Goal: Task Accomplishment & Management: Manage account settings

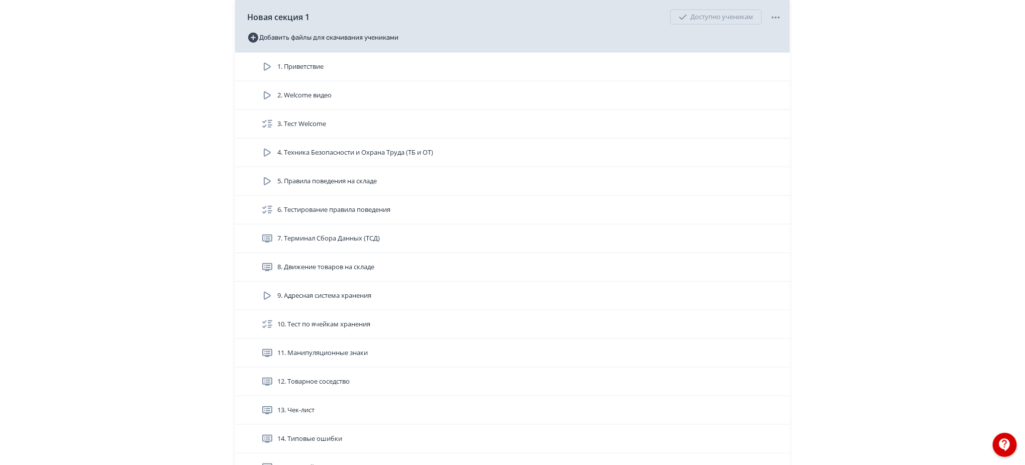
scroll to position [402, 0]
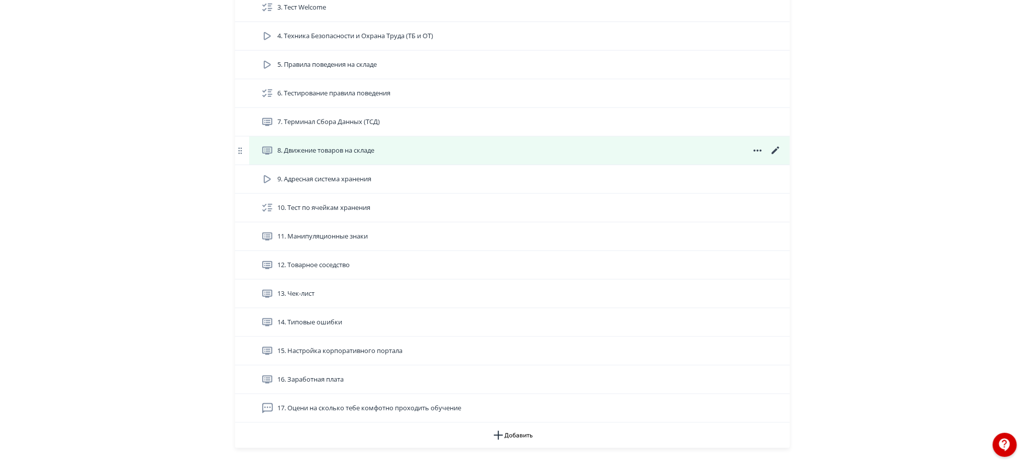
click at [777, 157] on icon at bounding box center [776, 151] width 12 height 12
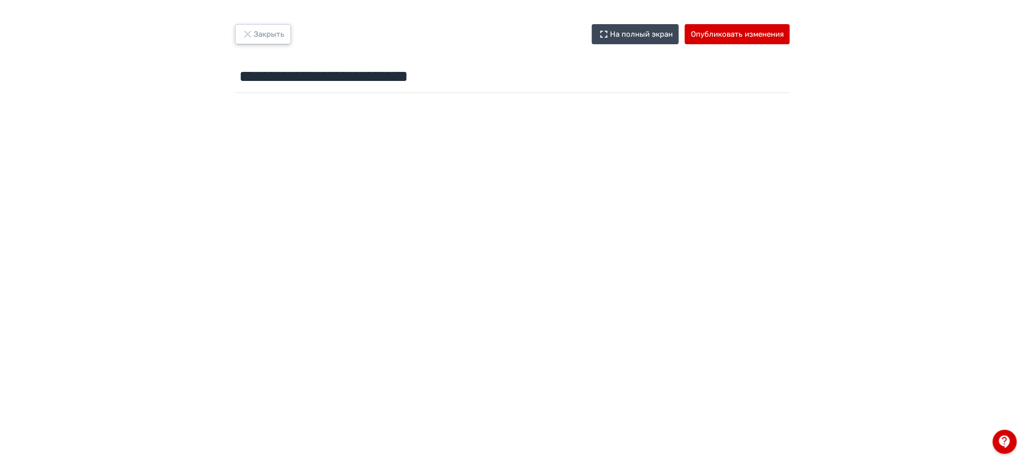
click at [260, 39] on button "Закрыть" at bounding box center [263, 34] width 56 height 20
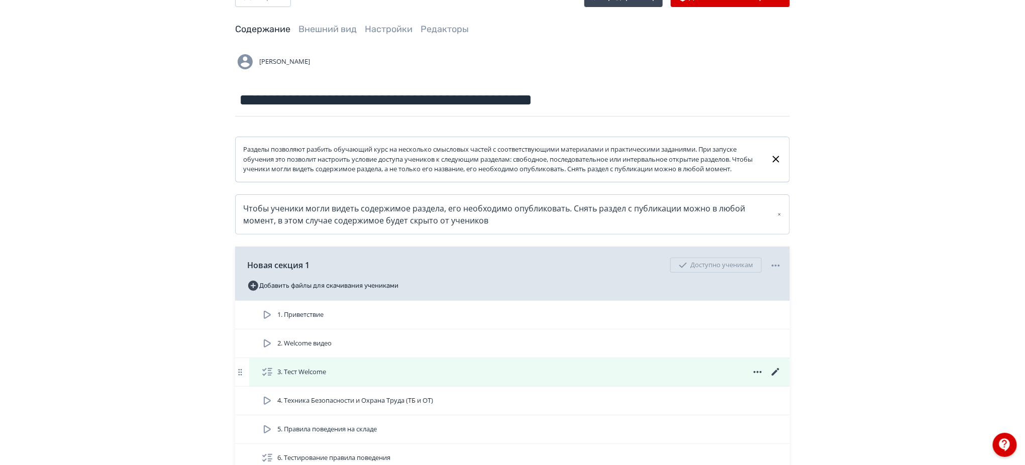
scroll to position [67, 0]
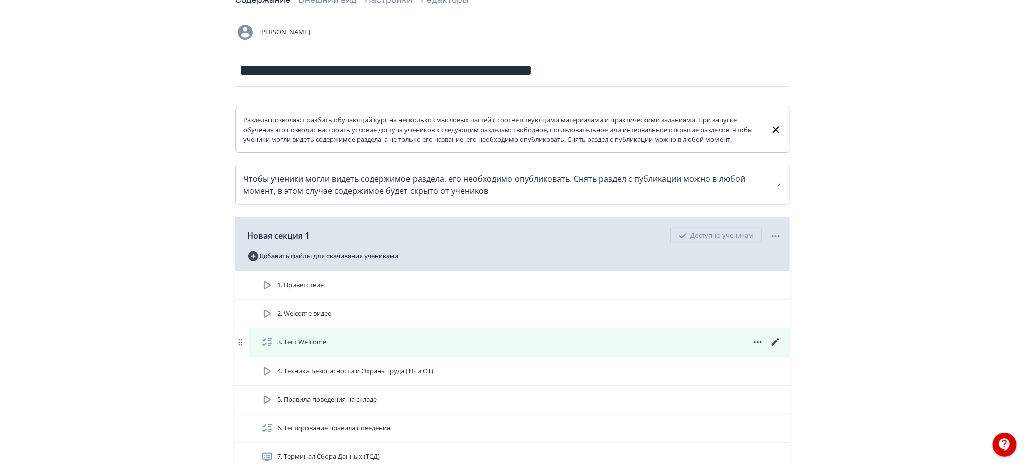
click at [777, 349] on icon at bounding box center [776, 343] width 12 height 12
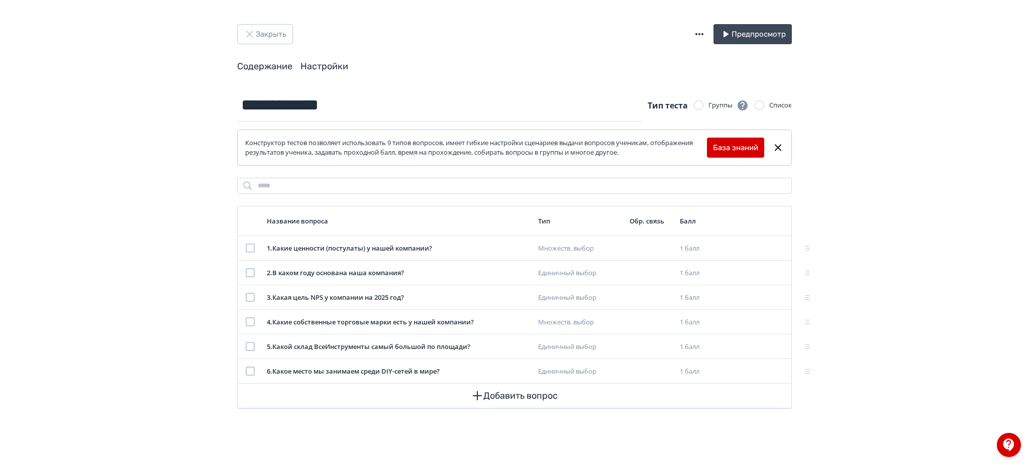
click at [304, 64] on link "Настройки" at bounding box center [324, 66] width 48 height 11
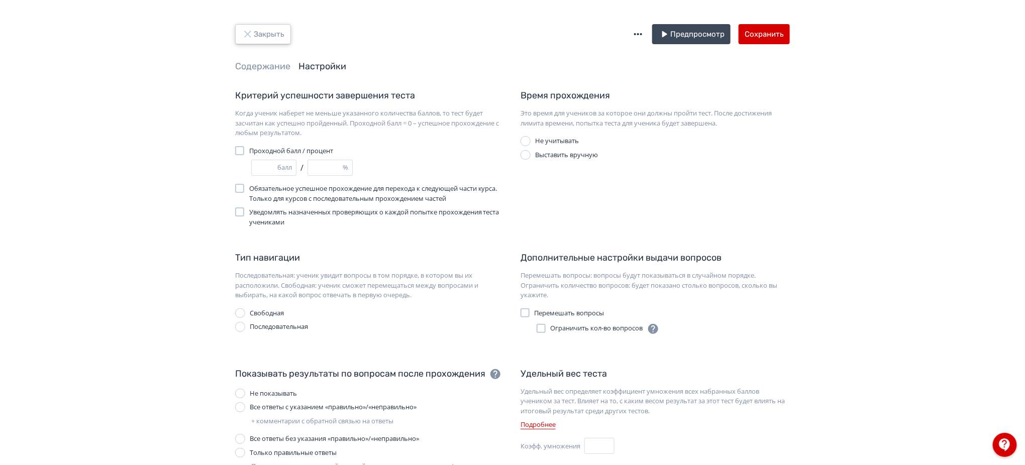
click at [278, 29] on button "Закрыть" at bounding box center [263, 34] width 56 height 20
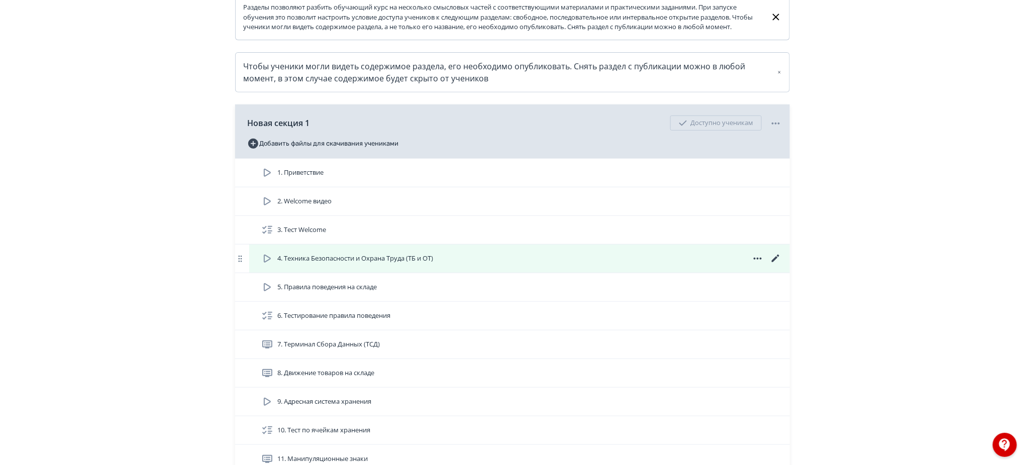
scroll to position [201, 0]
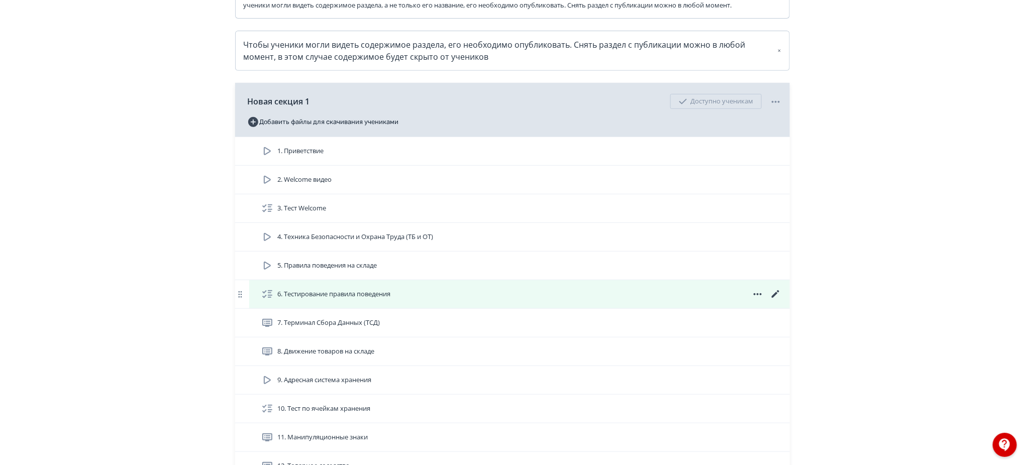
click at [778, 300] on icon at bounding box center [776, 294] width 12 height 12
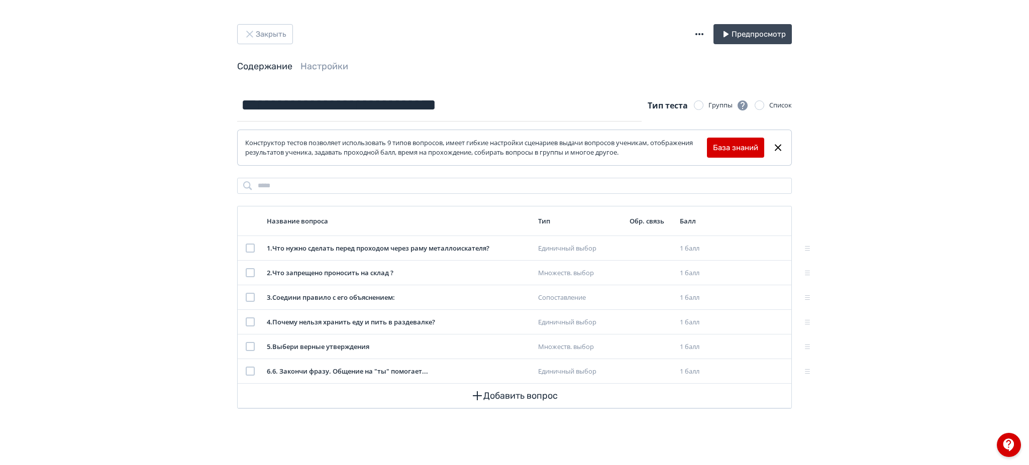
click at [302, 59] on header "Закрыть Предпросмотр Содержание Настройки" at bounding box center [514, 48] width 555 height 49
click at [311, 62] on link "Настройки" at bounding box center [324, 66] width 48 height 11
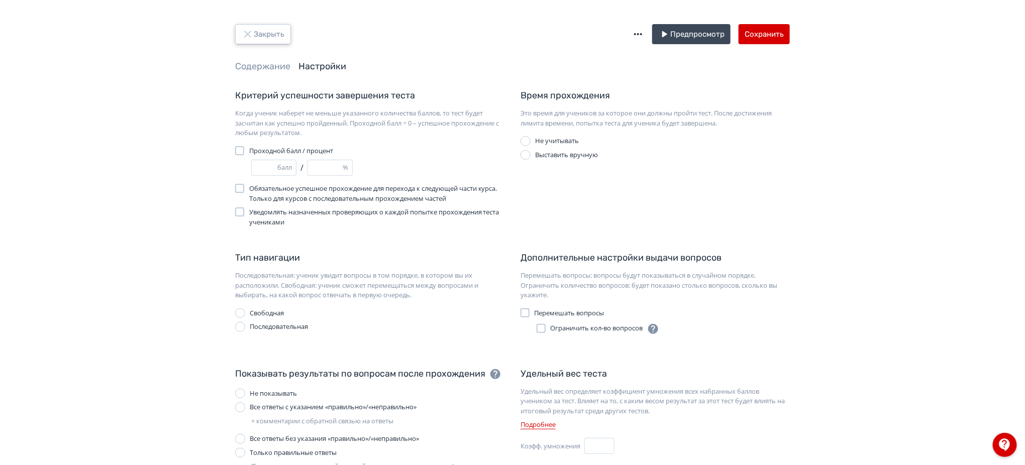
click at [273, 28] on button "Закрыть" at bounding box center [263, 34] width 56 height 20
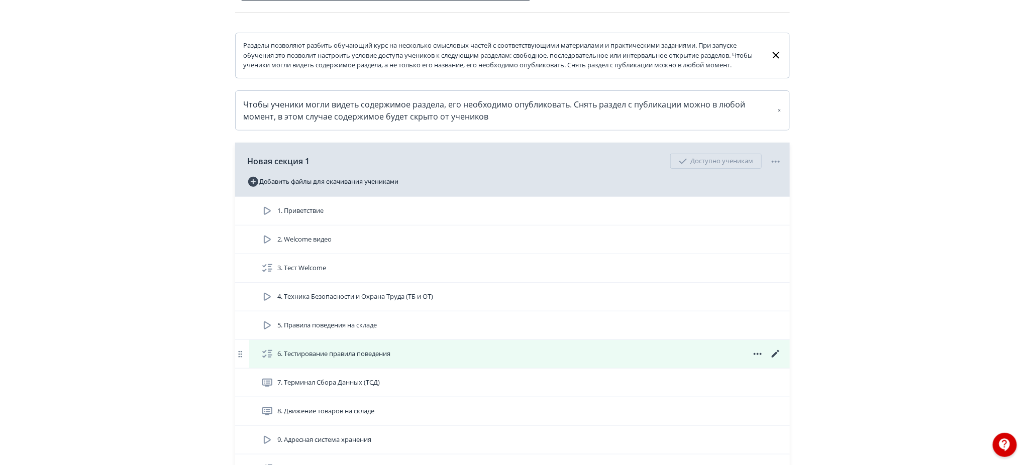
scroll to position [201, 0]
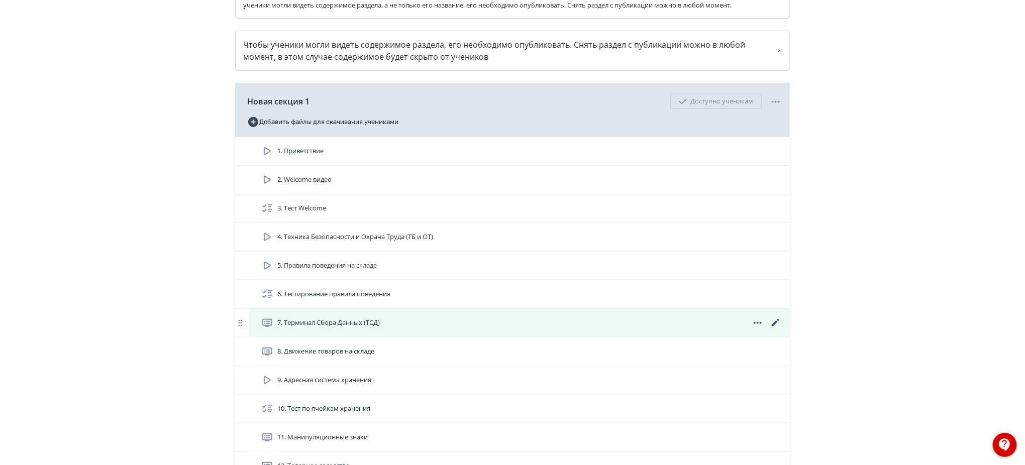
click at [775, 329] on icon at bounding box center [776, 323] width 12 height 12
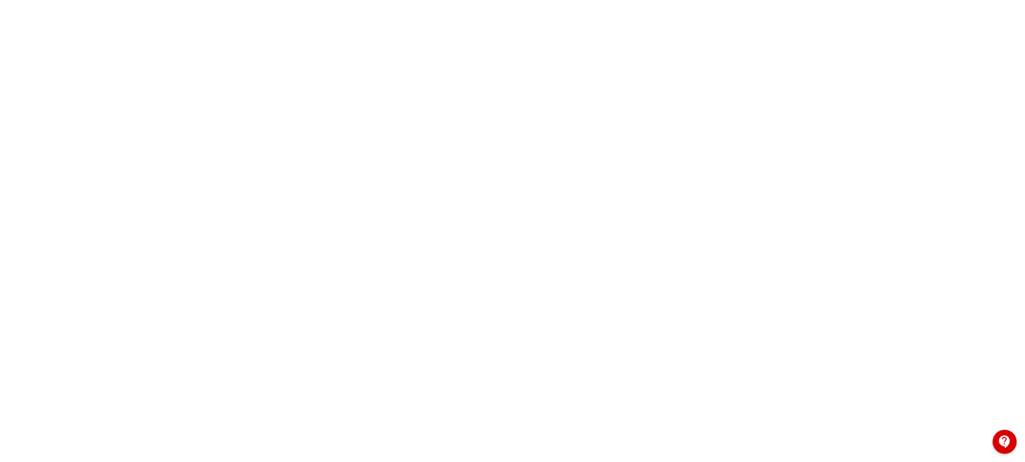
scroll to position [107, 0]
drag, startPoint x: 1020, startPoint y: 180, endPoint x: 1018, endPoint y: 224, distance: 43.2
click at [1019, 223] on div at bounding box center [512, 216] width 1025 height 452
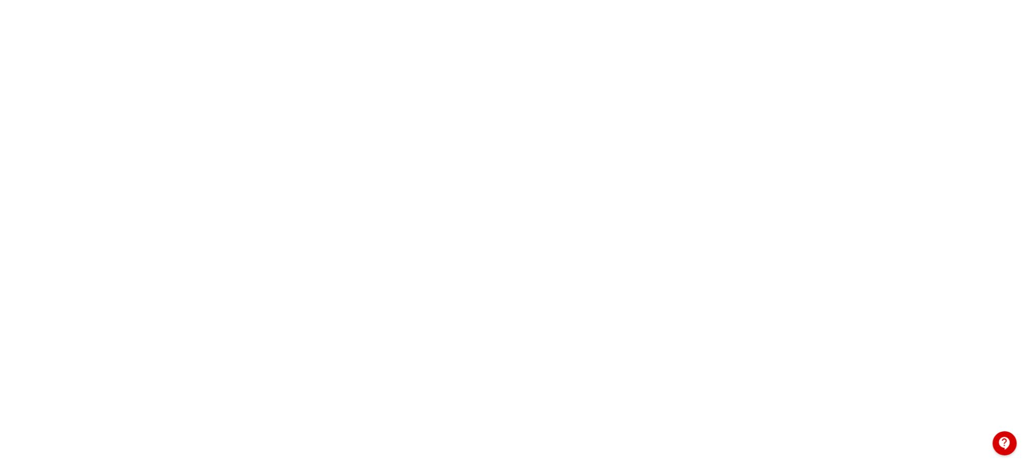
scroll to position [0, 0]
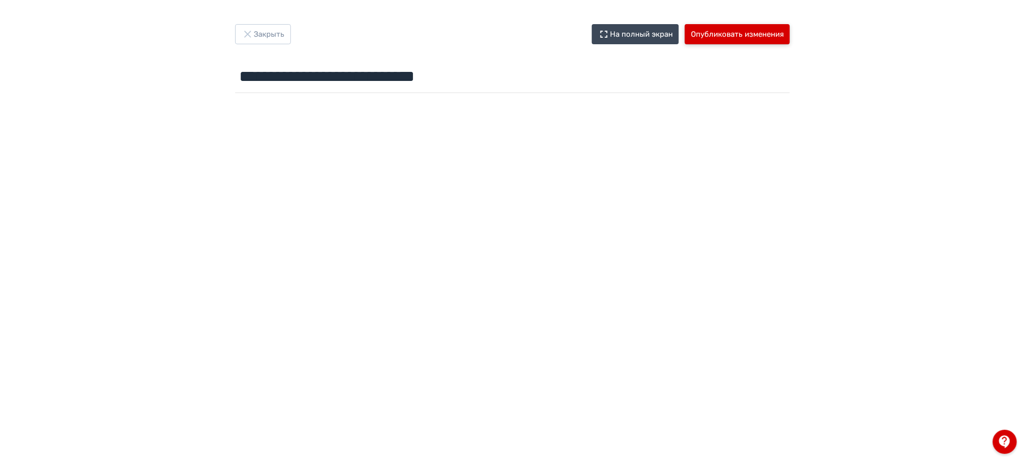
click at [733, 32] on button "Опубликовать изменения" at bounding box center [737, 34] width 105 height 20
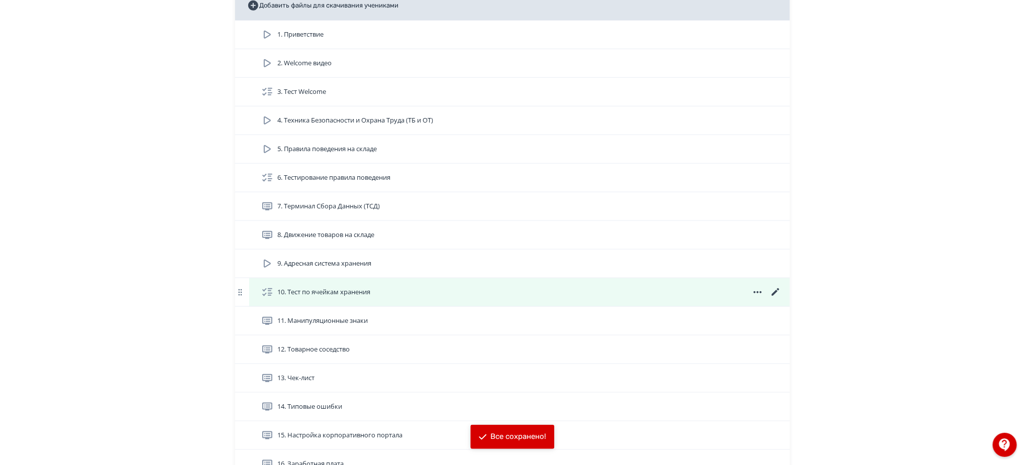
scroll to position [335, 0]
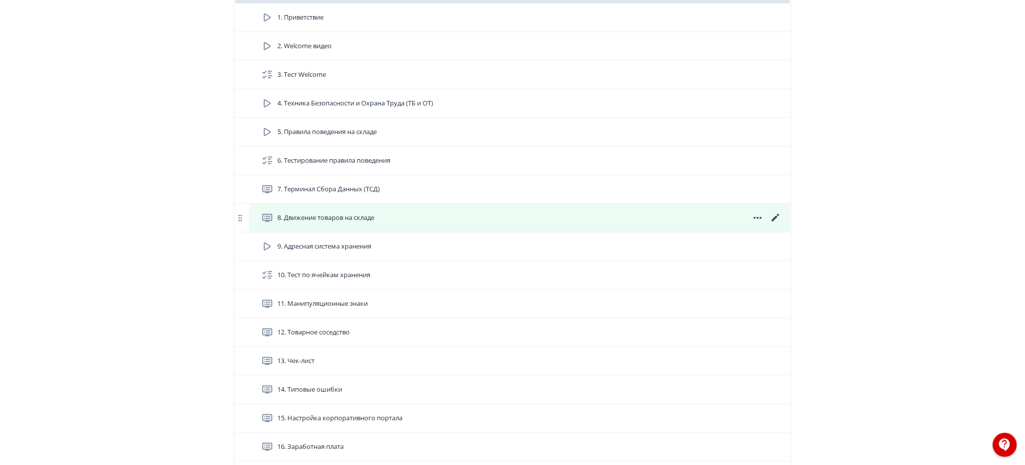
click at [776, 222] on icon at bounding box center [776, 218] width 8 height 8
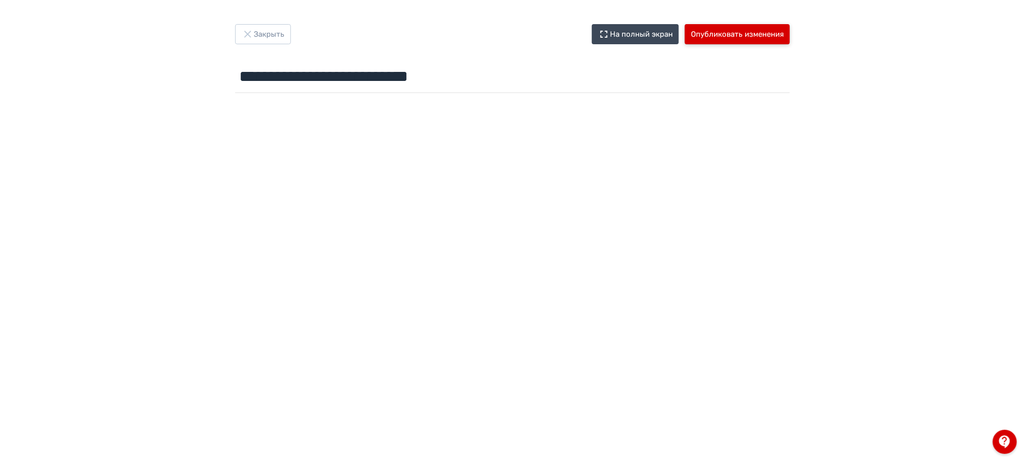
click at [770, 29] on button "Опубликовать изменения" at bounding box center [737, 34] width 105 height 20
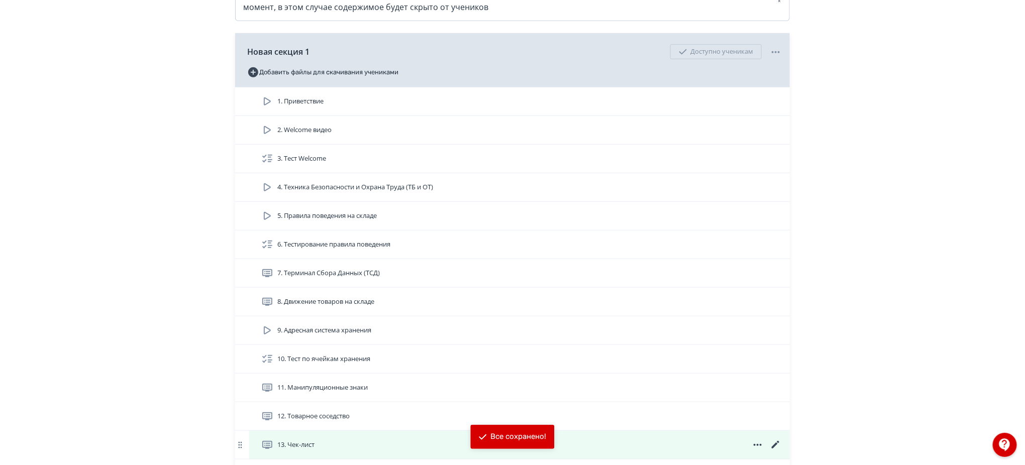
scroll to position [402, 0]
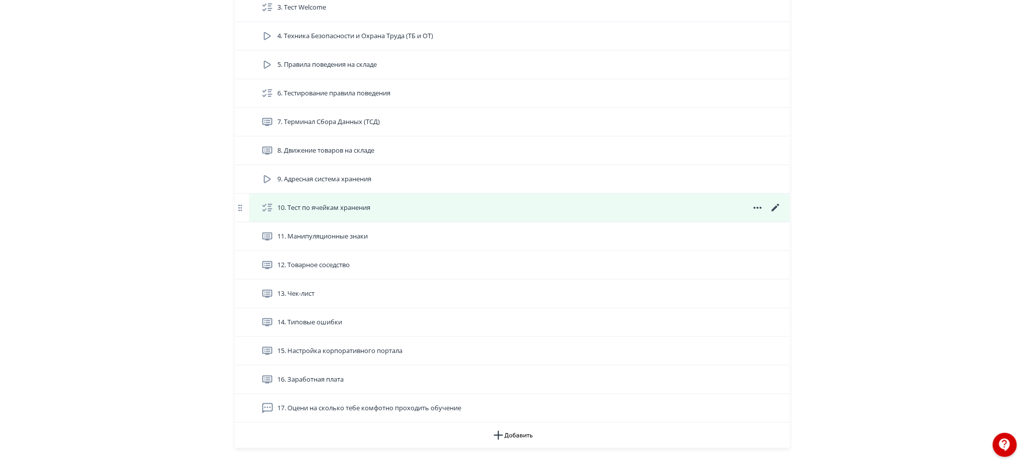
click at [777, 212] on icon at bounding box center [776, 208] width 8 height 8
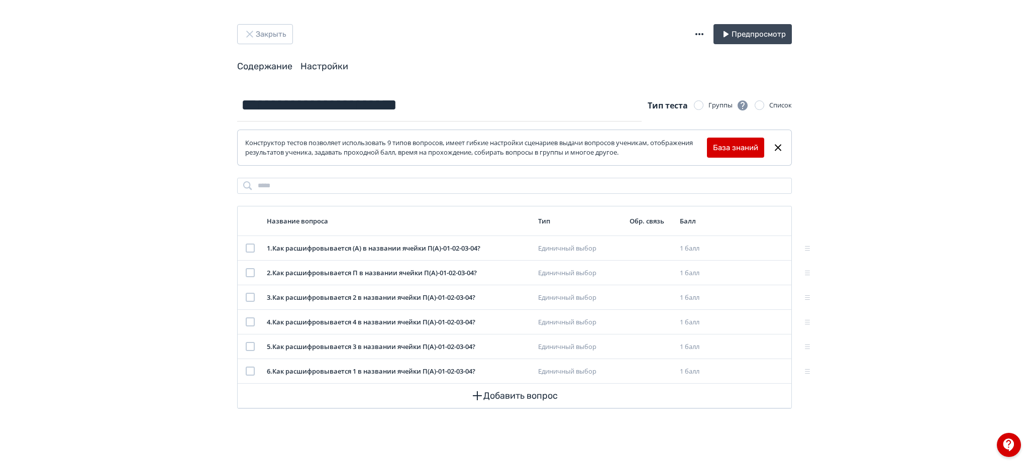
click at [334, 65] on link "Настройки" at bounding box center [324, 66] width 48 height 11
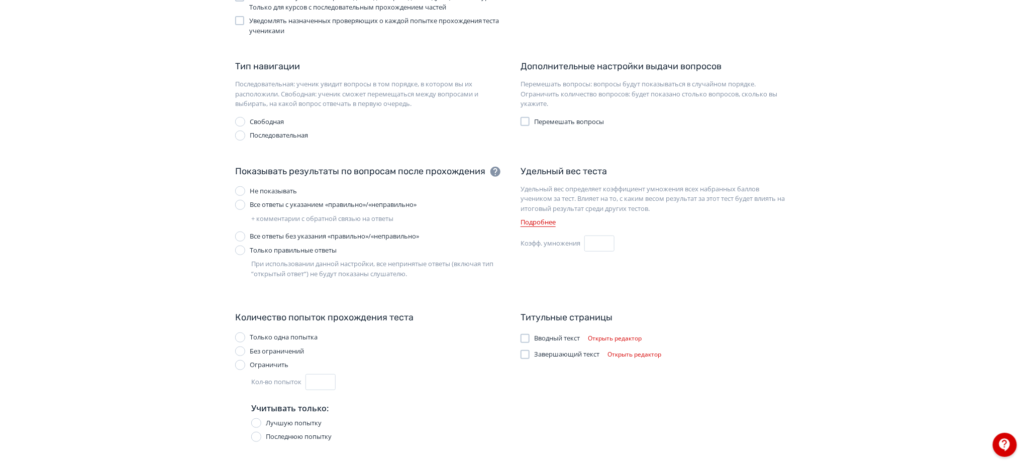
scroll to position [199, 0]
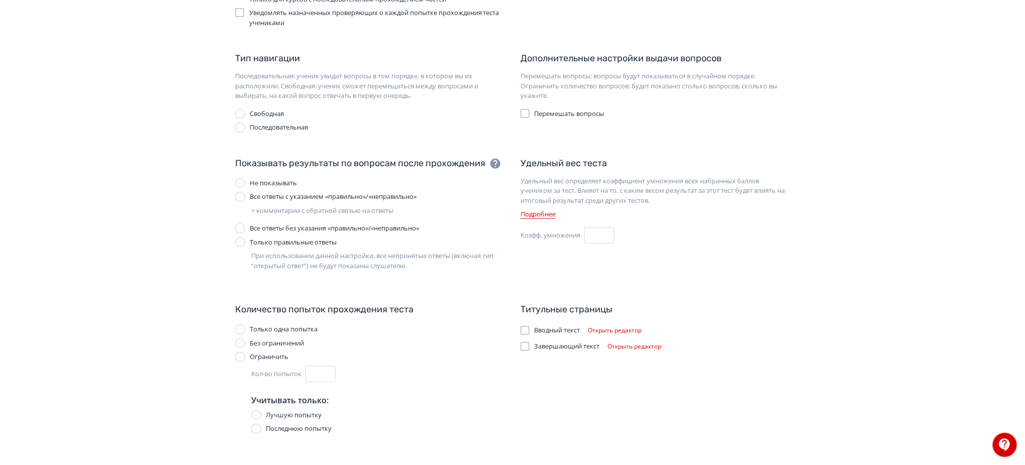
click at [614, 333] on button "Открыть редактор" at bounding box center [615, 331] width 62 height 12
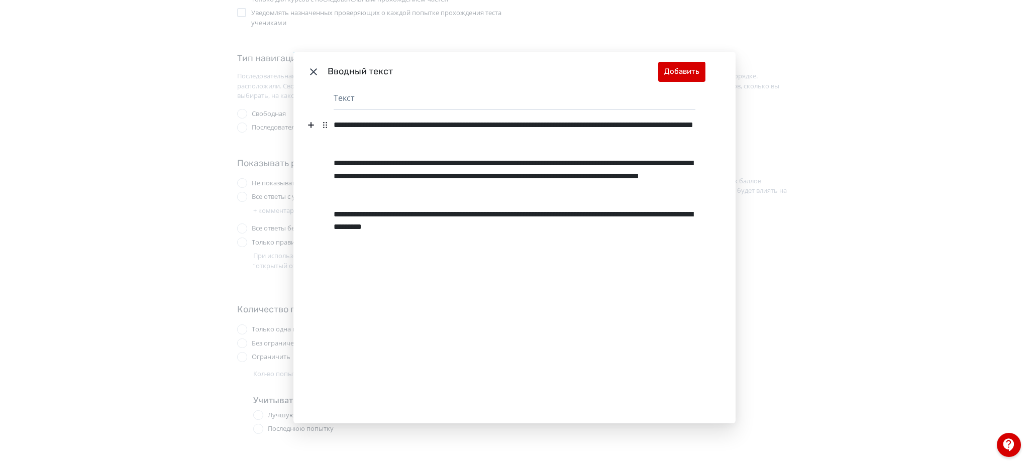
click at [833, 136] on div "**********" at bounding box center [514, 232] width 1029 height 465
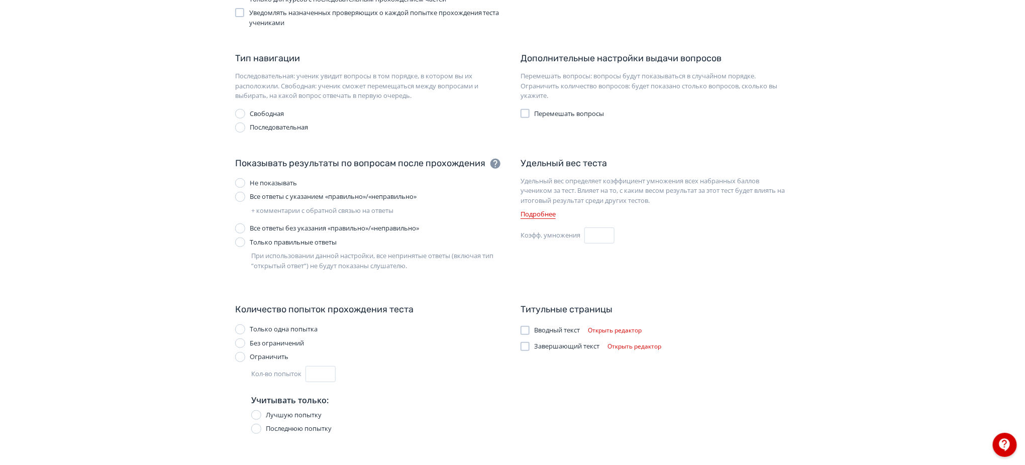
click at [261, 182] on div "Не показывать" at bounding box center [273, 183] width 47 height 10
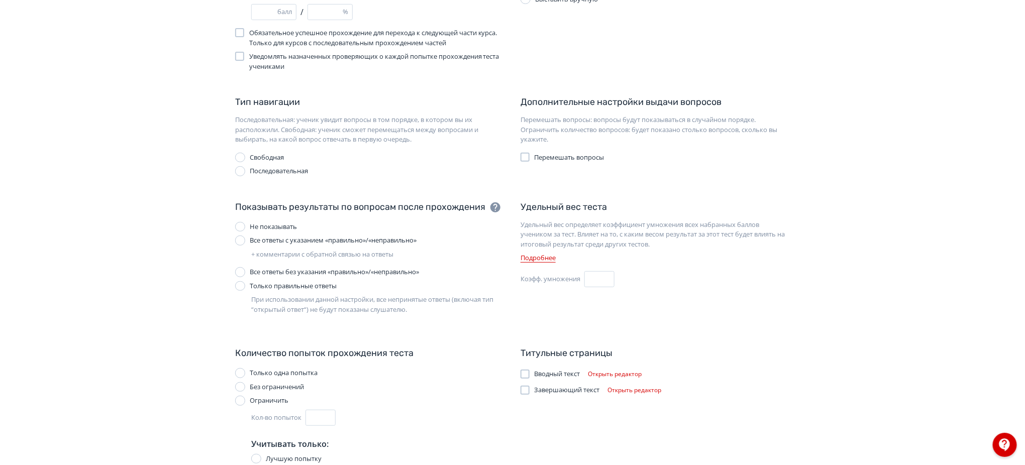
scroll to position [133, 0]
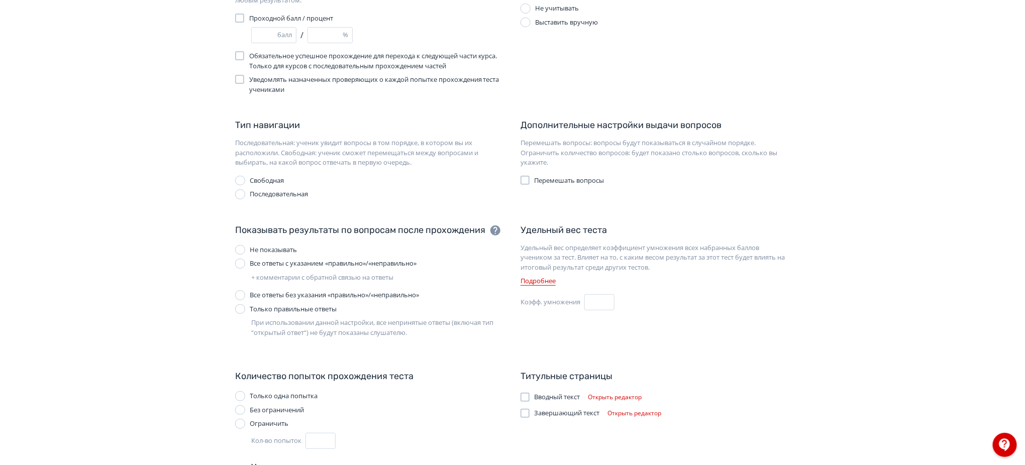
click at [533, 180] on label "Перемешать вопросы" at bounding box center [563, 181] width 84 height 10
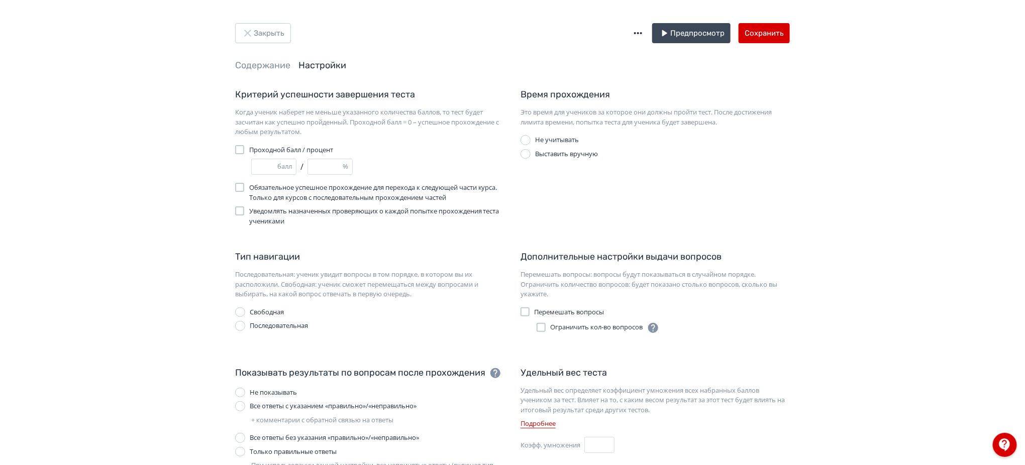
scroll to position [0, 0]
click at [759, 31] on button "Сохранить" at bounding box center [764, 34] width 51 height 20
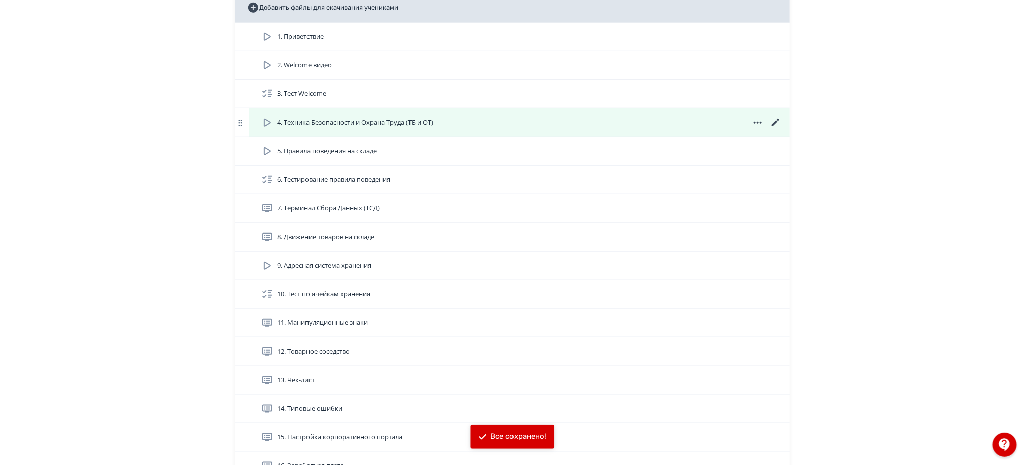
scroll to position [469, 0]
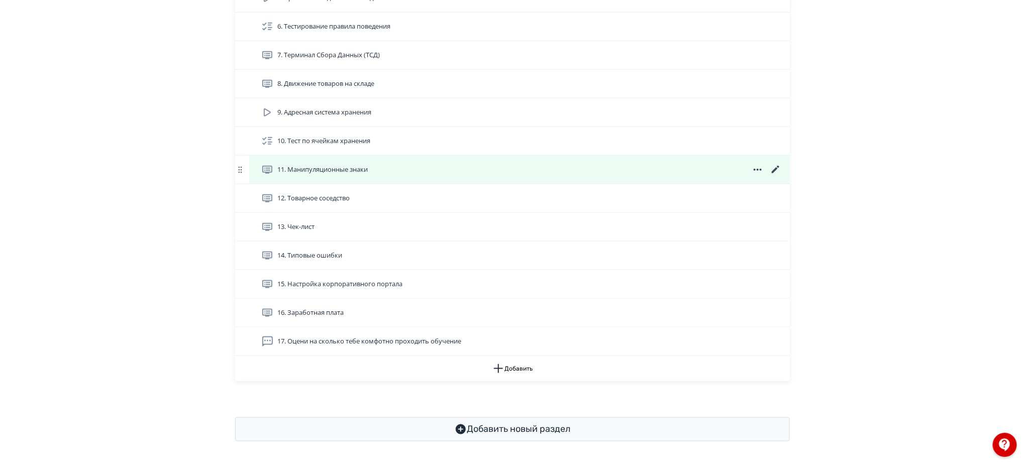
click at [777, 176] on icon at bounding box center [776, 170] width 12 height 12
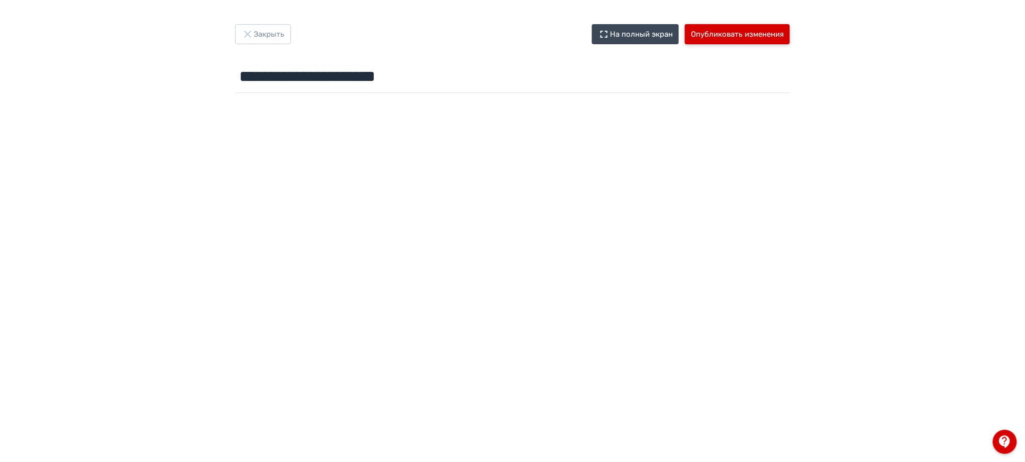
click at [776, 31] on button "Опубликовать изменения" at bounding box center [737, 34] width 105 height 20
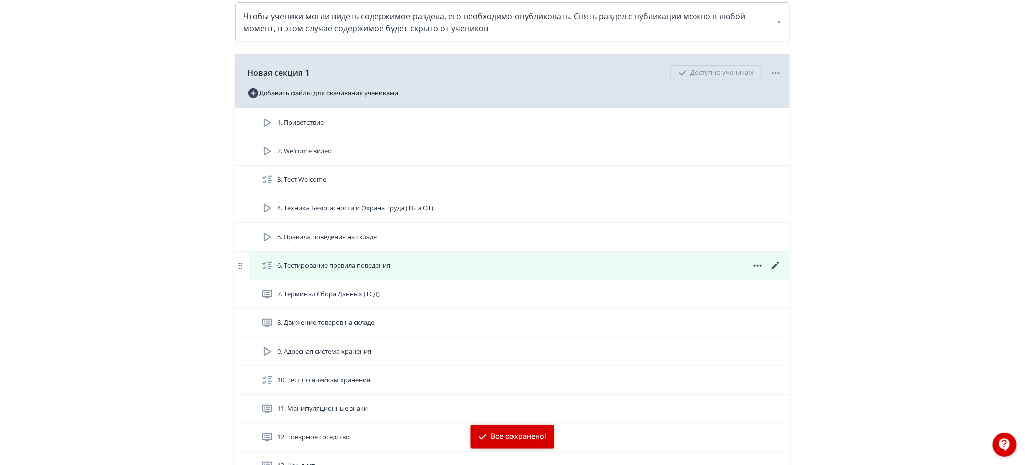
scroll to position [268, 0]
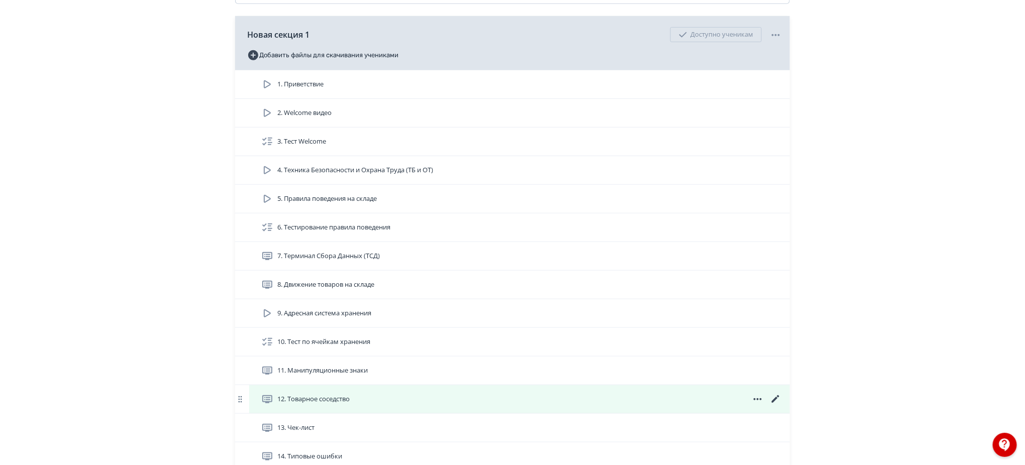
click at [774, 403] on icon at bounding box center [776, 399] width 8 height 8
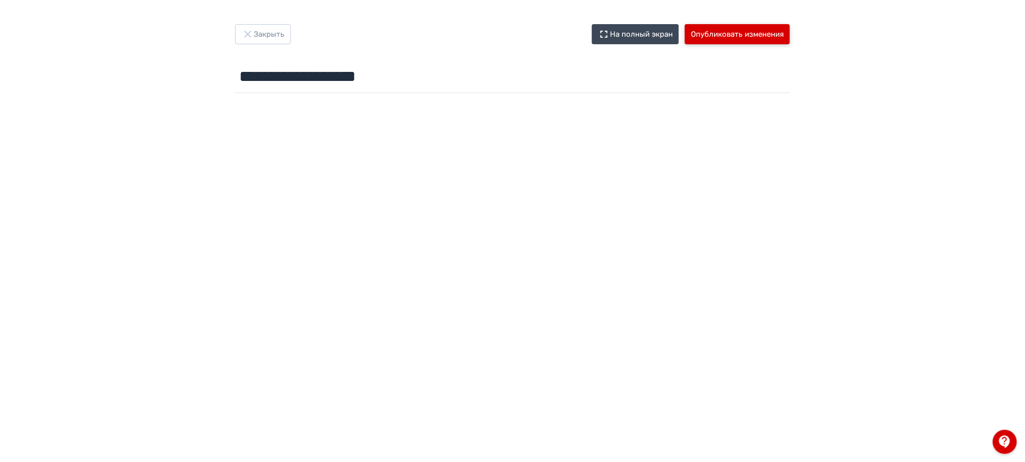
click at [764, 25] on button "Опубликовать изменения" at bounding box center [737, 34] width 105 height 20
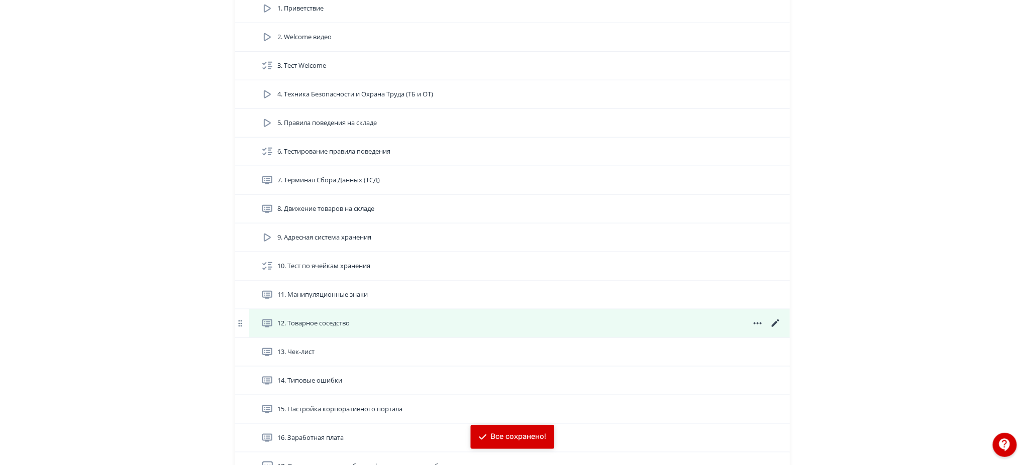
scroll to position [402, 0]
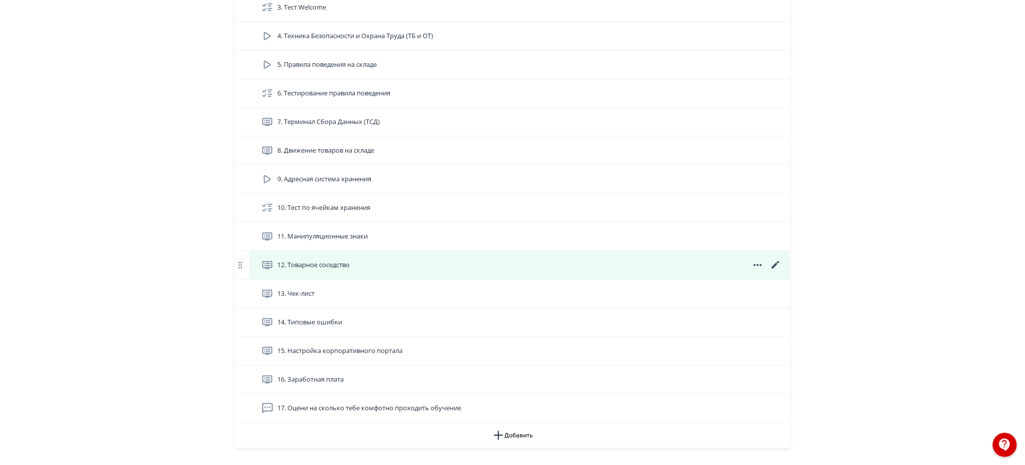
click at [776, 271] on icon at bounding box center [776, 265] width 12 height 12
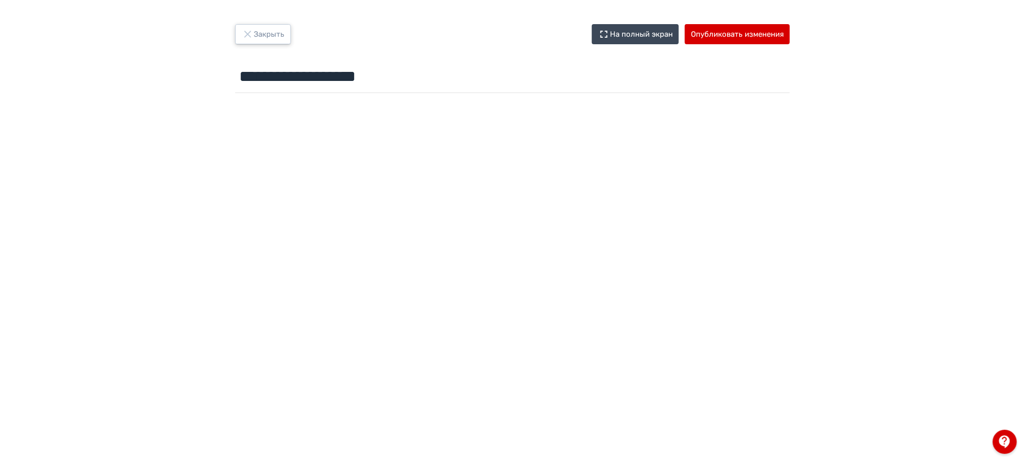
click at [258, 31] on button "Закрыть" at bounding box center [263, 34] width 56 height 20
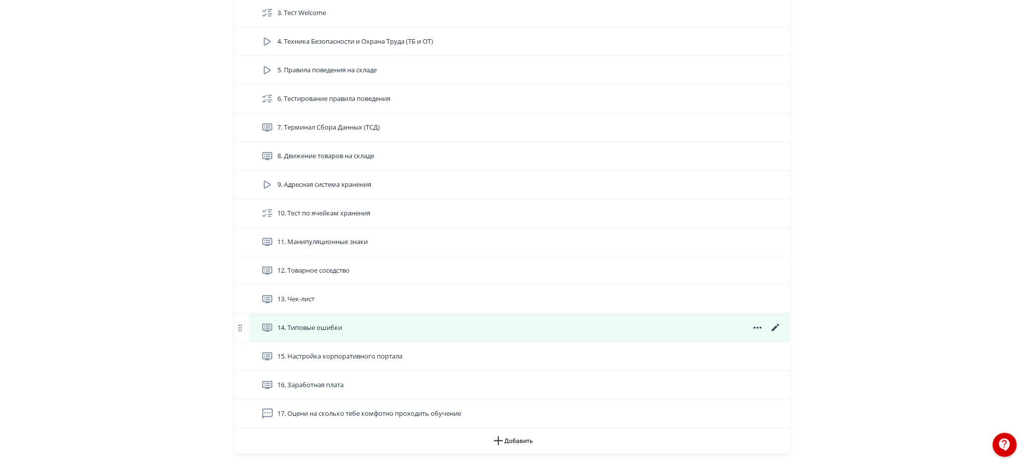
scroll to position [469, 0]
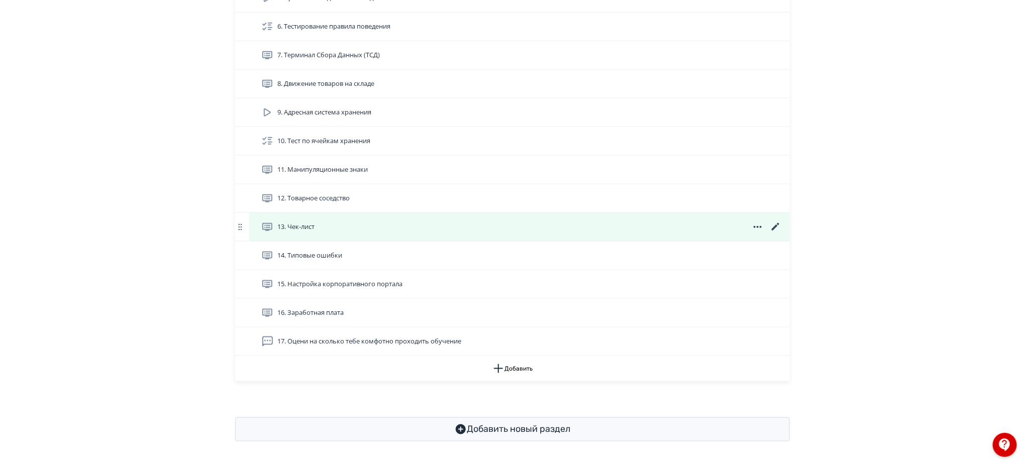
click at [774, 233] on icon at bounding box center [776, 227] width 12 height 12
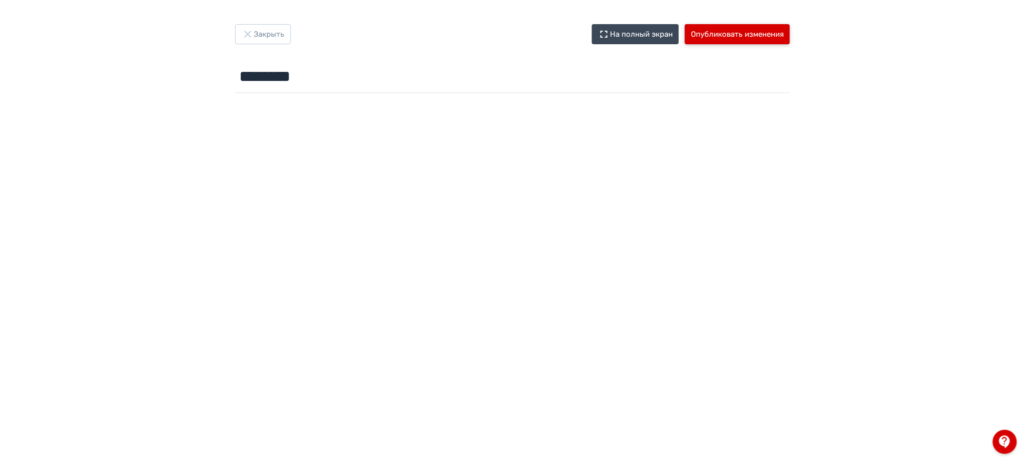
click at [781, 36] on button "Опубликовать изменения" at bounding box center [737, 34] width 105 height 20
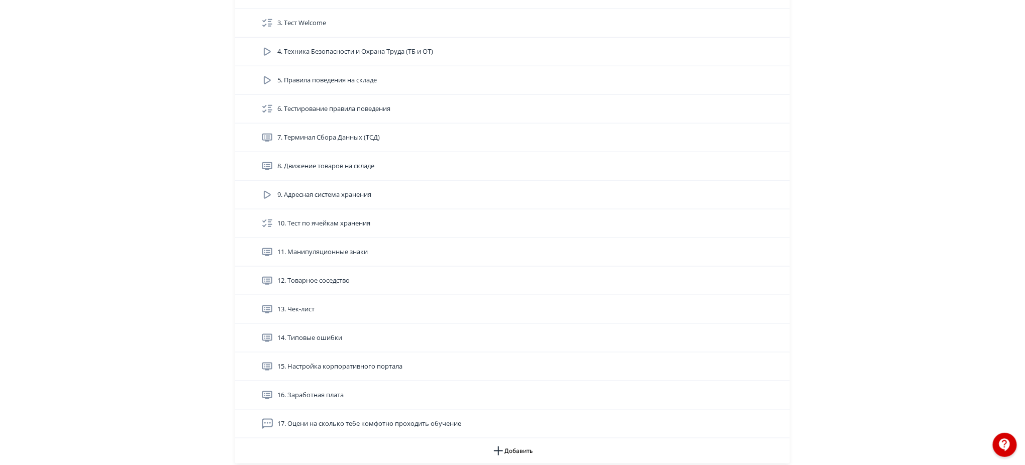
scroll to position [479, 0]
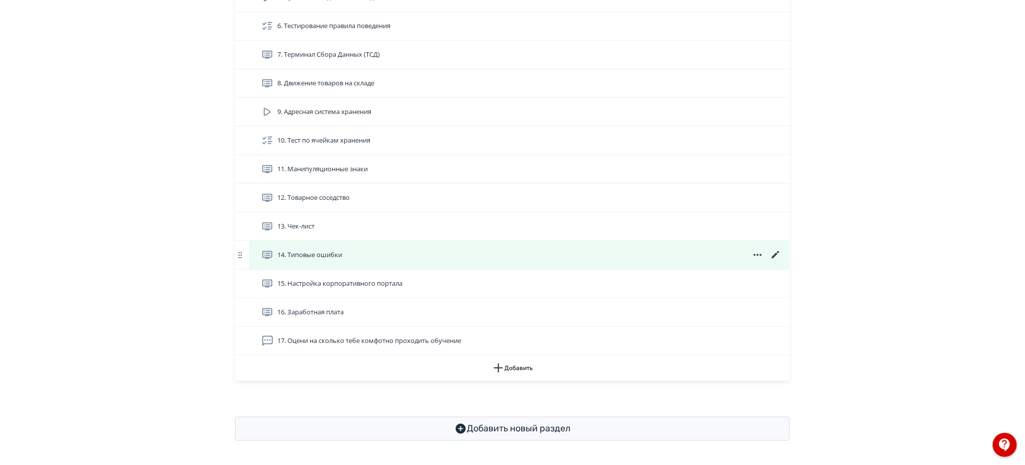
click at [776, 253] on icon at bounding box center [776, 255] width 8 height 8
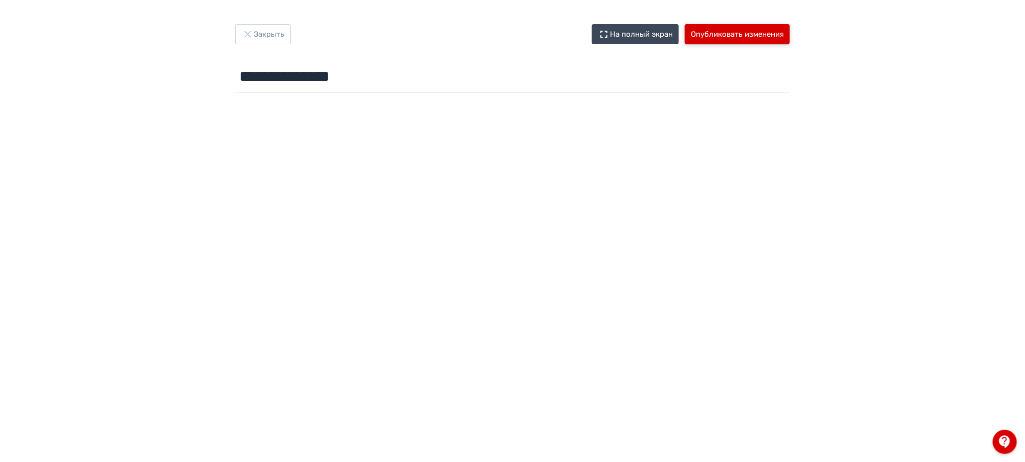
click at [764, 31] on button "Опубликовать изменения" at bounding box center [737, 34] width 105 height 20
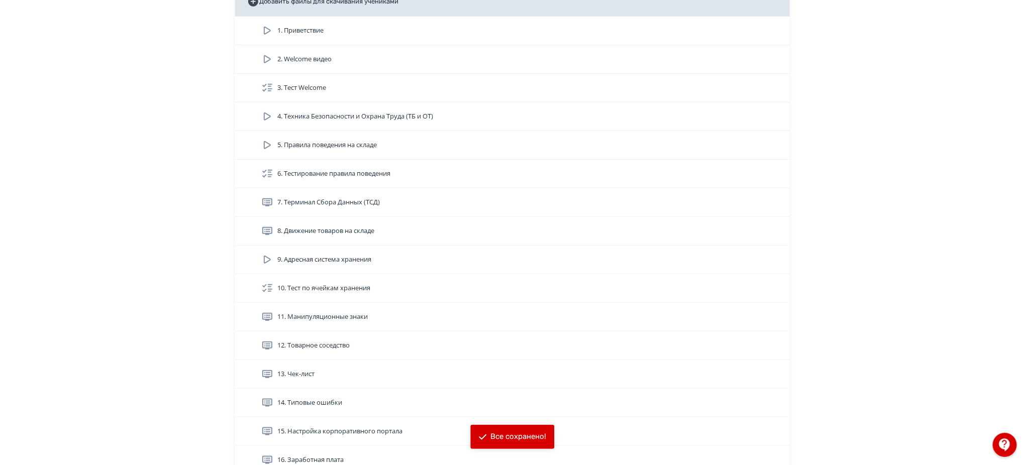
scroll to position [335, 0]
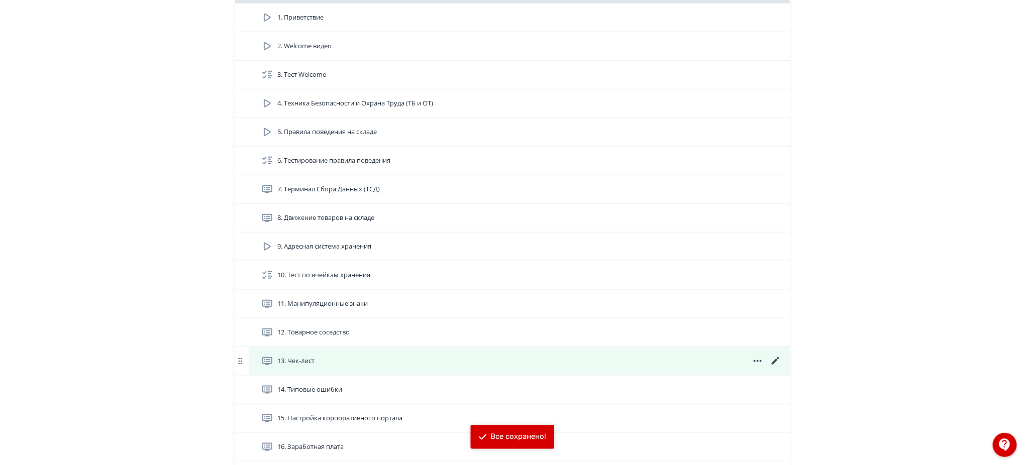
click at [773, 367] on icon at bounding box center [776, 361] width 12 height 12
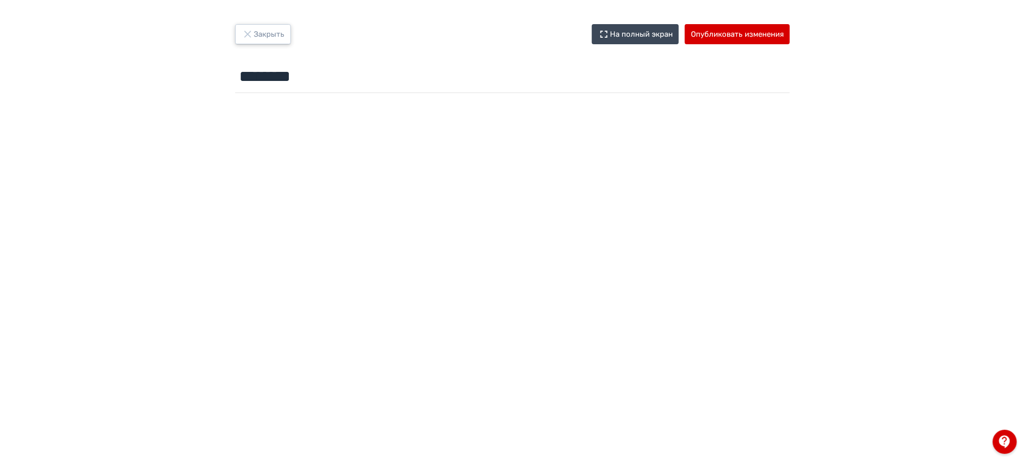
click at [255, 30] on button "Закрыть" at bounding box center [263, 34] width 56 height 20
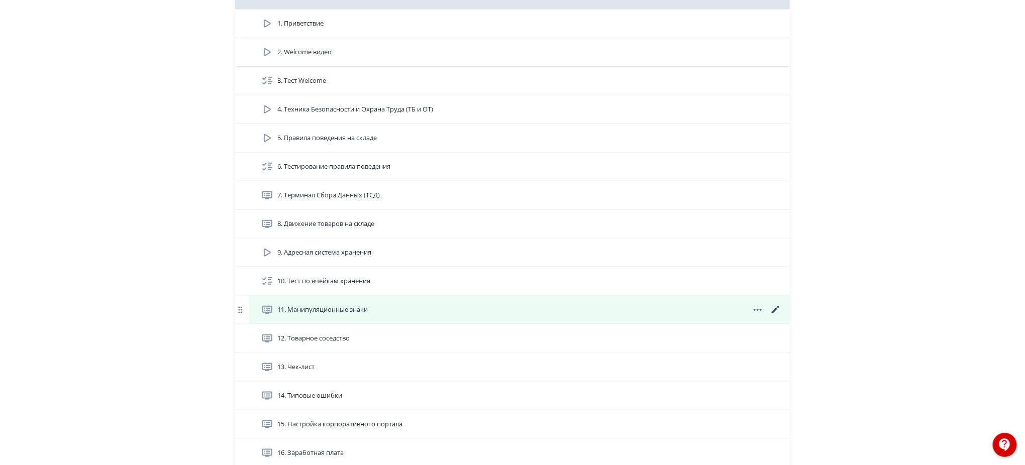
scroll to position [402, 0]
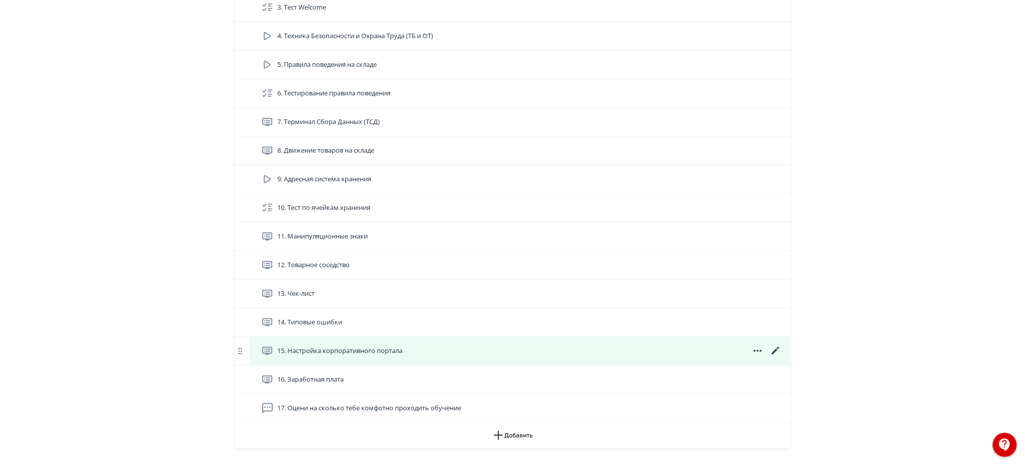
click at [777, 355] on icon at bounding box center [776, 351] width 8 height 8
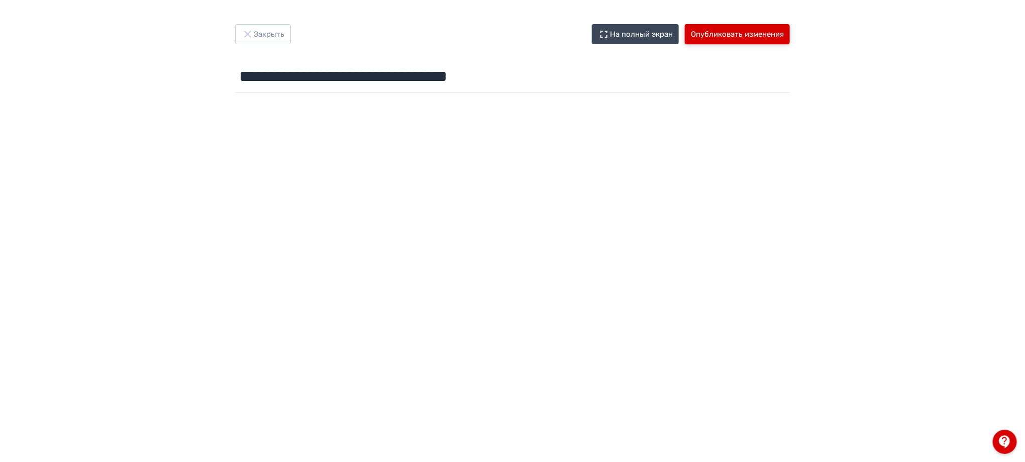
click at [732, 31] on button "Опубликовать изменения" at bounding box center [737, 34] width 105 height 20
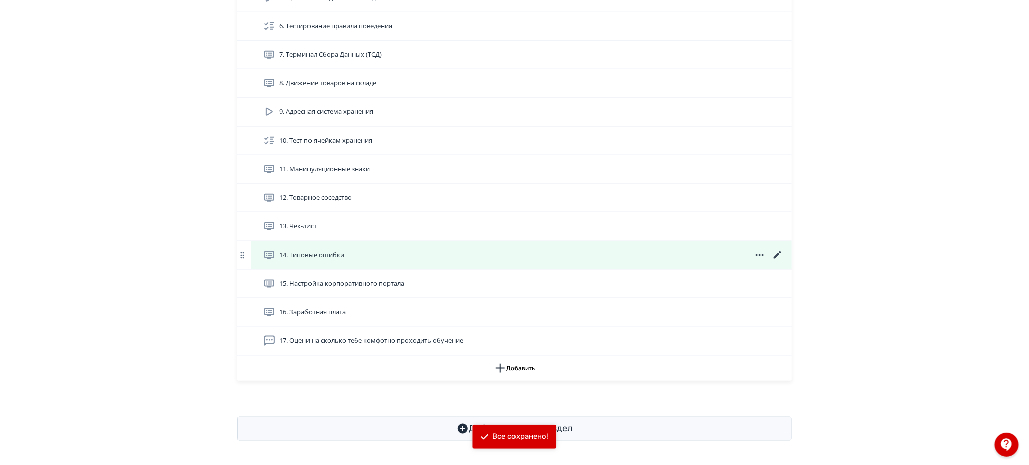
scroll to position [479, 0]
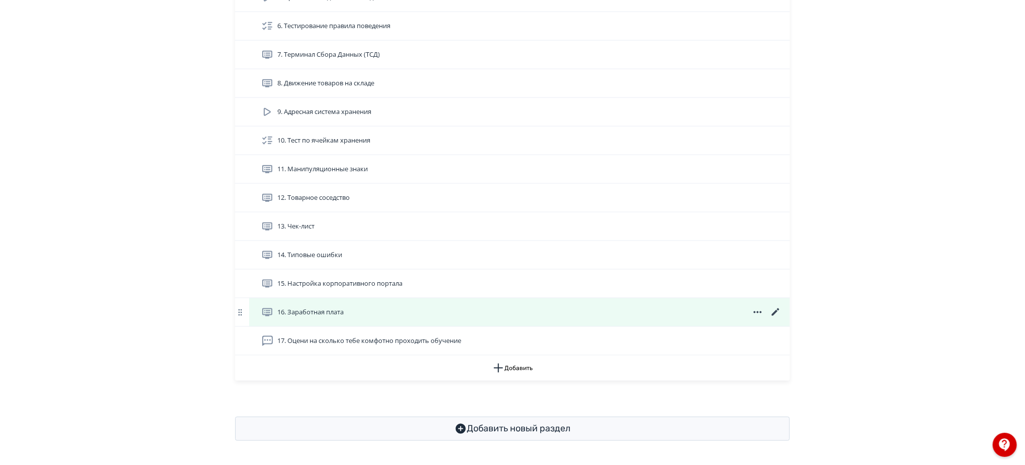
click at [754, 313] on icon at bounding box center [758, 313] width 8 height 2
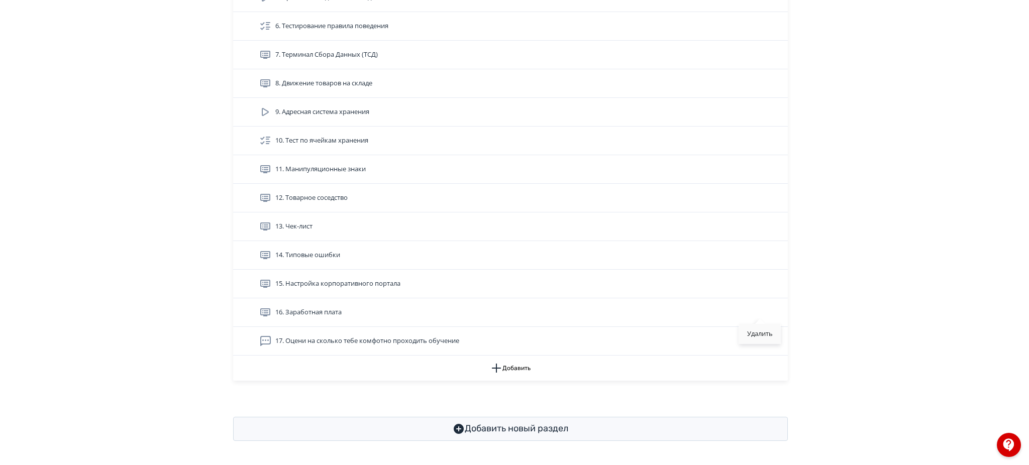
click at [753, 334] on div "Удалить" at bounding box center [760, 334] width 42 height 20
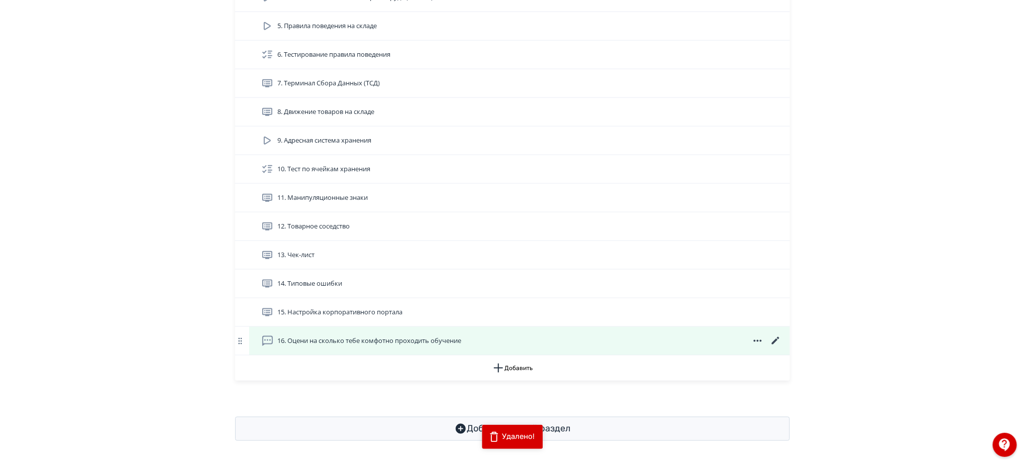
click at [761, 341] on icon at bounding box center [758, 341] width 8 height 2
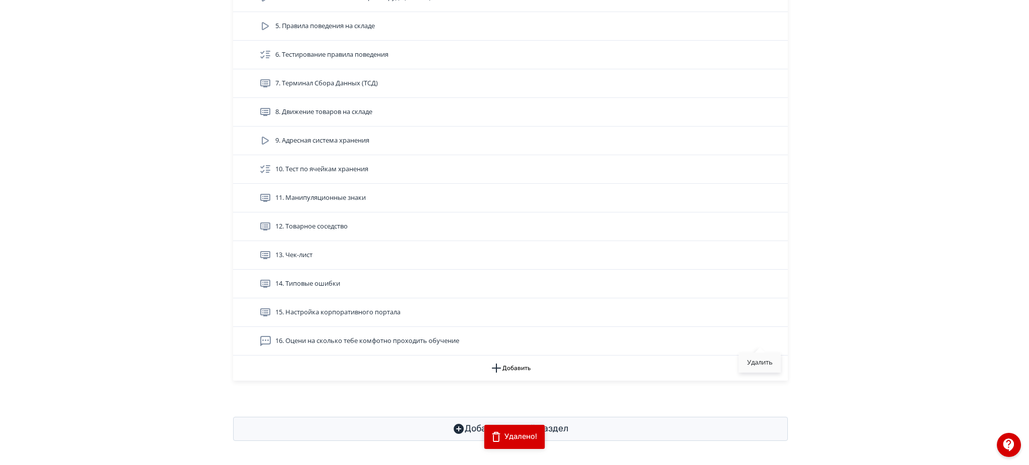
click at [761, 362] on div "Удалить" at bounding box center [760, 363] width 42 height 20
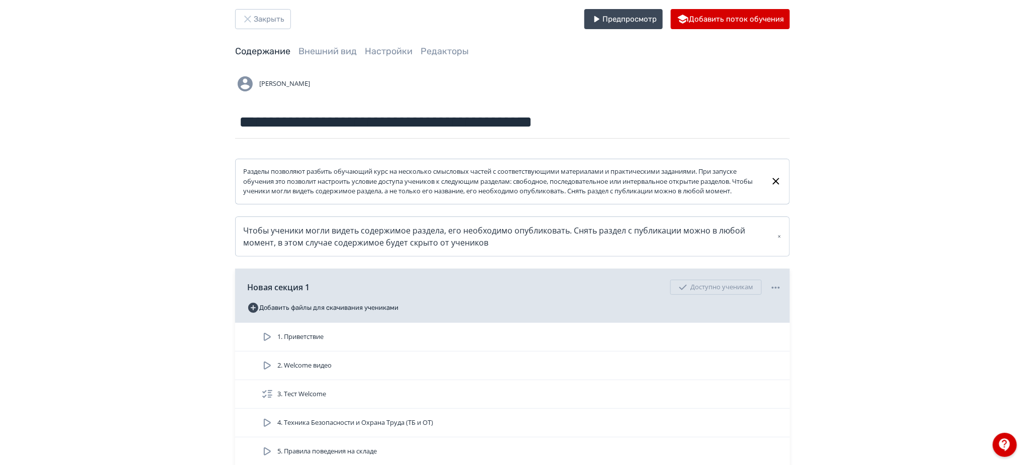
scroll to position [0, 0]
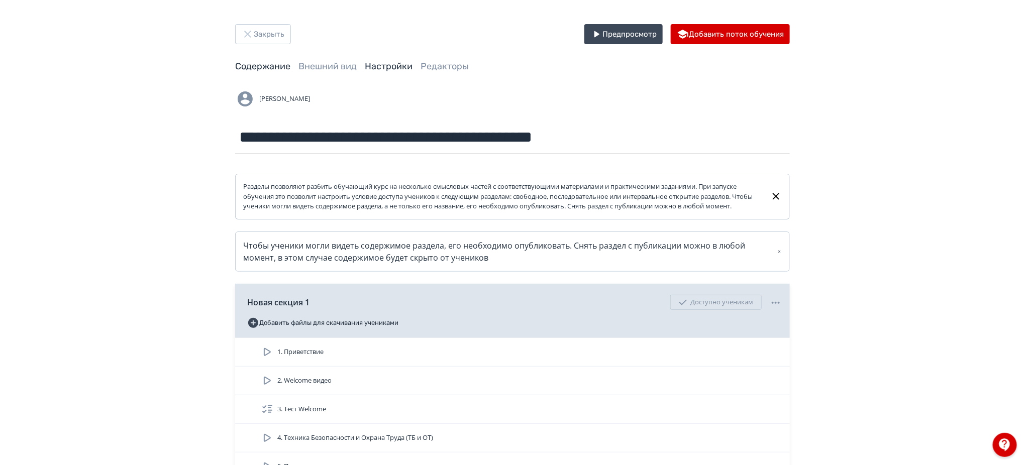
click at [404, 62] on link "Настройки" at bounding box center [389, 66] width 48 height 11
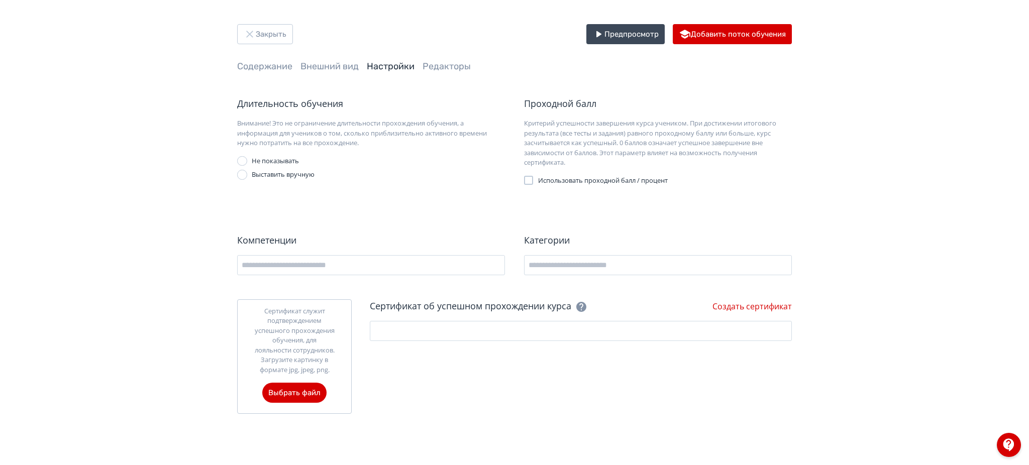
click at [548, 183] on span "Использовать проходной балл / процент" at bounding box center [603, 181] width 130 height 10
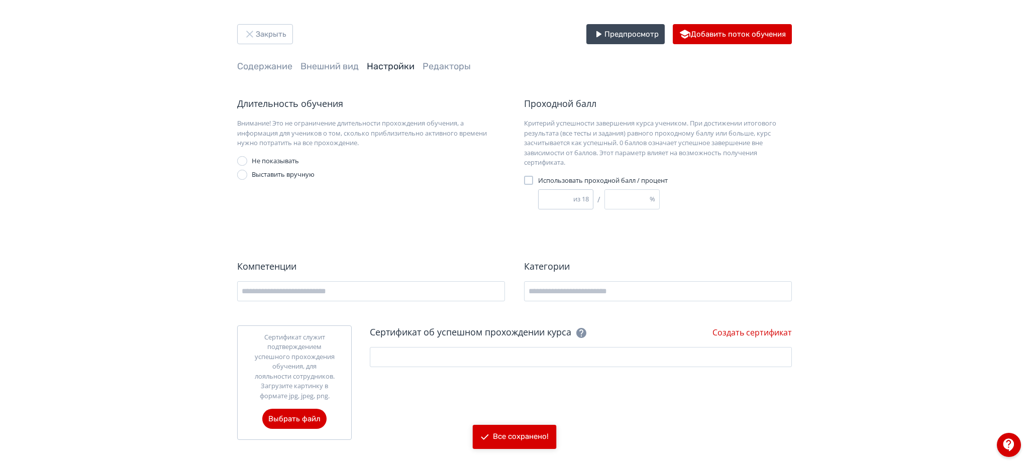
type input "*"
type input "**"
type input "*"
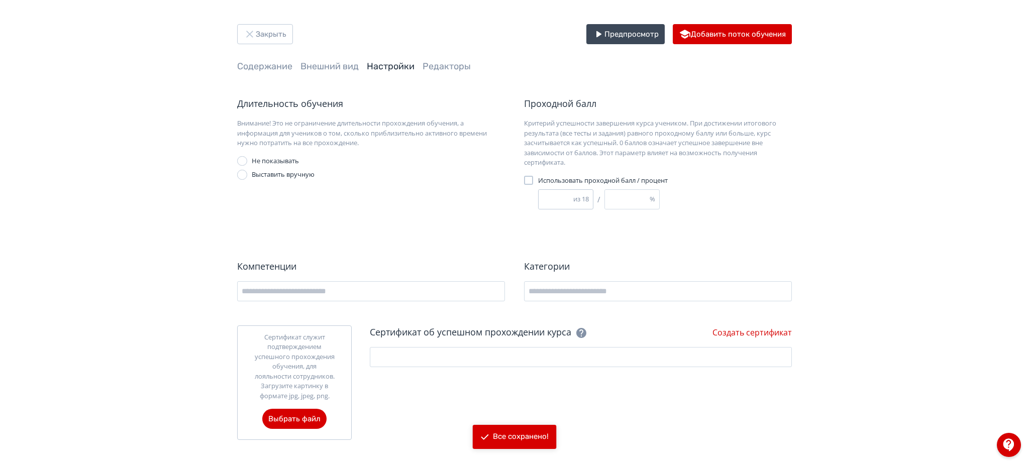
type input "**"
type input "*"
type input "**"
type input "*"
type input "**"
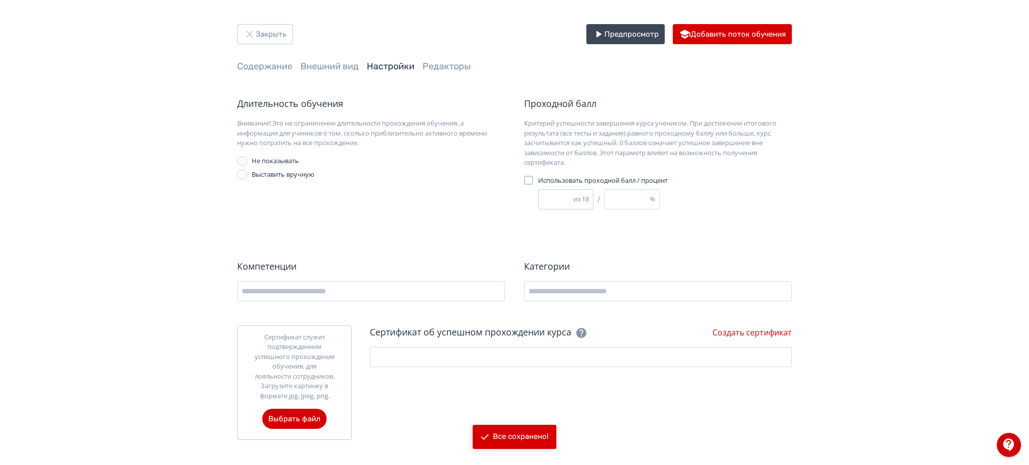
drag, startPoint x: 565, startPoint y: 198, endPoint x: 547, endPoint y: 197, distance: 18.1
click at [547, 197] on input "*" at bounding box center [556, 199] width 35 height 19
drag, startPoint x: 604, startPoint y: 197, endPoint x: 580, endPoint y: 191, distance: 24.9
click at [593, 195] on div "* из 18 / ** %" at bounding box center [624, 199] width 173 height 20
type input "*"
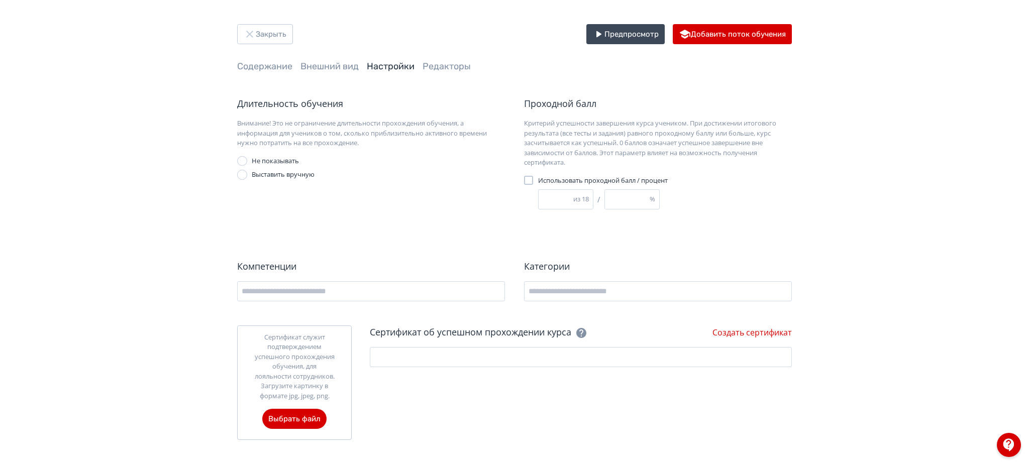
type input "*"
type input "**"
click at [583, 197] on div "из 18" at bounding box center [583, 199] width 20 height 10
type input "**"
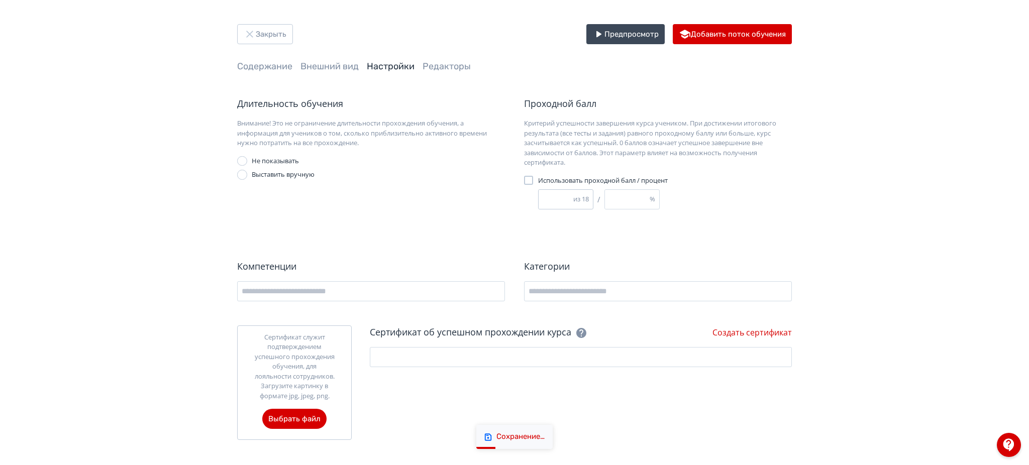
type input "**"
click at [570, 194] on input "**" at bounding box center [556, 199] width 35 height 19
type input "**"
click at [570, 195] on input "**" at bounding box center [556, 199] width 35 height 19
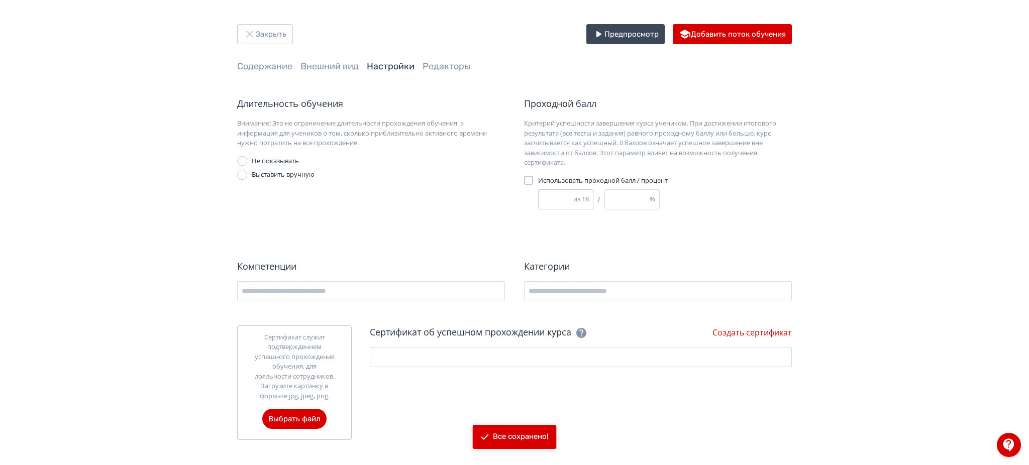
type input "**"
click at [570, 195] on input "**" at bounding box center [556, 199] width 35 height 19
type input "**"
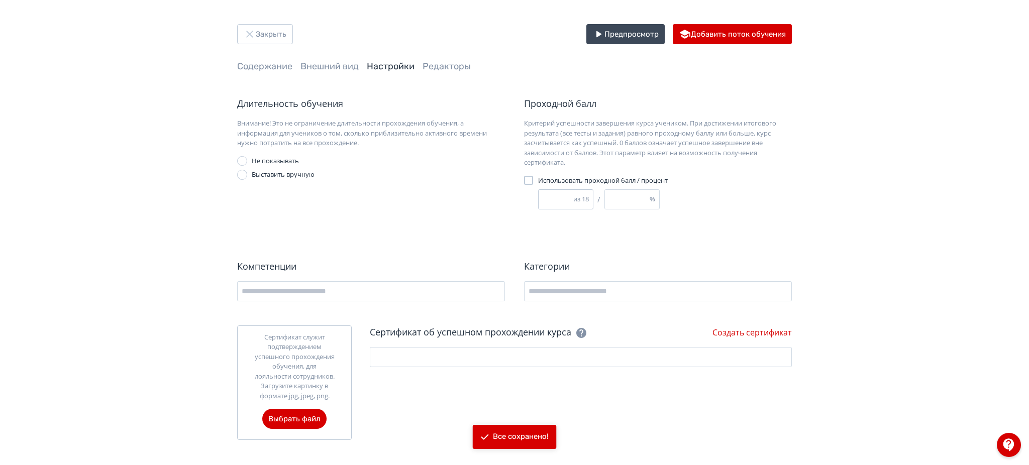
click at [570, 195] on input "**" at bounding box center [556, 199] width 35 height 19
type input "**"
click at [571, 201] on input "**" at bounding box center [556, 199] width 35 height 19
type input "**"
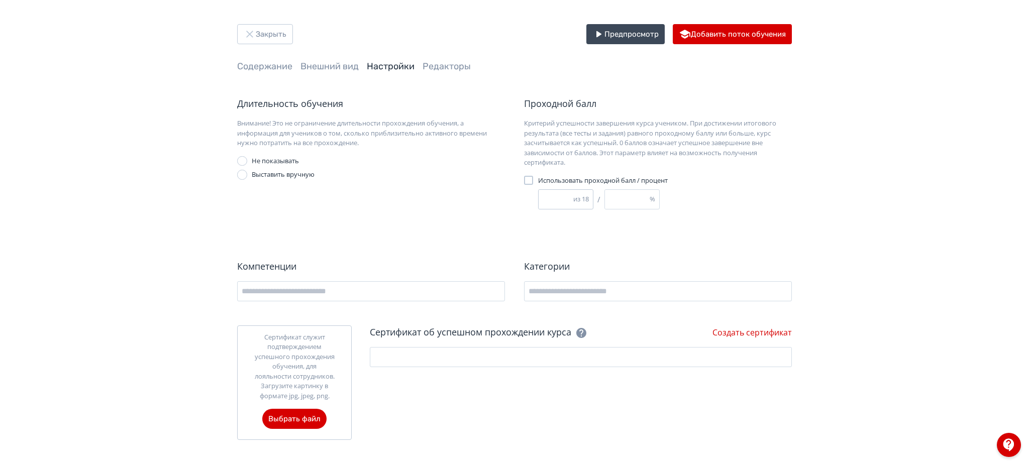
type input "**"
click at [567, 194] on input "**" at bounding box center [556, 199] width 35 height 19
click at [747, 199] on div "Проходной балл Критерий успешности завершения курса учеником. При достижении ит…" at bounding box center [653, 154] width 277 height 115
click at [324, 62] on link "Внешний вид" at bounding box center [329, 66] width 58 height 11
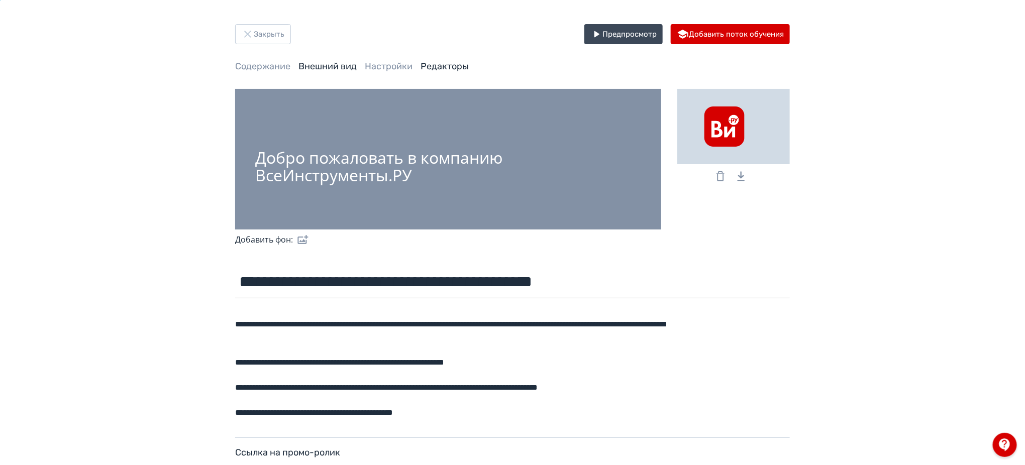
click at [427, 63] on link "Редакторы" at bounding box center [445, 66] width 48 height 11
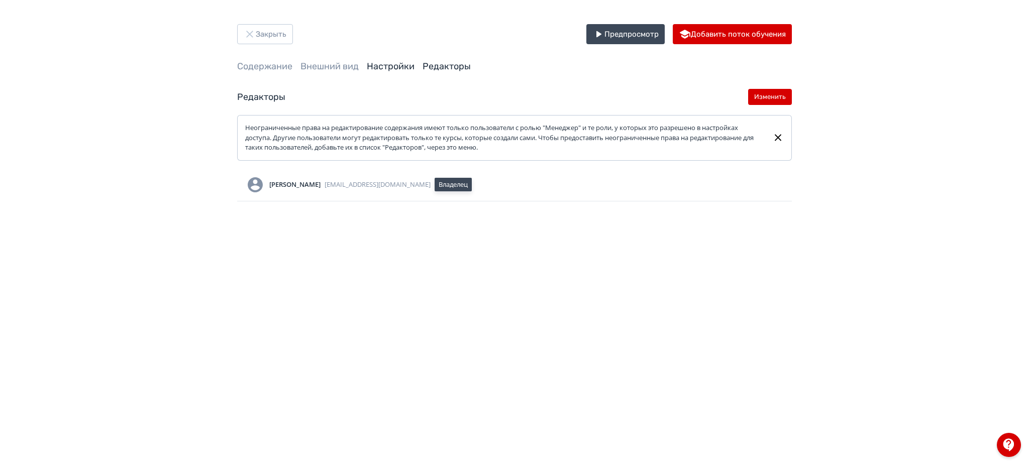
click at [384, 63] on link "Настройки" at bounding box center [391, 66] width 48 height 11
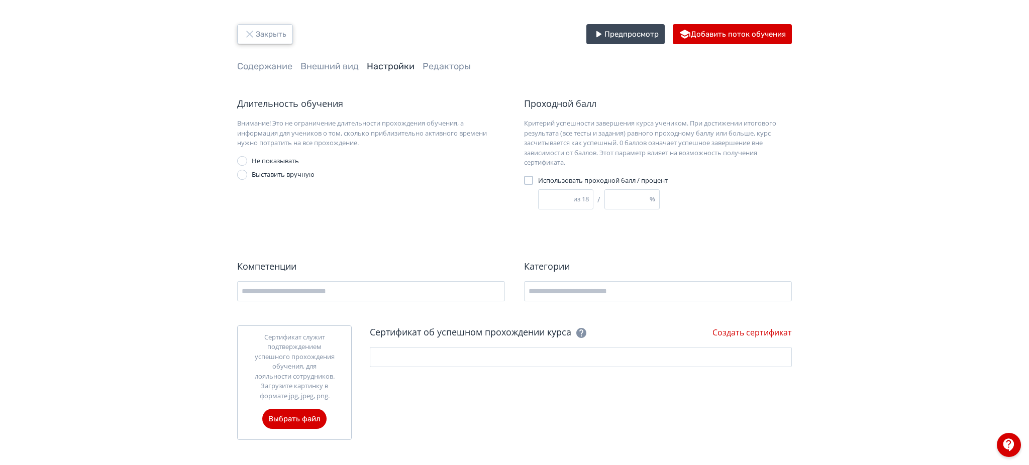
click at [269, 34] on button "Закрыть" at bounding box center [265, 34] width 56 height 20
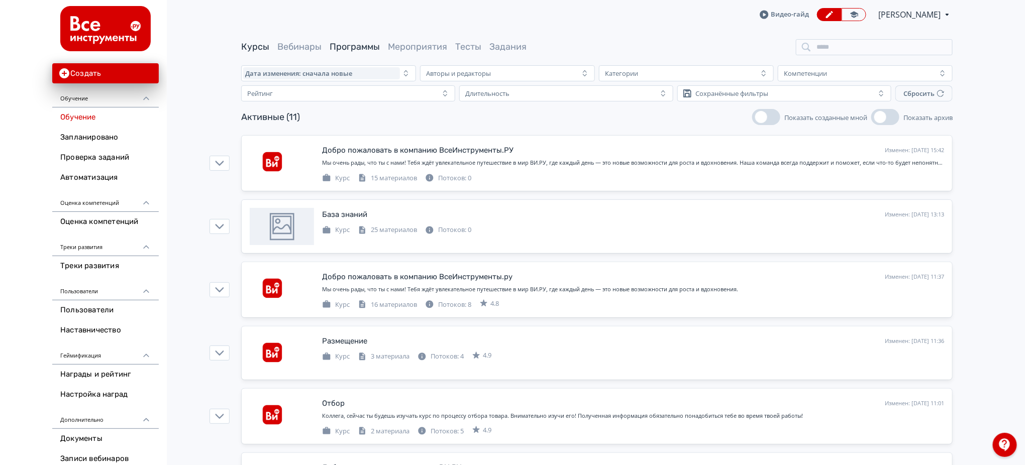
click at [365, 48] on link "Программы" at bounding box center [355, 46] width 50 height 11
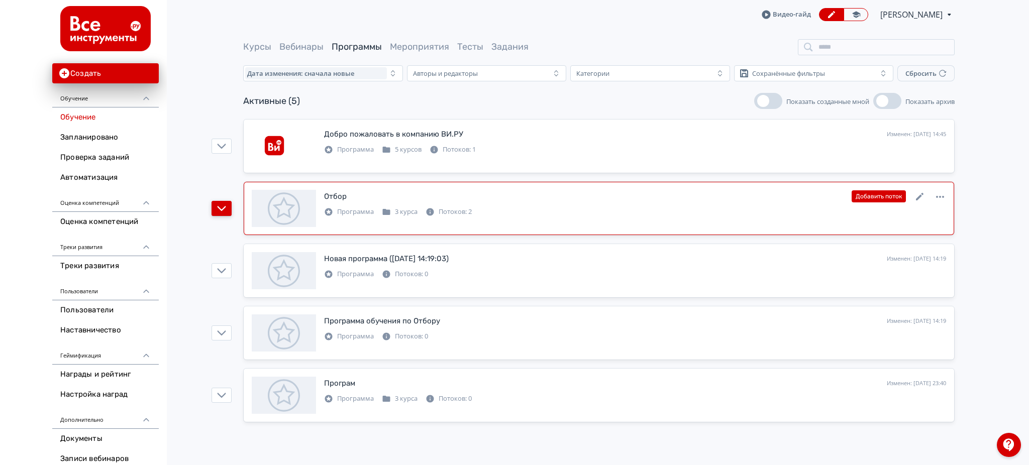
click at [215, 212] on button "button" at bounding box center [222, 208] width 20 height 15
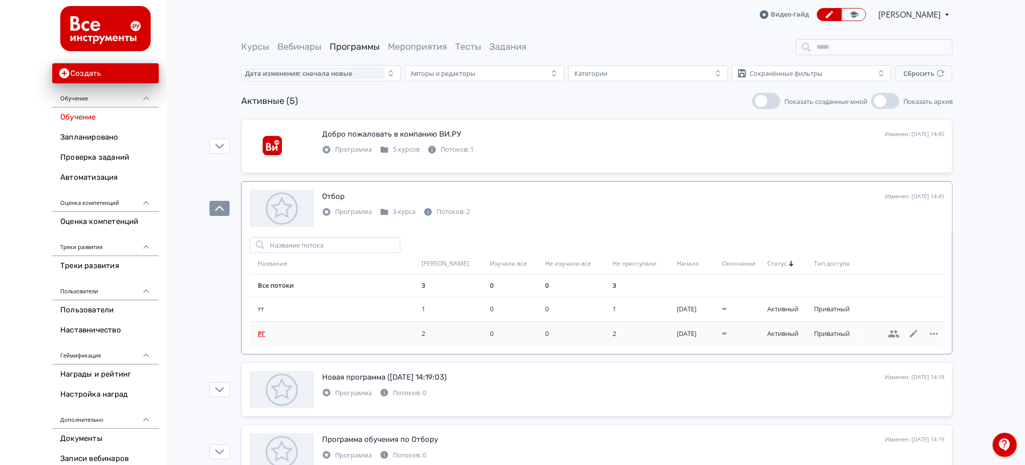
click at [266, 325] on td "РГ" at bounding box center [334, 334] width 168 height 25
click at [934, 310] on icon at bounding box center [934, 309] width 8 height 2
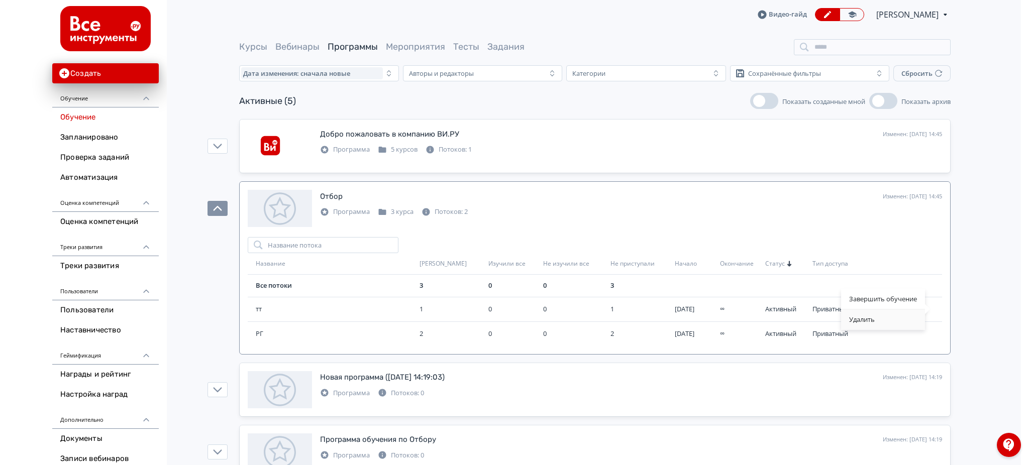
click at [889, 316] on div "Удалить" at bounding box center [883, 320] width 84 height 20
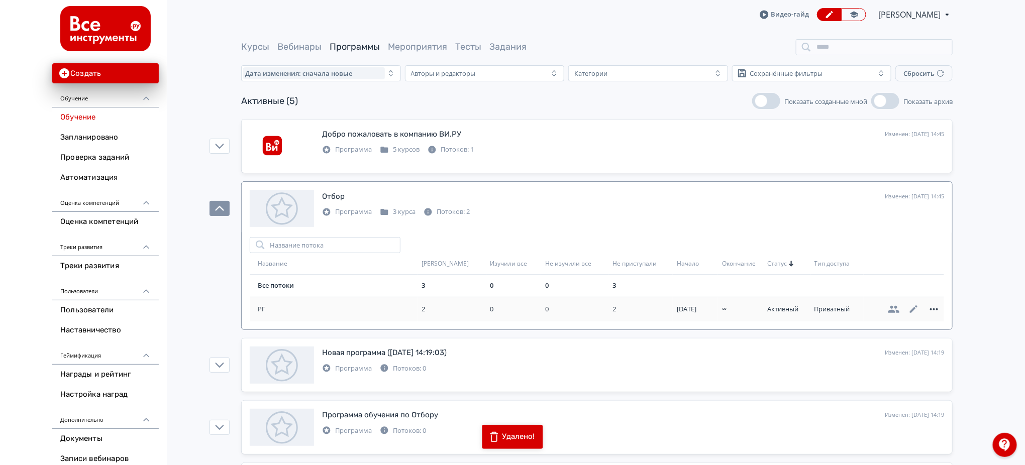
click at [931, 308] on icon at bounding box center [934, 309] width 12 height 12
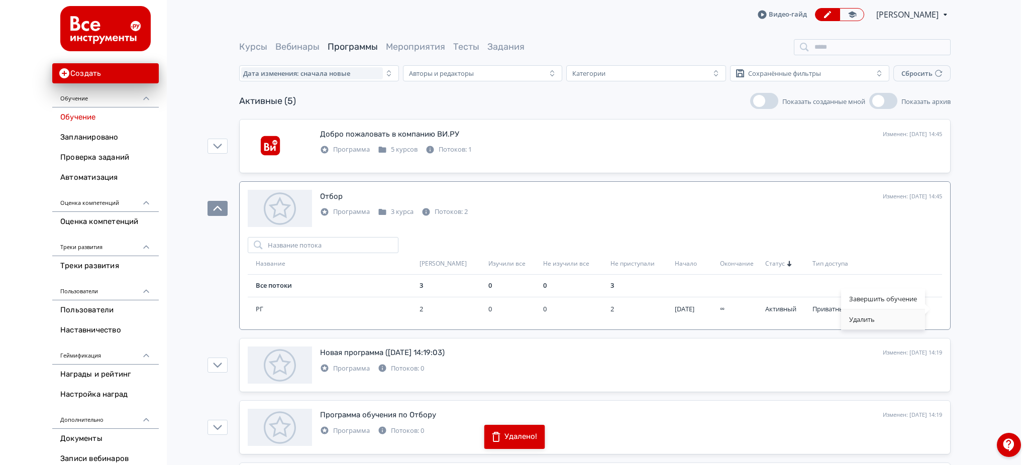
click at [857, 317] on div "Удалить" at bounding box center [883, 320] width 84 height 20
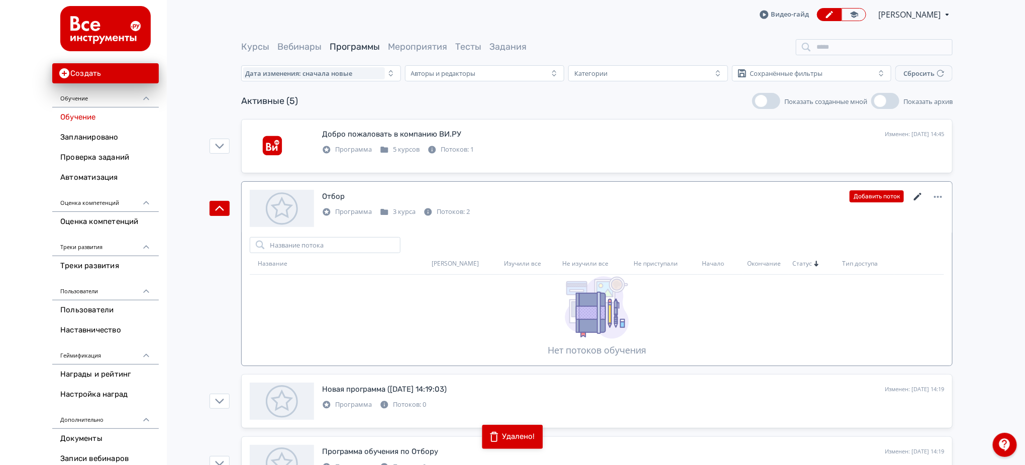
click at [919, 197] on icon at bounding box center [918, 197] width 12 height 12
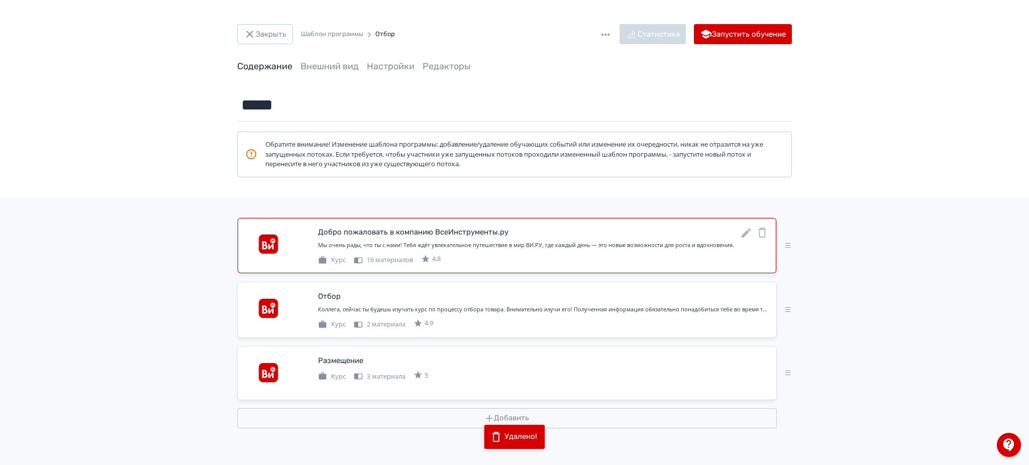
click at [759, 231] on icon at bounding box center [762, 233] width 8 height 10
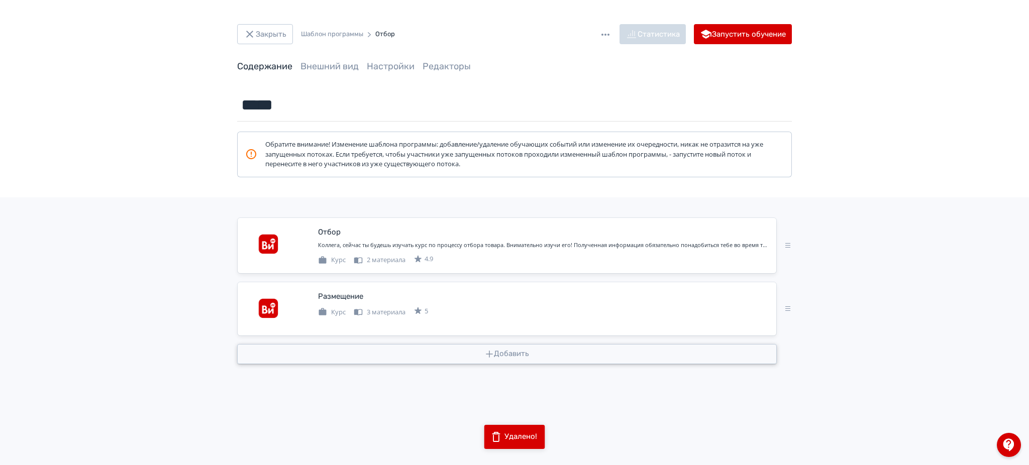
click at [501, 350] on button "Добавить" at bounding box center [507, 354] width 540 height 20
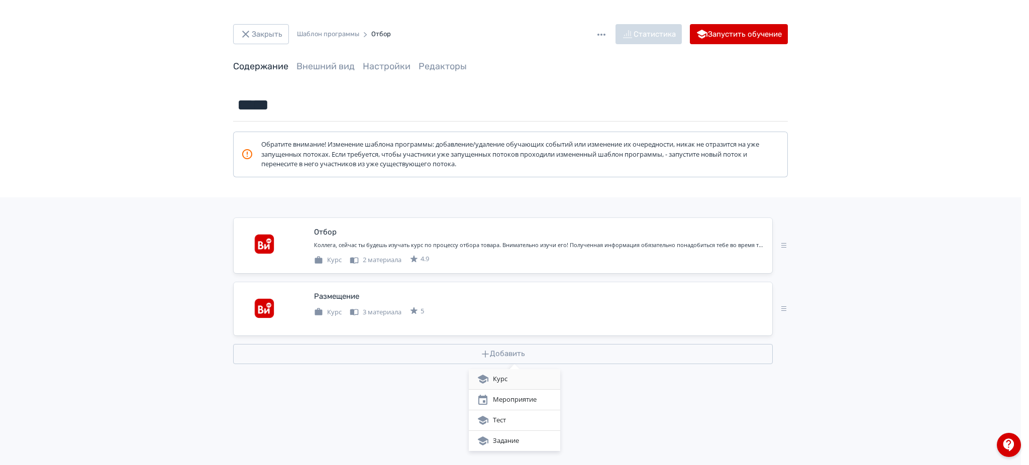
click at [499, 377] on div "Курс" at bounding box center [514, 379] width 75 height 12
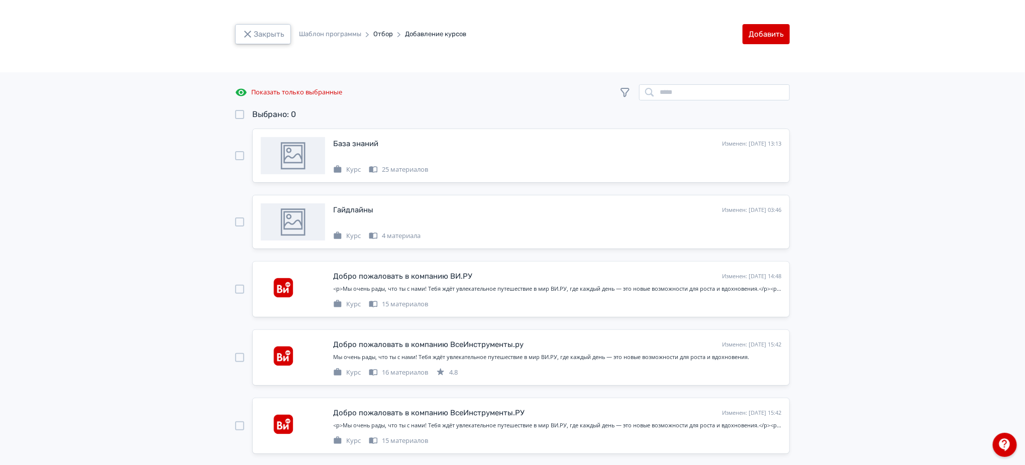
click at [268, 40] on button "Закрыть" at bounding box center [263, 34] width 56 height 20
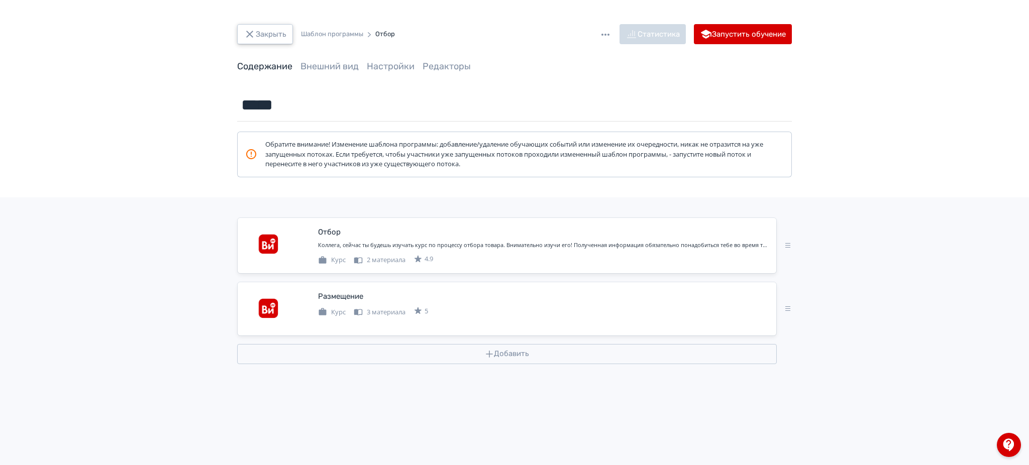
click at [268, 38] on button "Закрыть" at bounding box center [265, 34] width 56 height 20
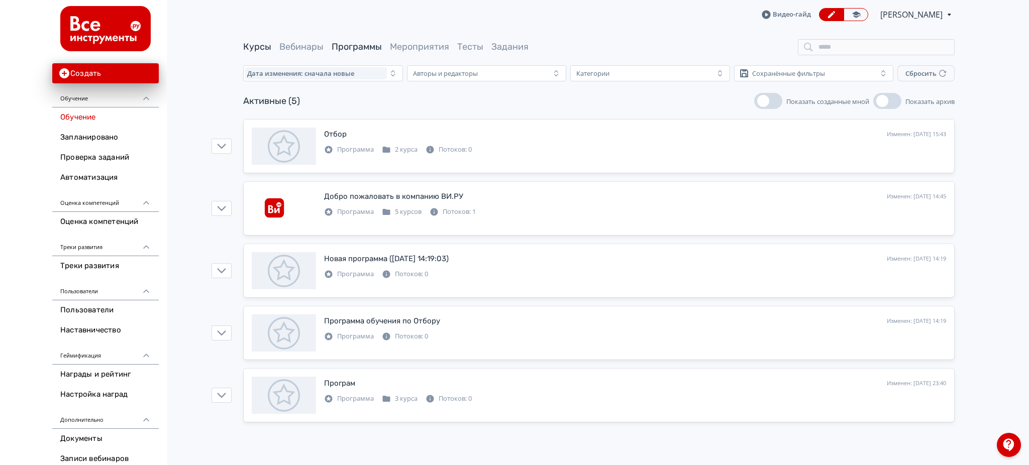
click at [254, 47] on link "Курсы" at bounding box center [257, 46] width 28 height 11
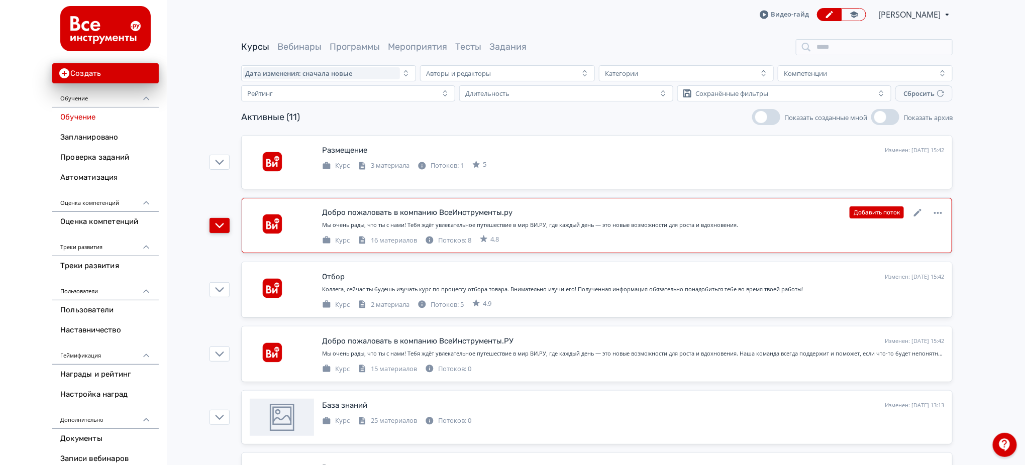
click at [223, 228] on icon "button" at bounding box center [219, 225] width 9 height 9
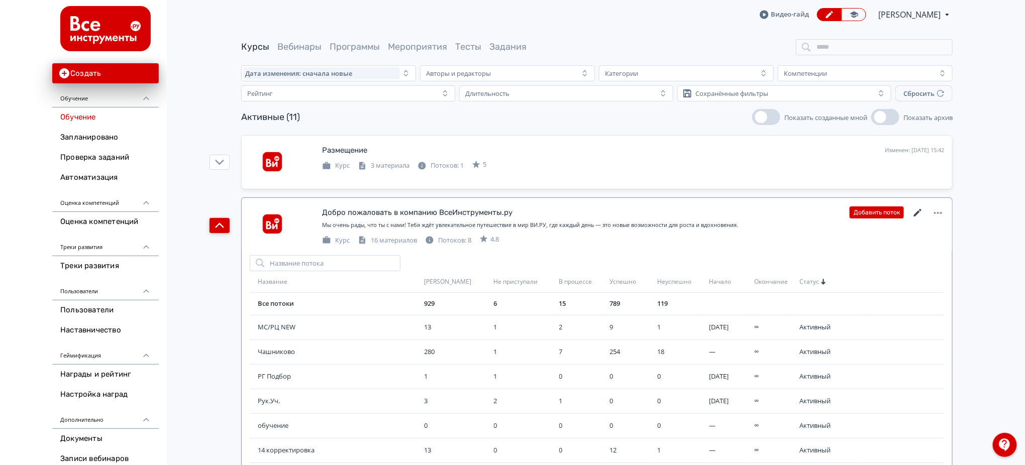
click at [918, 212] on icon at bounding box center [918, 213] width 8 height 8
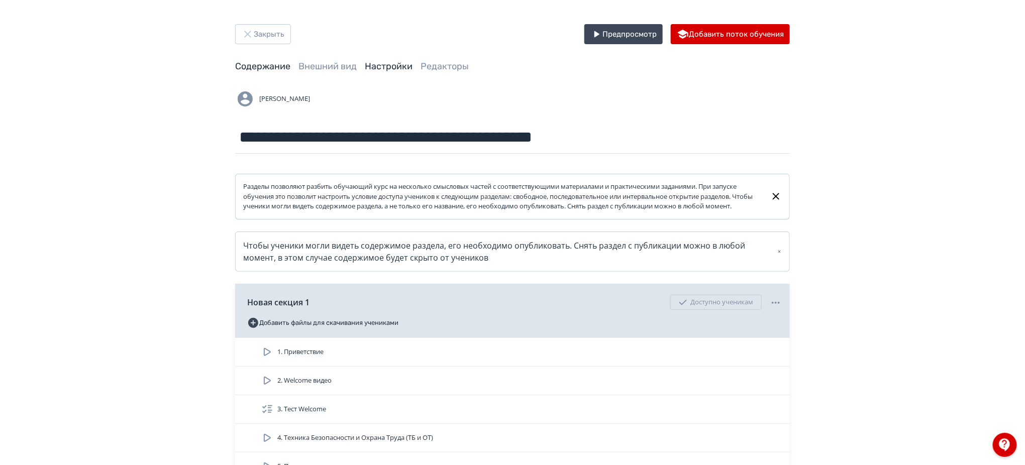
click at [390, 63] on link "Настройки" at bounding box center [389, 66] width 48 height 11
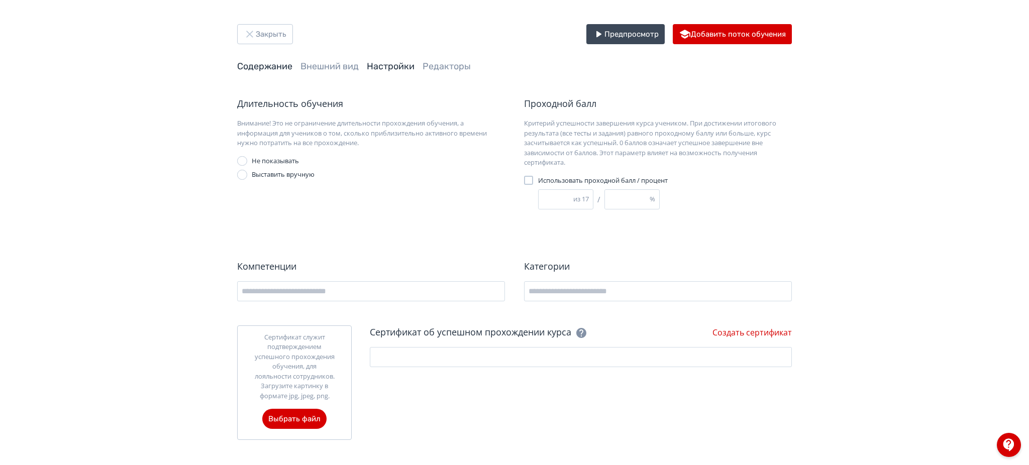
click at [277, 67] on link "Содержание" at bounding box center [264, 66] width 55 height 11
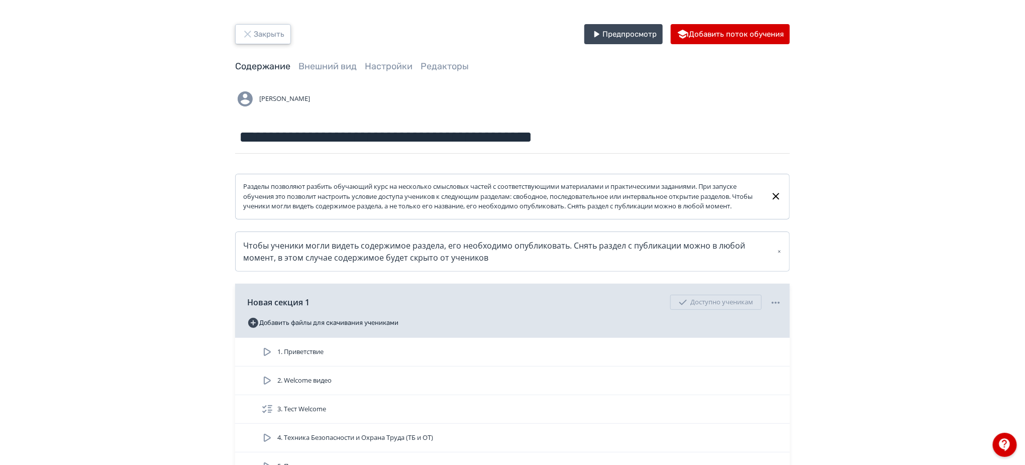
click at [271, 25] on button "Закрыть" at bounding box center [263, 34] width 56 height 20
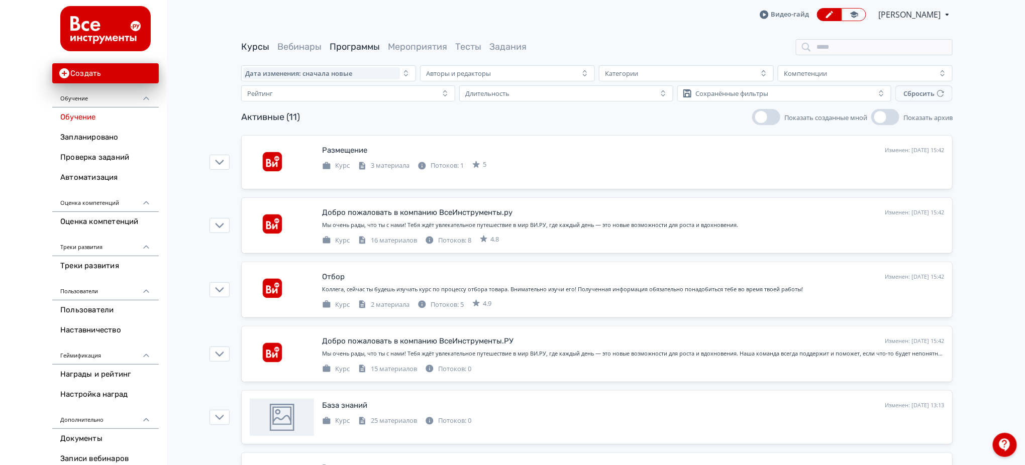
click at [355, 46] on link "Программы" at bounding box center [355, 46] width 50 height 11
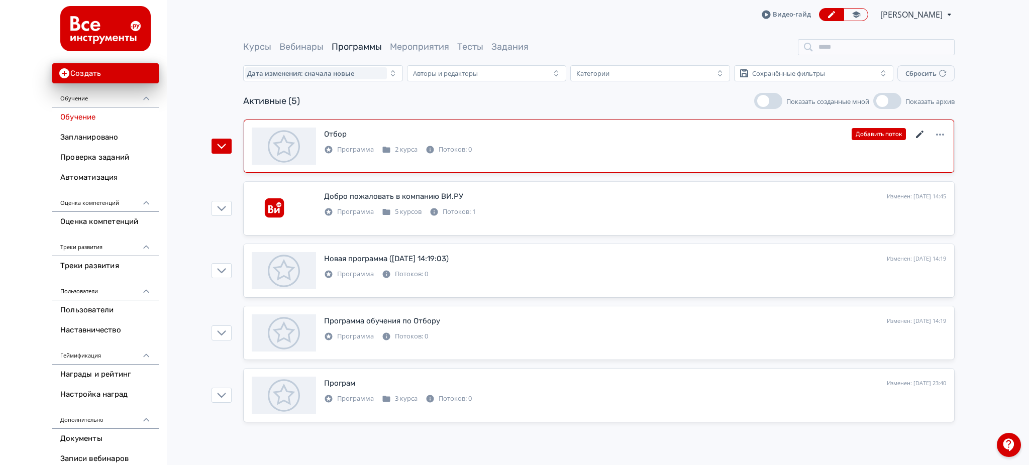
click at [921, 132] on icon at bounding box center [920, 135] width 12 height 12
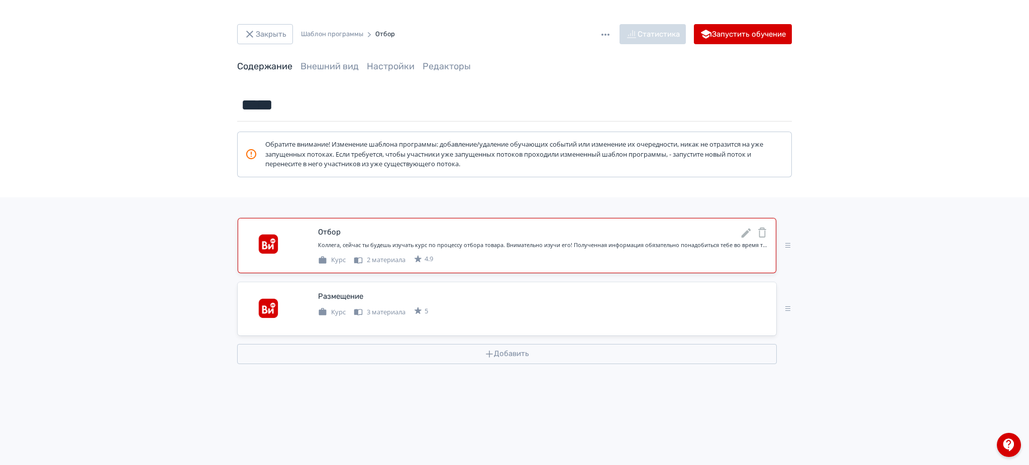
click at [762, 236] on icon at bounding box center [762, 233] width 12 height 12
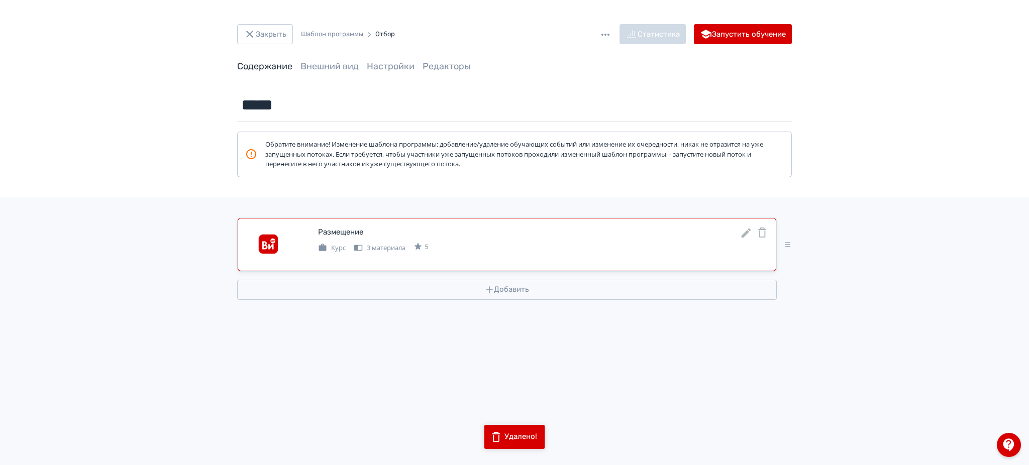
click at [769, 229] on link "Размещение Курс 3 материала 5" at bounding box center [507, 244] width 539 height 53
click at [764, 231] on icon at bounding box center [762, 233] width 12 height 12
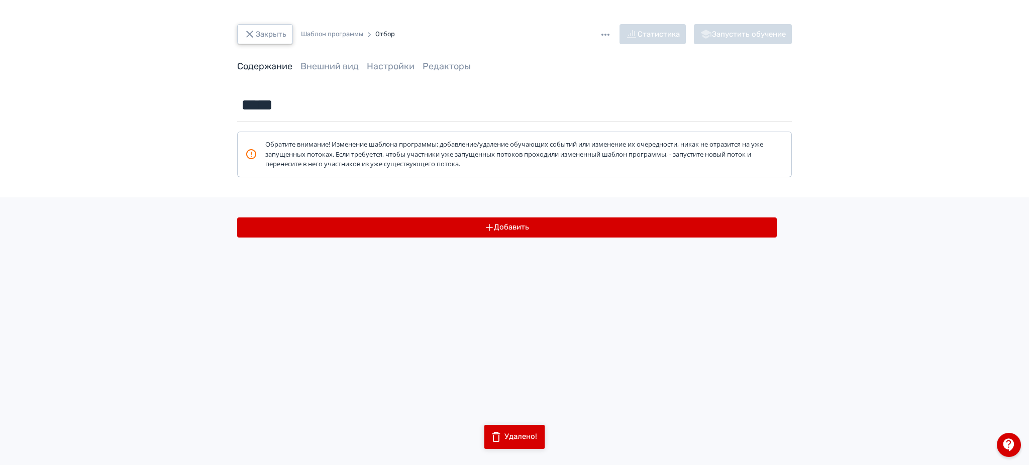
click at [267, 27] on button "Закрыть" at bounding box center [265, 34] width 56 height 20
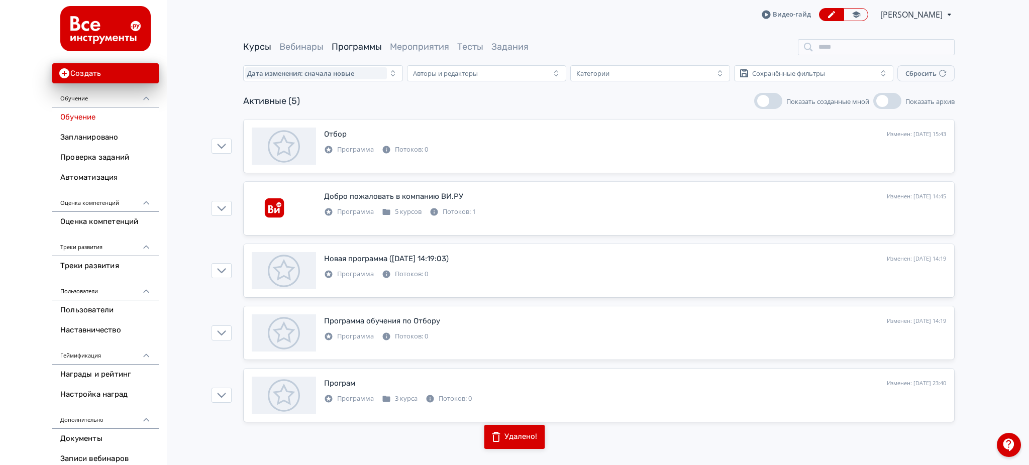
click at [264, 46] on link "Курсы" at bounding box center [257, 46] width 28 height 11
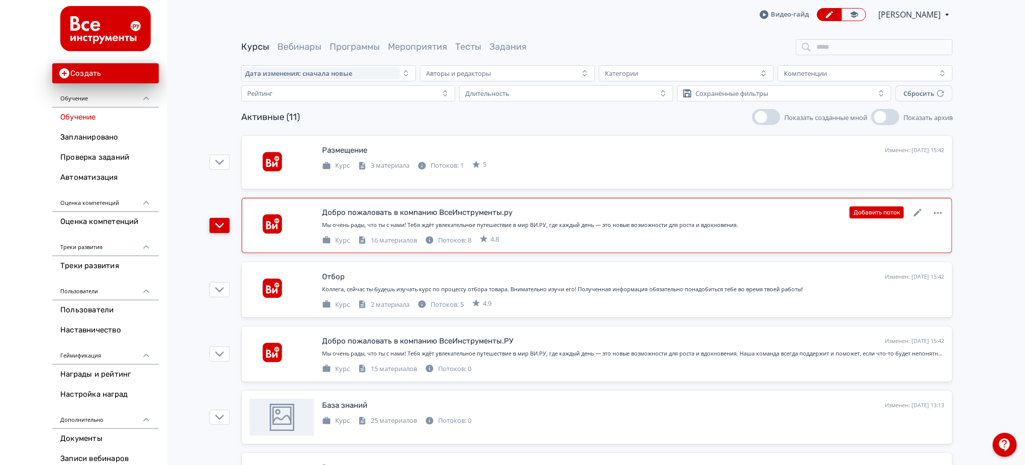
click at [220, 230] on icon "button" at bounding box center [219, 225] width 9 height 9
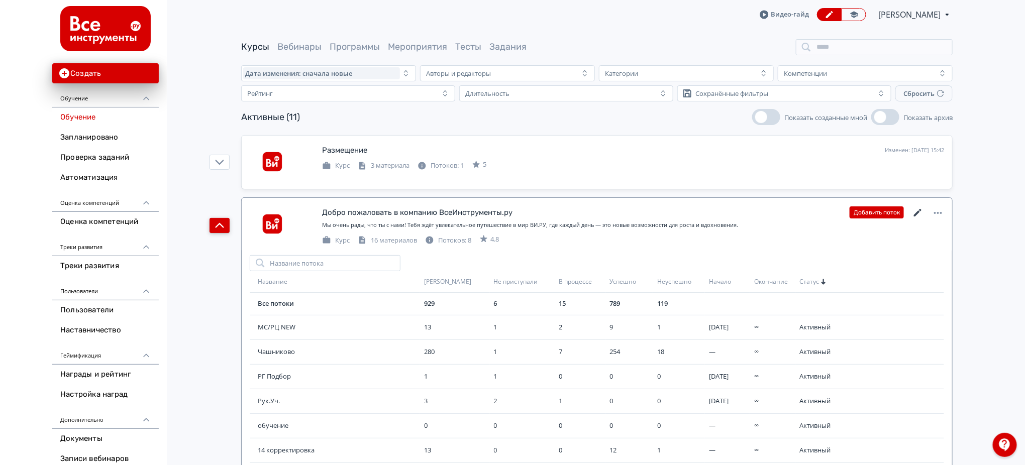
click at [916, 213] on icon at bounding box center [918, 213] width 12 height 12
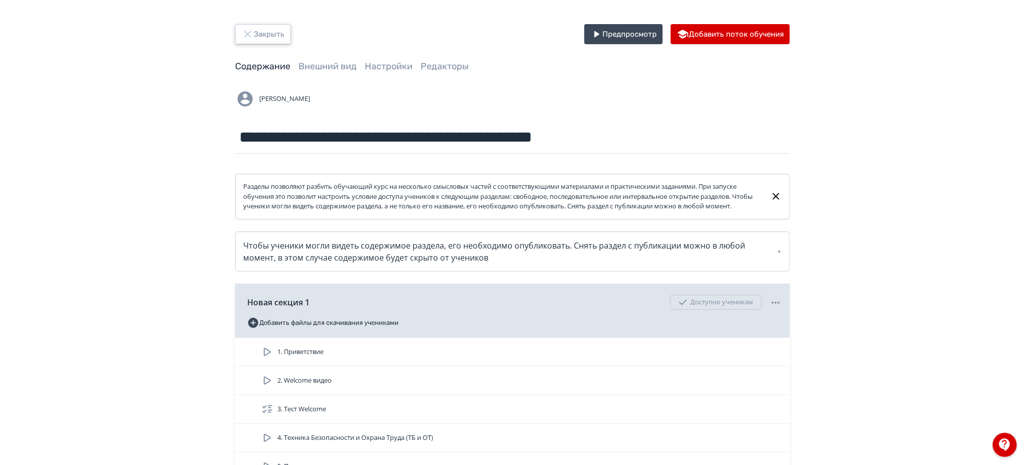
click at [249, 34] on icon "button" at bounding box center [248, 34] width 12 height 12
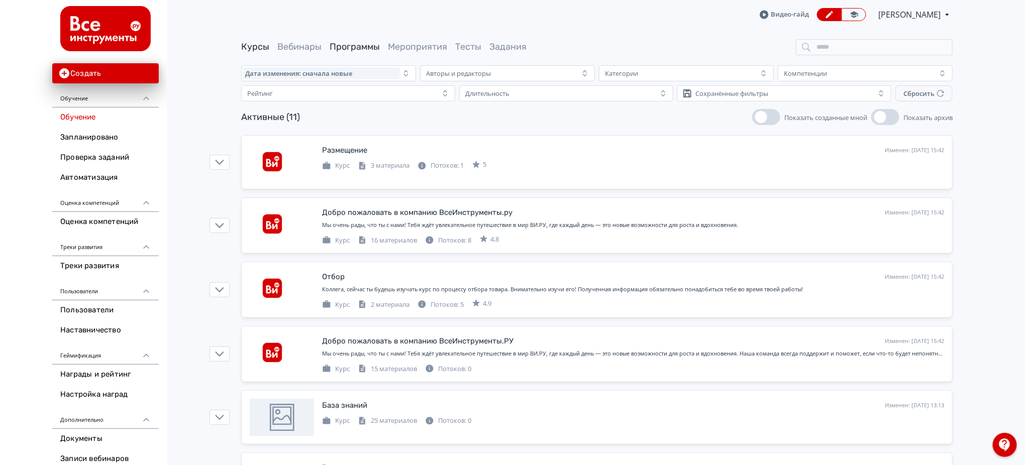
click at [334, 44] on link "Программы" at bounding box center [355, 46] width 50 height 11
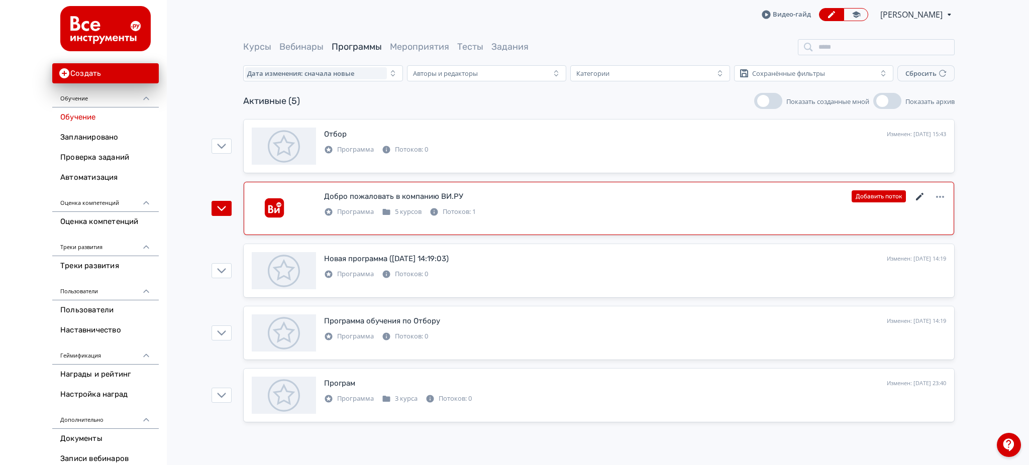
click at [920, 197] on icon at bounding box center [920, 197] width 8 height 8
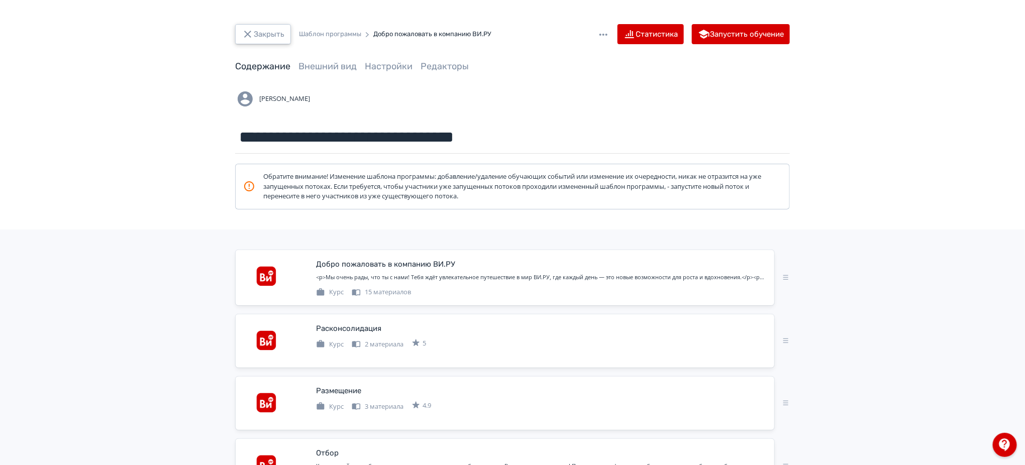
click at [270, 33] on button "Закрыть" at bounding box center [263, 34] width 56 height 20
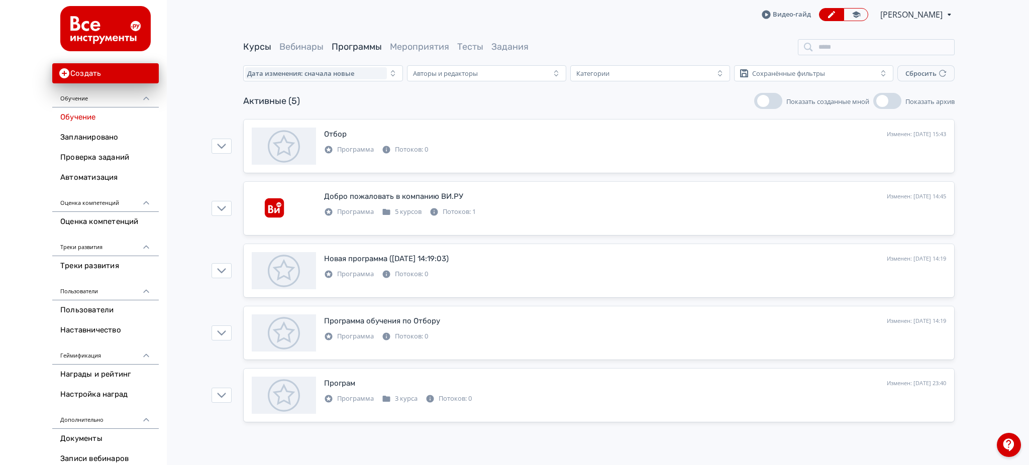
click at [262, 44] on link "Курсы" at bounding box center [257, 46] width 28 height 11
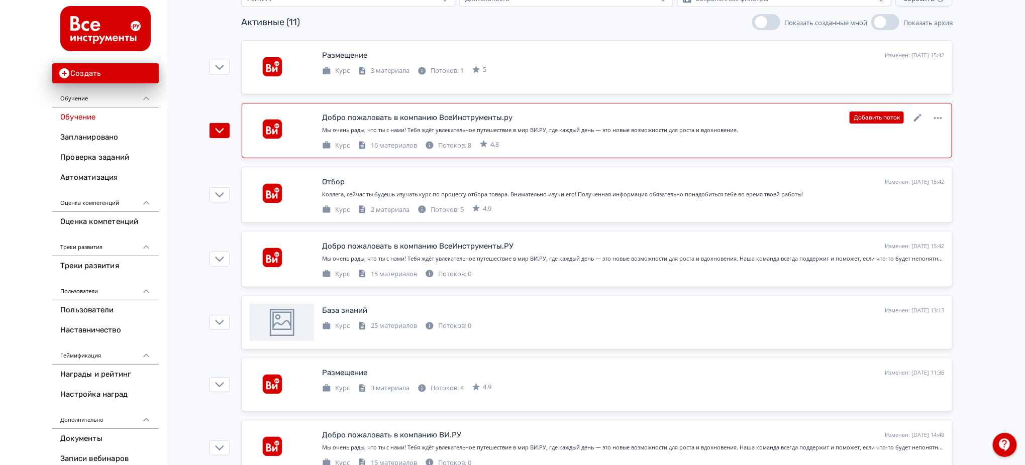
scroll to position [134, 0]
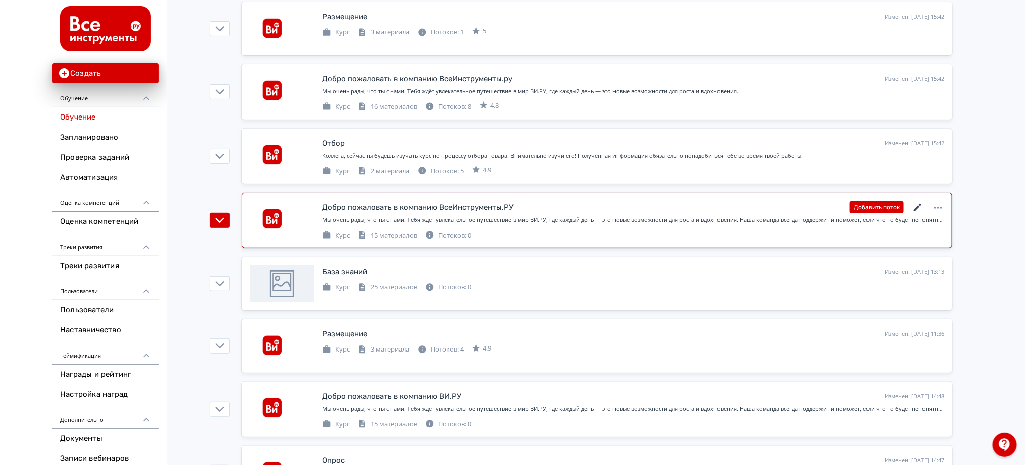
click at [915, 209] on icon at bounding box center [918, 208] width 8 height 8
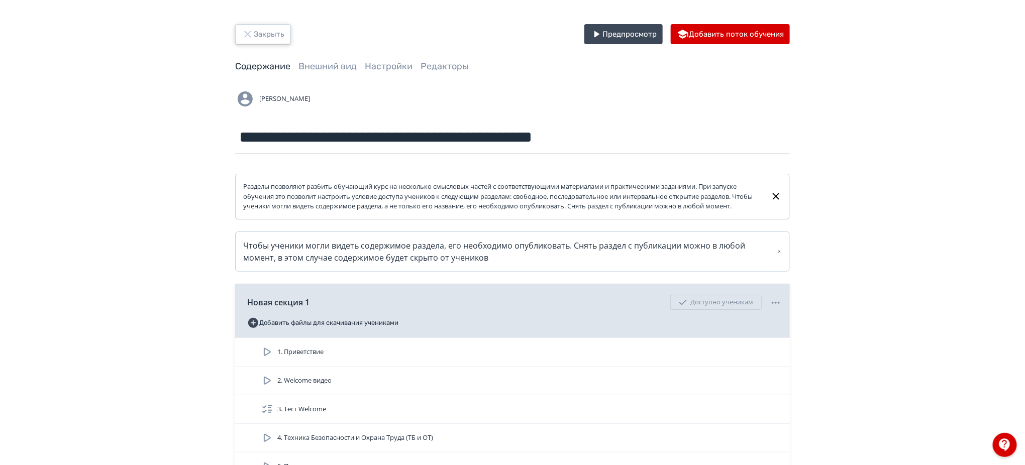
click at [262, 37] on button "Закрыть" at bounding box center [263, 34] width 56 height 20
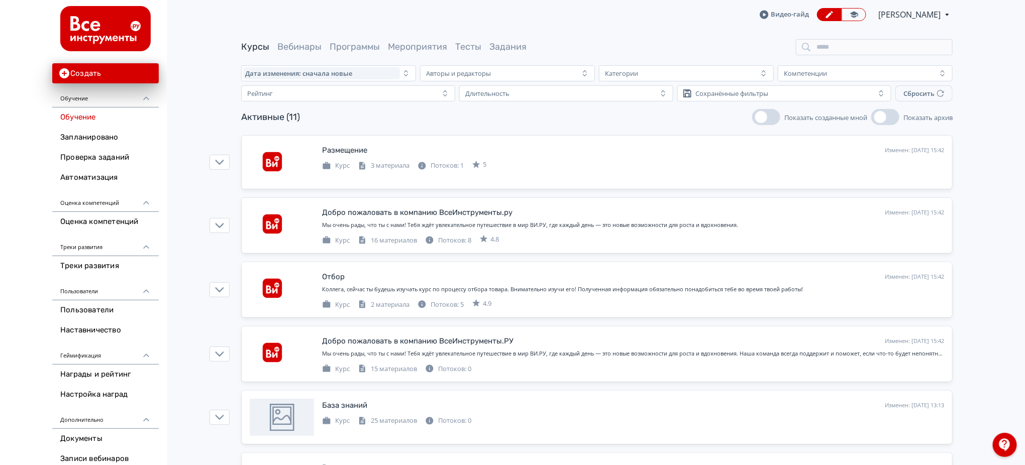
click at [357, 43] on link "Программы" at bounding box center [355, 46] width 50 height 11
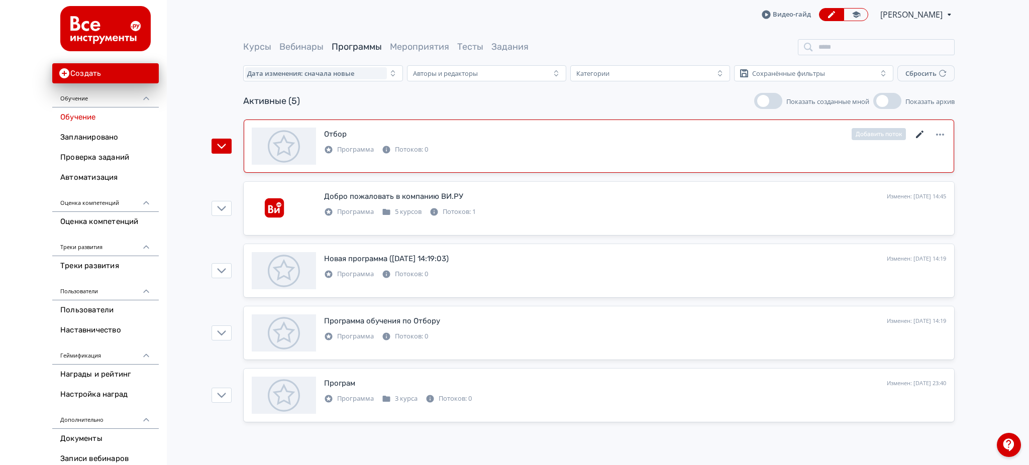
click at [920, 129] on icon at bounding box center [920, 135] width 12 height 12
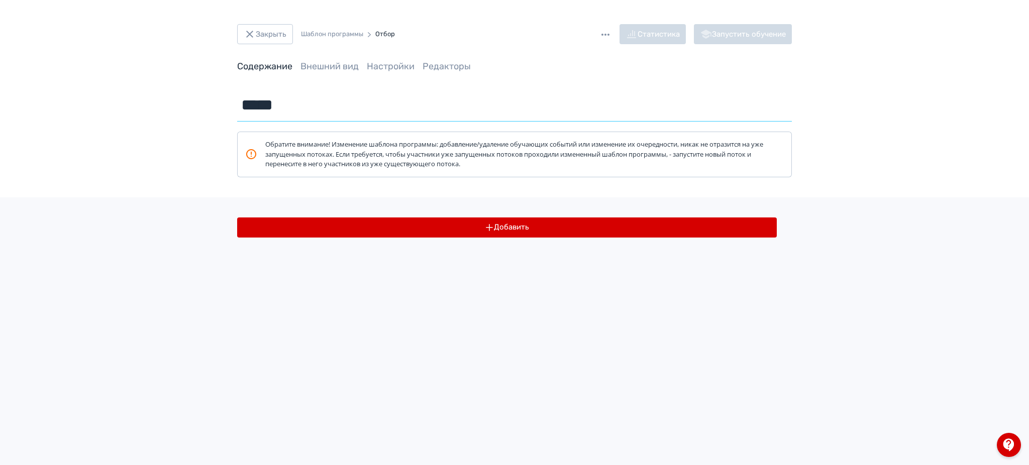
drag, startPoint x: 399, startPoint y: 102, endPoint x: 428, endPoint y: 120, distance: 33.9
click at [428, 120] on input "*****" at bounding box center [514, 105] width 555 height 33
drag, startPoint x: 438, startPoint y: 111, endPoint x: 156, endPoint y: 109, distance: 281.9
click at [156, 109] on div "Закрыть Шаблон программы Отбор Статистика Запустить обучение Содержание Внешний…" at bounding box center [514, 232] width 1029 height 465
click at [436, 106] on input "**********" at bounding box center [514, 105] width 555 height 33
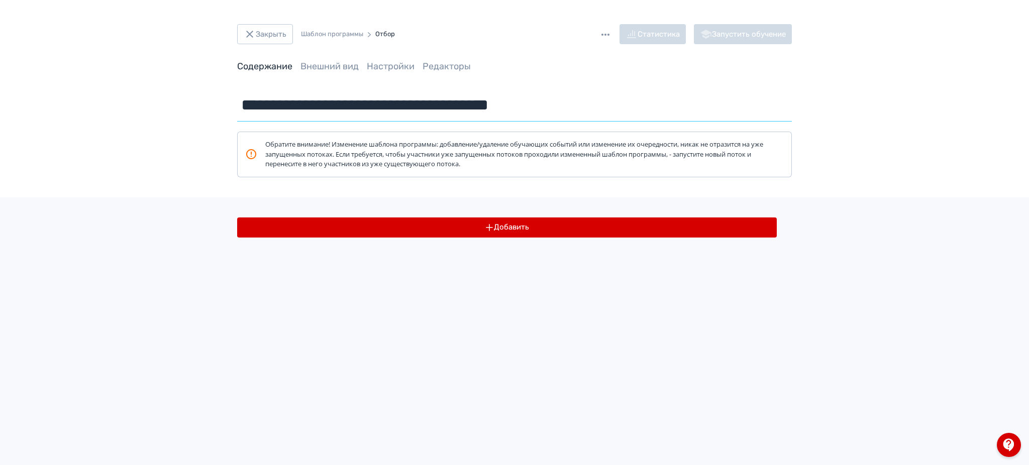
click at [604, 112] on input "**********" at bounding box center [514, 105] width 555 height 33
click at [444, 110] on input "**********" at bounding box center [514, 105] width 555 height 33
type input "**********"
click at [550, 221] on button "Добавить" at bounding box center [507, 228] width 540 height 20
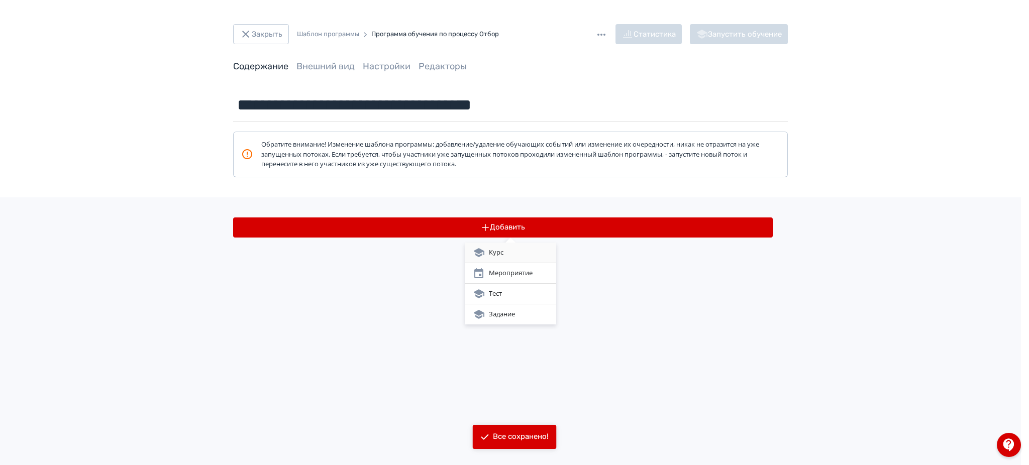
click at [519, 249] on div "Курс" at bounding box center [510, 253] width 75 height 12
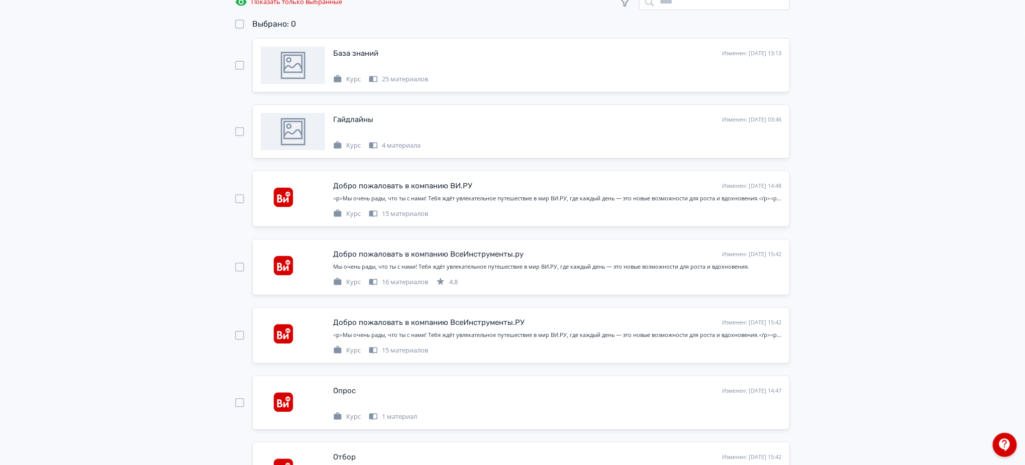
scroll to position [201, 0]
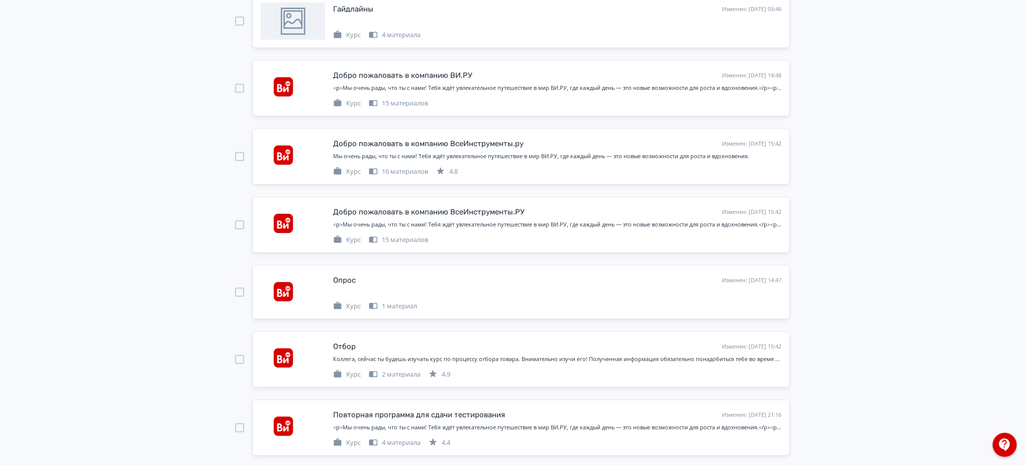
click at [235, 225] on div at bounding box center [239, 225] width 9 height 9
click at [236, 359] on div at bounding box center [239, 359] width 9 height 9
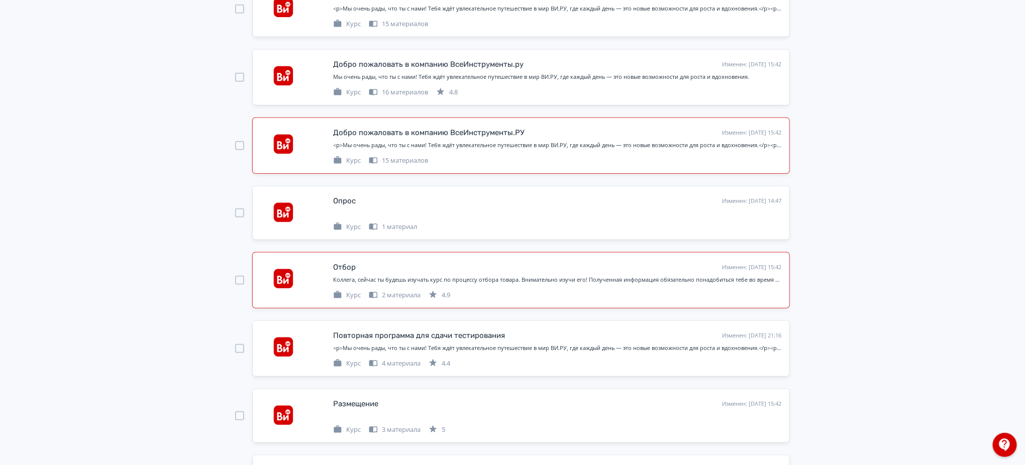
scroll to position [443, 0]
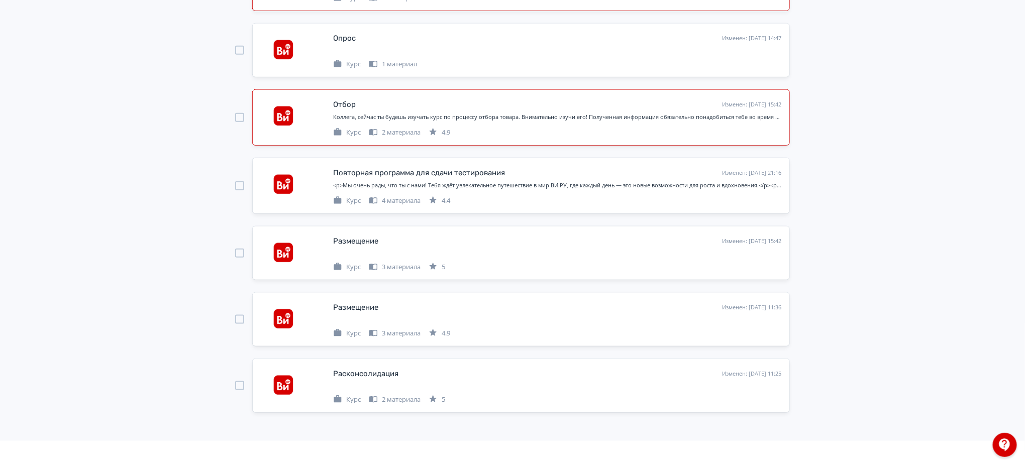
click at [242, 318] on div at bounding box center [239, 319] width 9 height 9
click at [238, 320] on div at bounding box center [239, 319] width 9 height 9
click at [240, 320] on div at bounding box center [239, 319] width 9 height 9
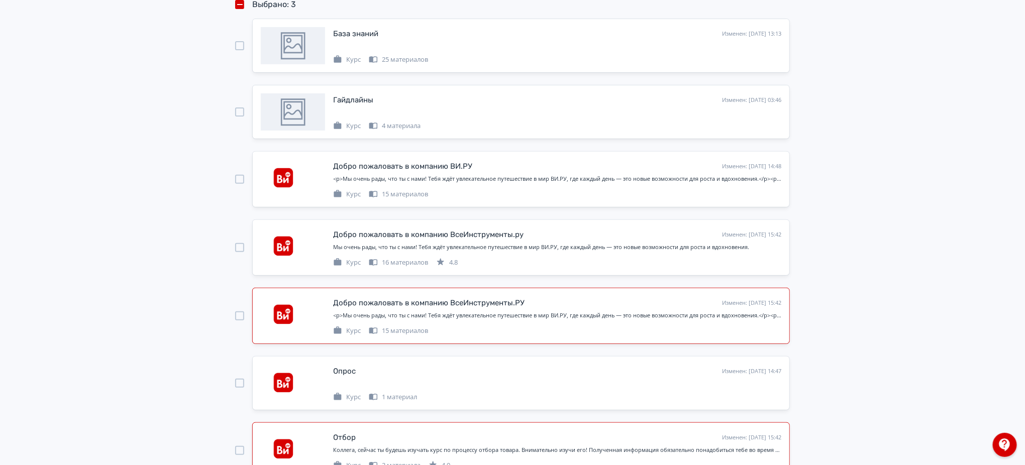
scroll to position [108, 0]
click at [239, 386] on div at bounding box center [239, 385] width 9 height 9
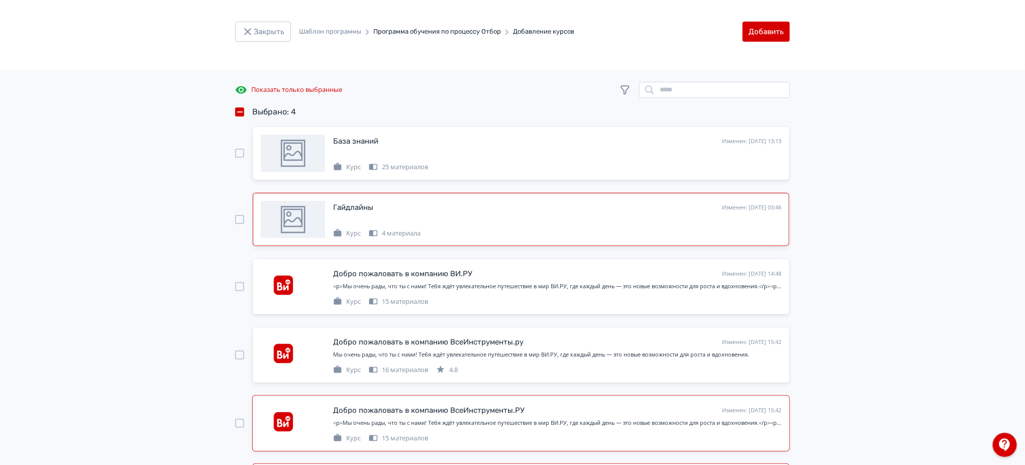
scroll to position [0, 0]
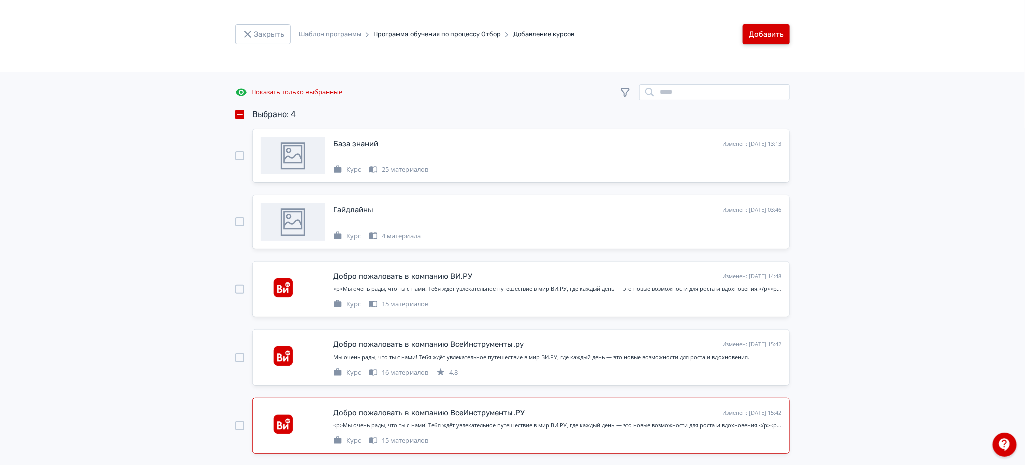
click at [774, 25] on button "Добавить" at bounding box center [766, 34] width 47 height 20
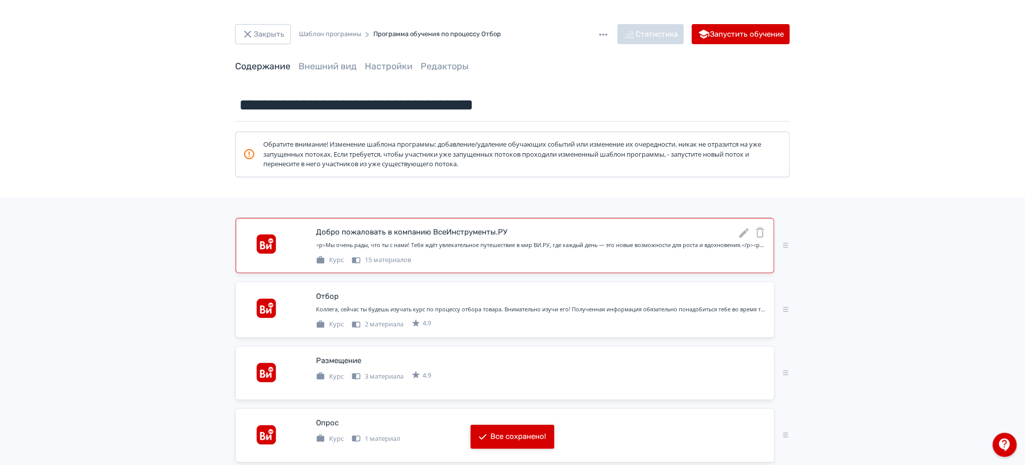
click at [741, 233] on icon at bounding box center [744, 233] width 12 height 12
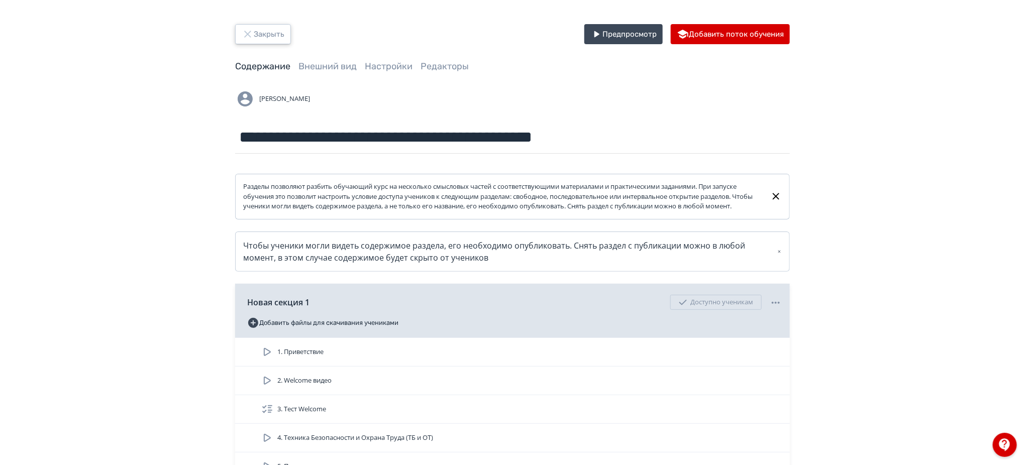
click at [266, 37] on button "Закрыть" at bounding box center [263, 34] width 56 height 20
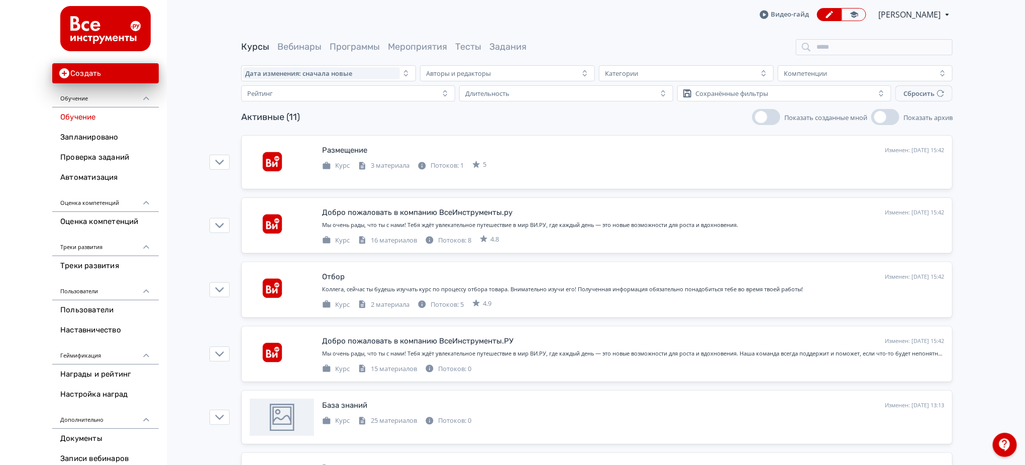
click at [371, 40] on div "Курсы Вебинары Программы Мероприятия Тесты Задания" at bounding box center [596, 47] width 711 height 16
click at [381, 44] on div "Курсы Вебинары Программы Мероприятия Тесты Задания" at bounding box center [383, 47] width 285 height 13
click at [341, 46] on link "Программы" at bounding box center [355, 46] width 50 height 11
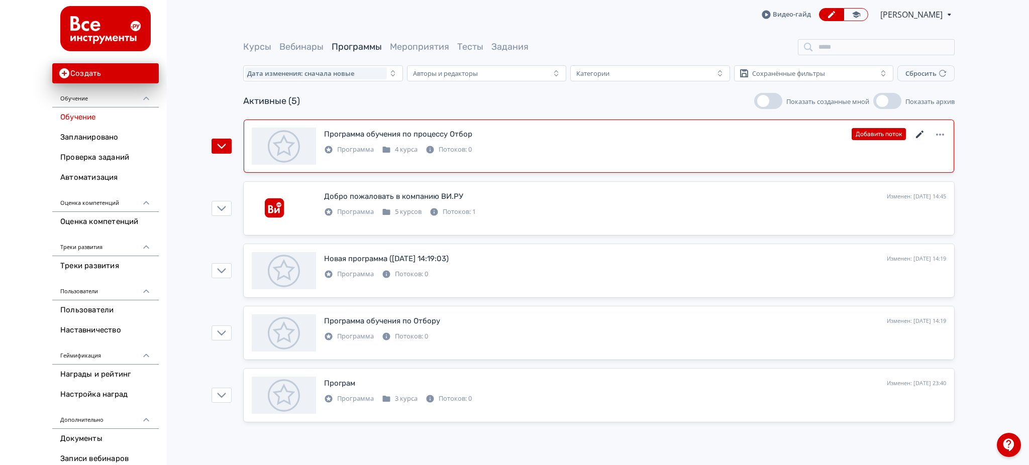
click at [919, 130] on icon at bounding box center [920, 135] width 12 height 12
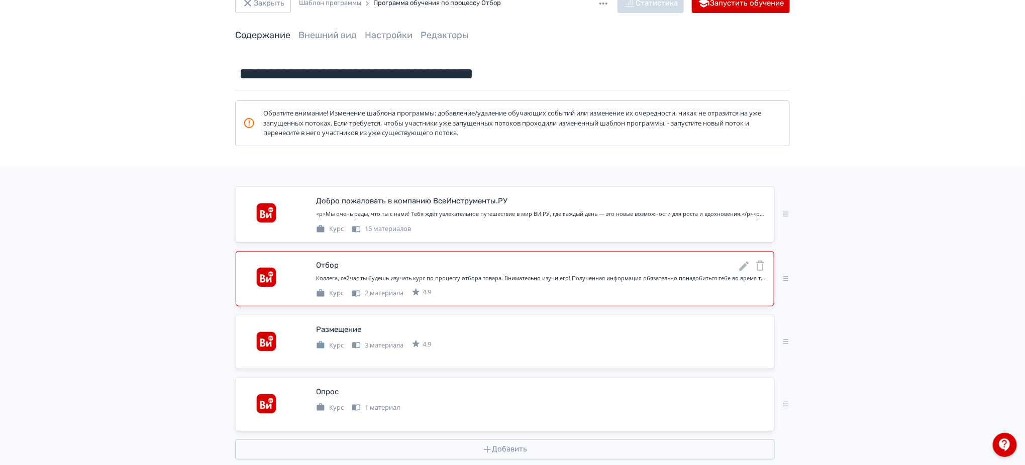
scroll to position [49, 0]
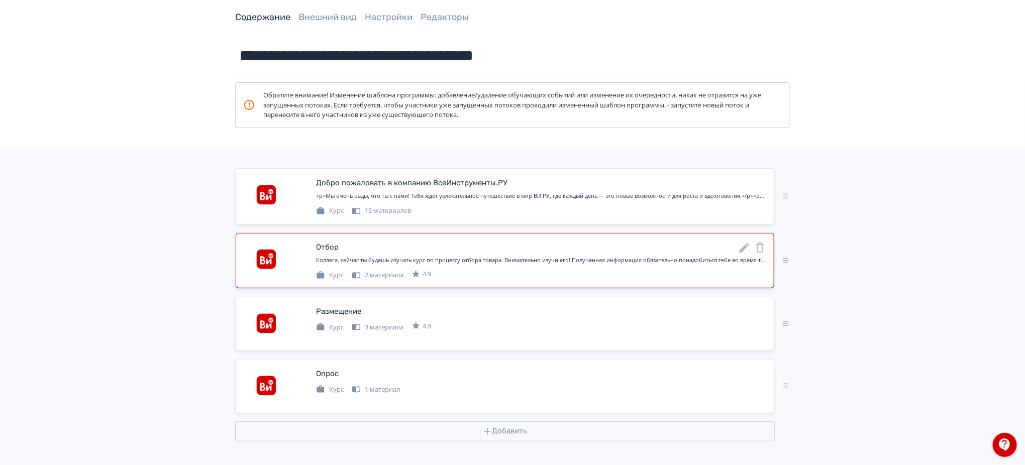
click at [743, 245] on icon at bounding box center [744, 248] width 12 height 12
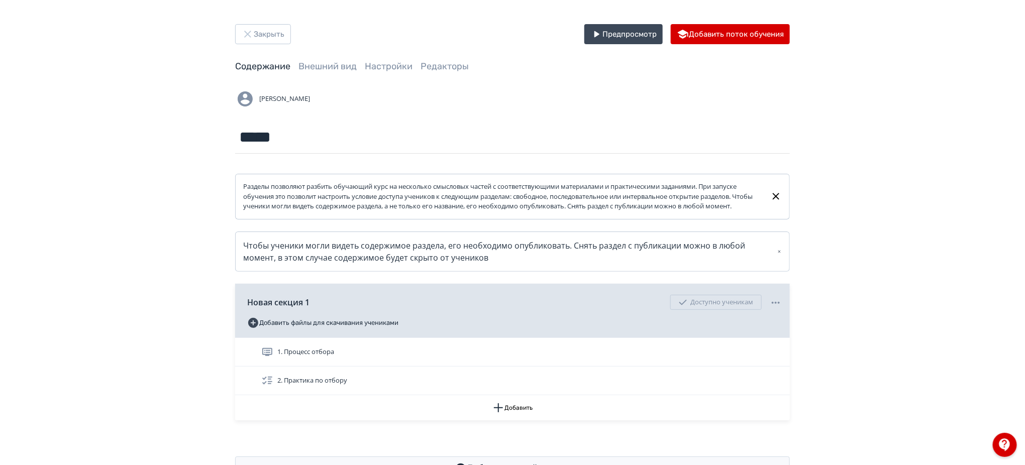
scroll to position [49, 0]
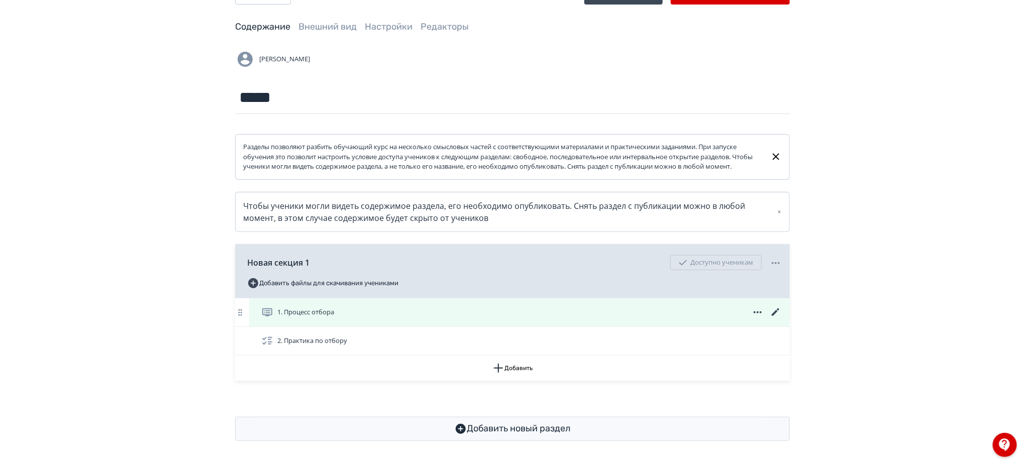
click at [774, 312] on icon at bounding box center [776, 313] width 12 height 12
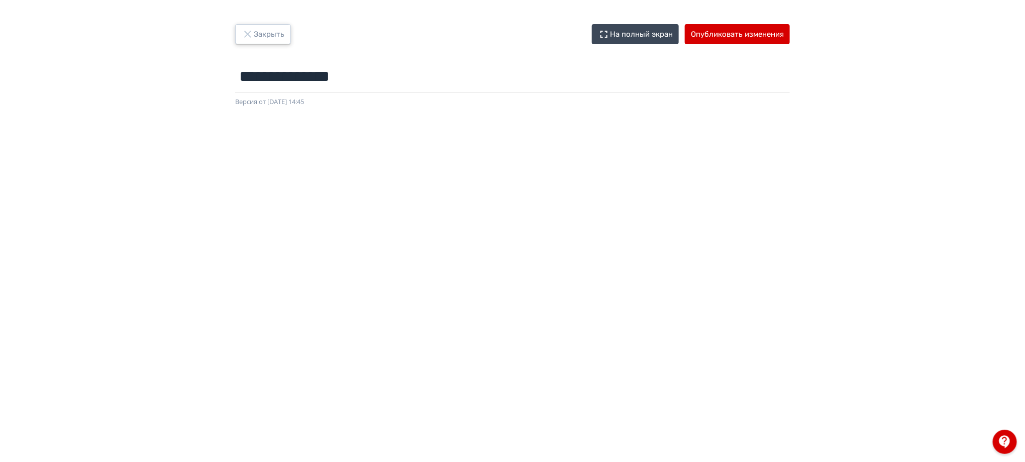
click at [253, 30] on icon "button" at bounding box center [248, 34] width 12 height 12
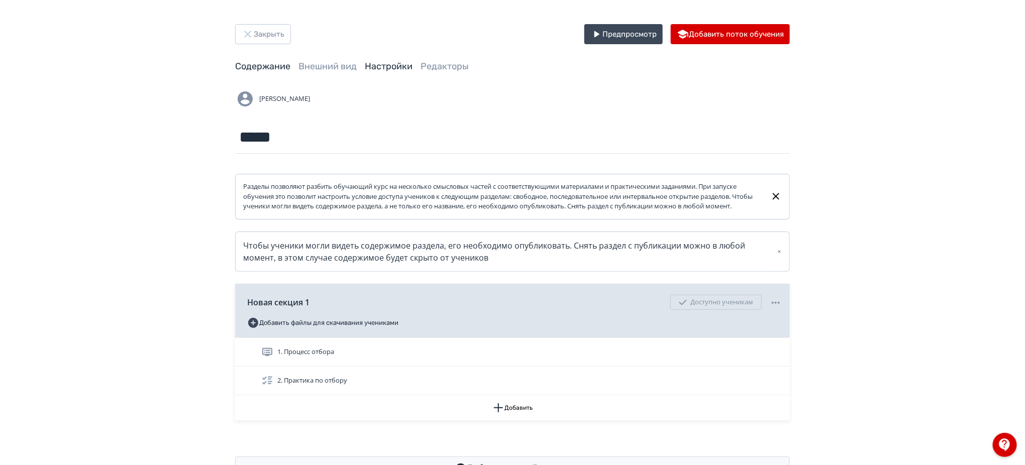
click at [405, 68] on link "Настройки" at bounding box center [389, 66] width 48 height 11
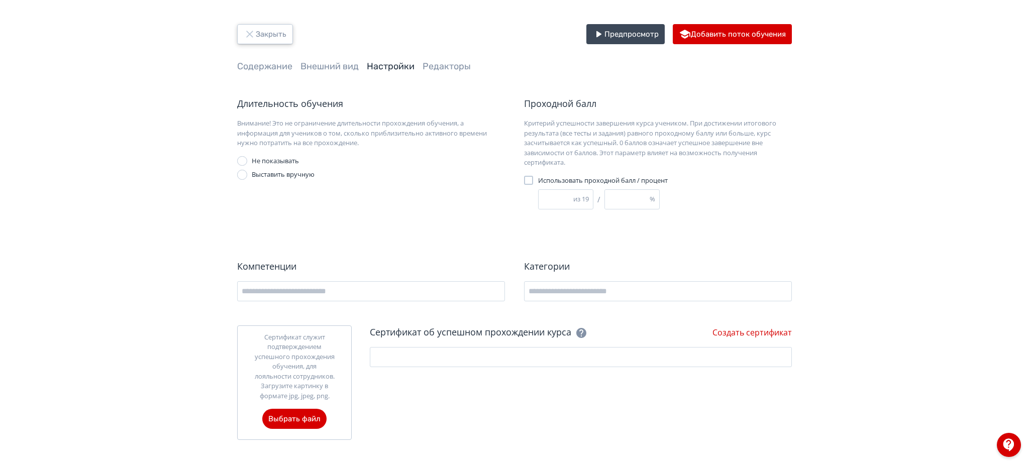
click at [253, 30] on icon "button" at bounding box center [250, 34] width 12 height 12
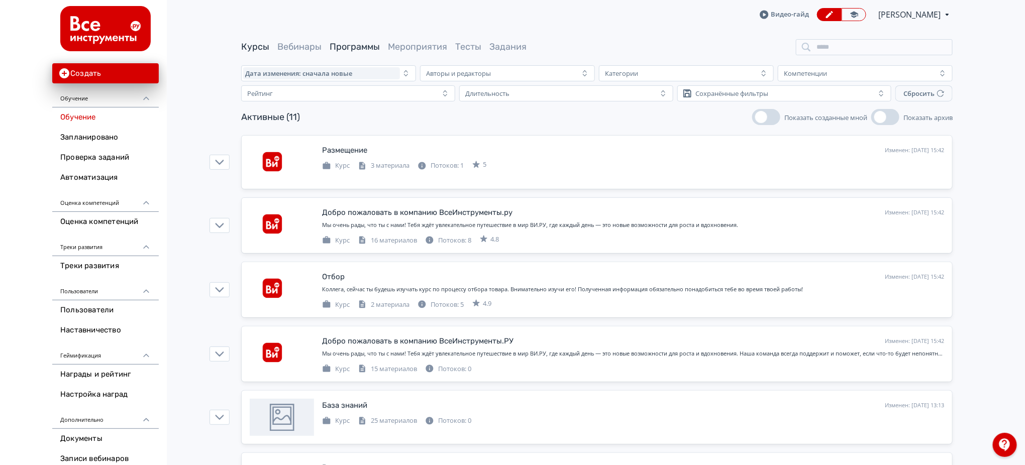
click at [359, 44] on link "Программы" at bounding box center [355, 46] width 50 height 11
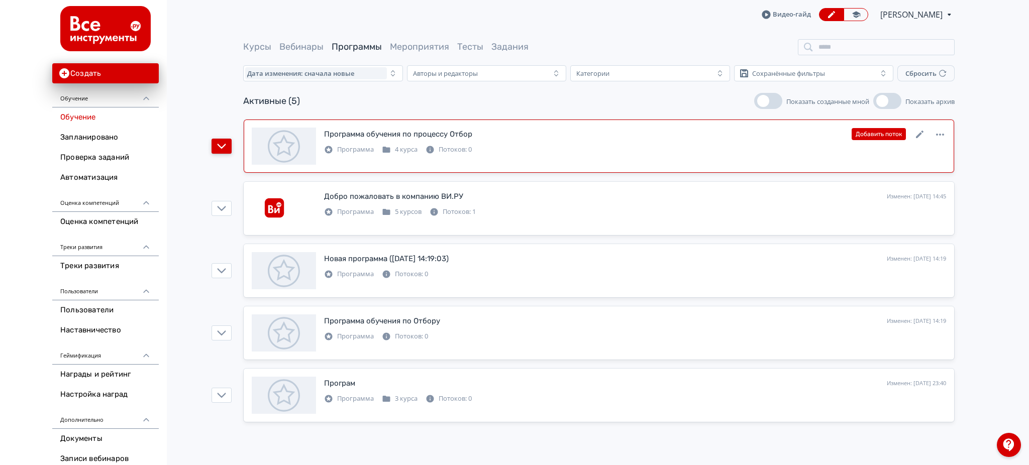
click at [218, 150] on icon "button" at bounding box center [221, 146] width 9 height 9
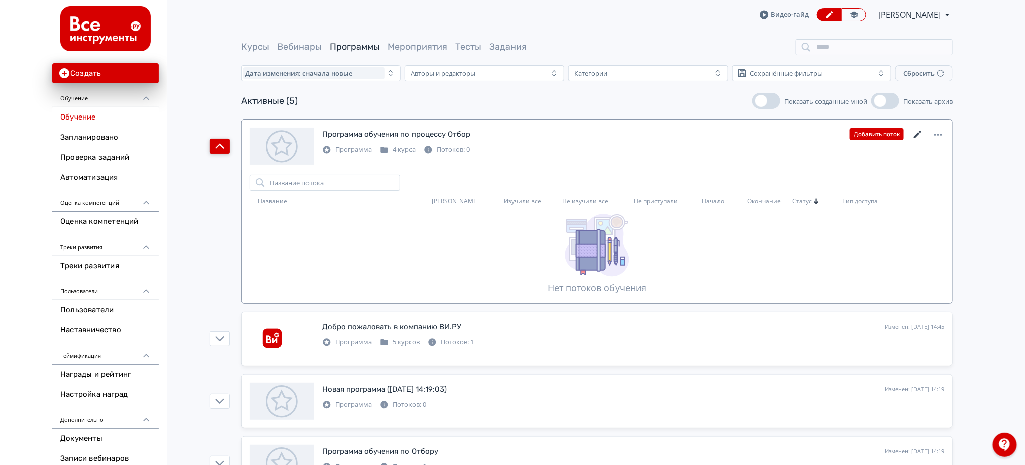
click at [920, 133] on icon at bounding box center [918, 135] width 12 height 12
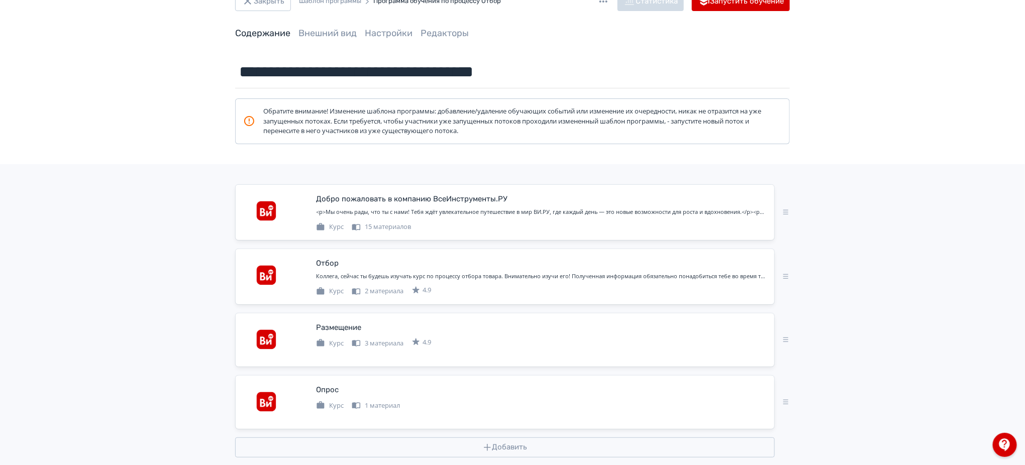
scroll to position [49, 0]
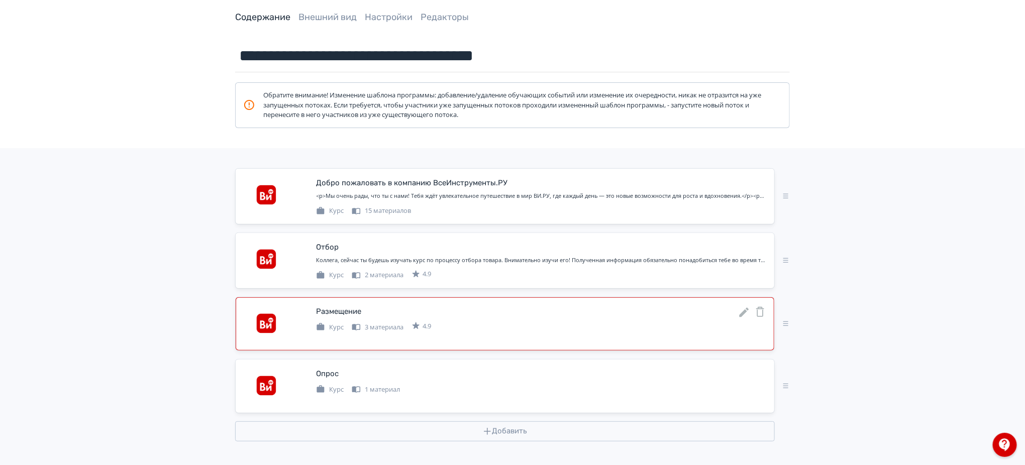
click at [748, 312] on icon at bounding box center [744, 313] width 12 height 12
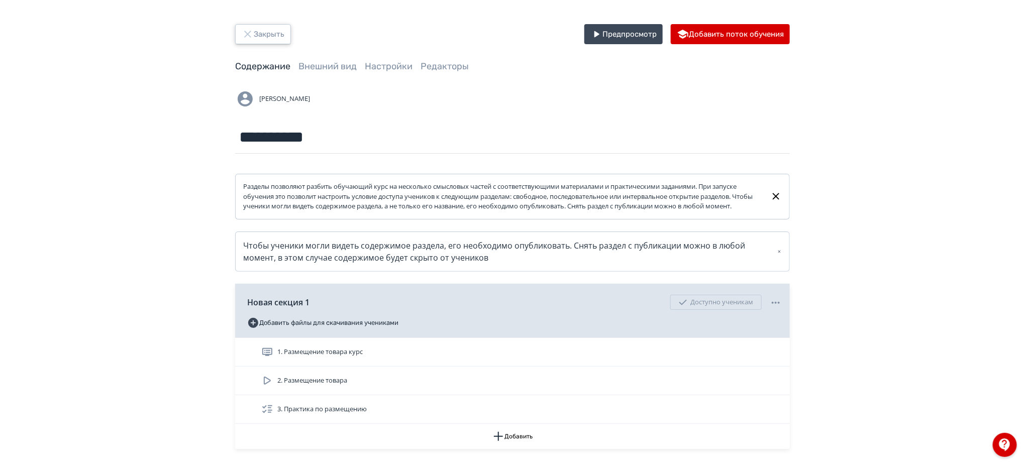
click at [269, 36] on button "Закрыть" at bounding box center [263, 34] width 56 height 20
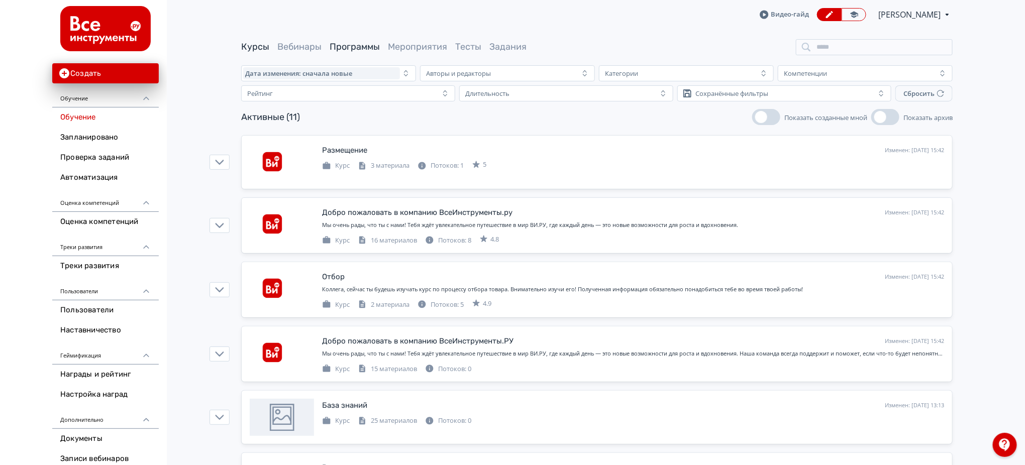
click at [356, 45] on link "Программы" at bounding box center [355, 46] width 50 height 11
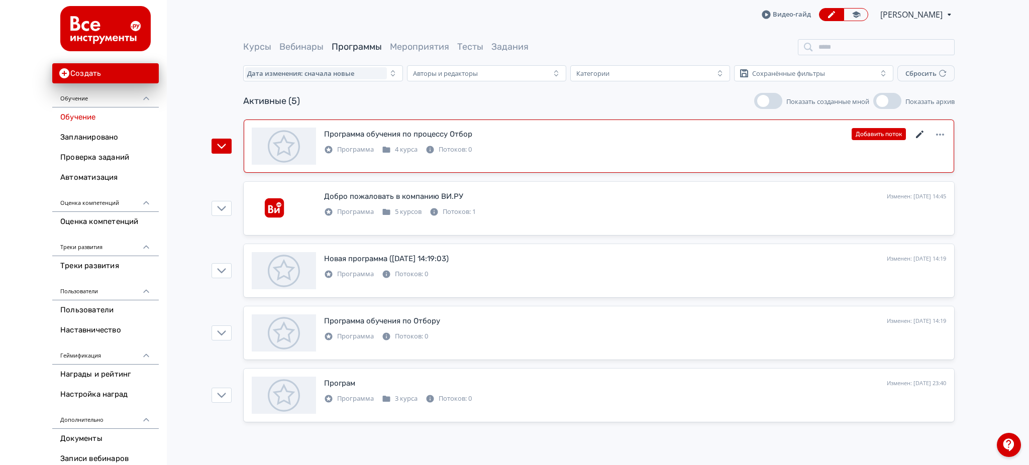
click at [919, 134] on icon at bounding box center [920, 135] width 8 height 8
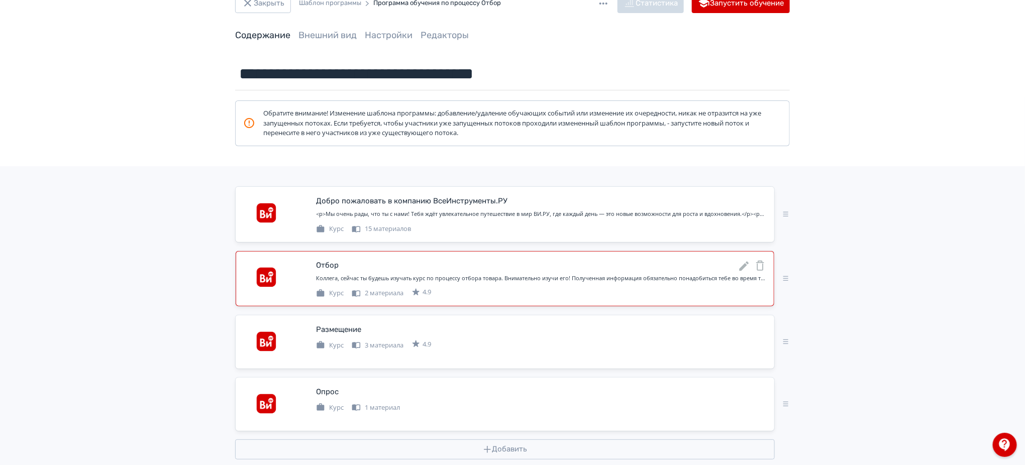
scroll to position [49, 0]
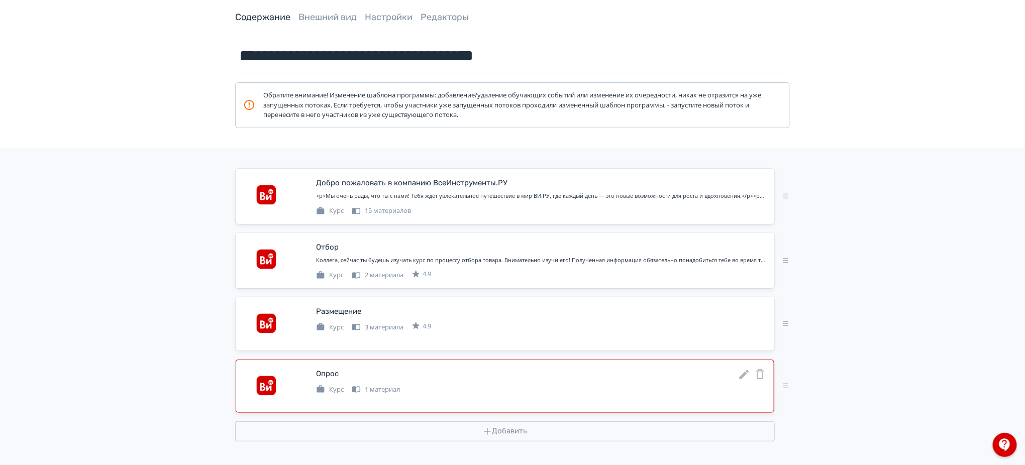
click at [742, 375] on icon at bounding box center [745, 375] width 10 height 10
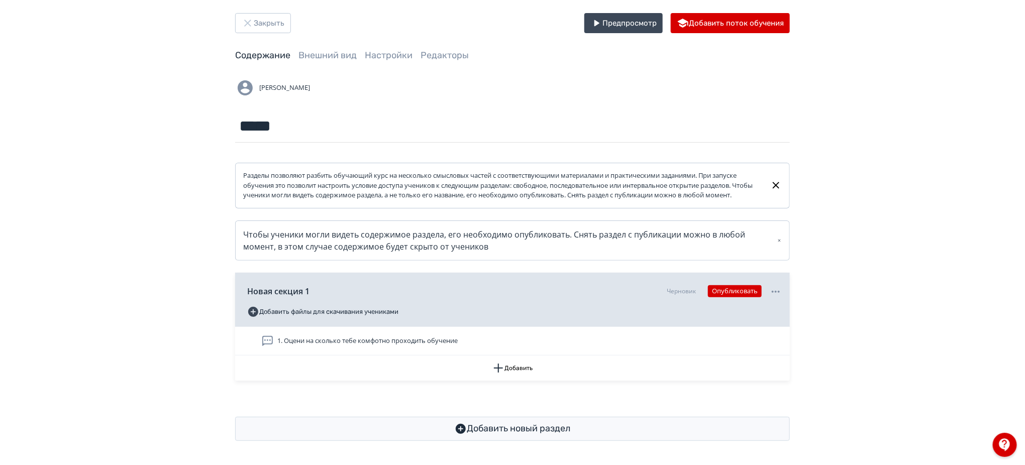
scroll to position [20, 0]
click at [391, 50] on link "Настройки" at bounding box center [389, 55] width 48 height 11
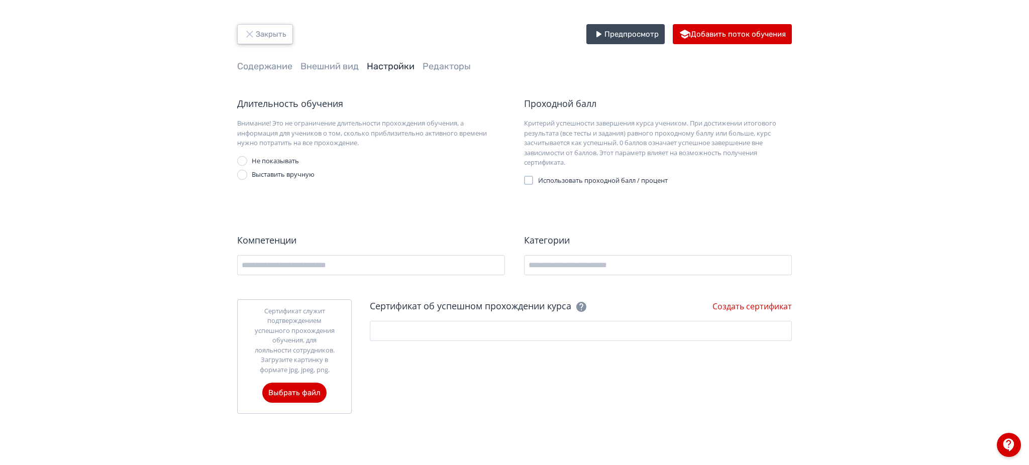
click at [273, 28] on button "Закрыть" at bounding box center [265, 34] width 56 height 20
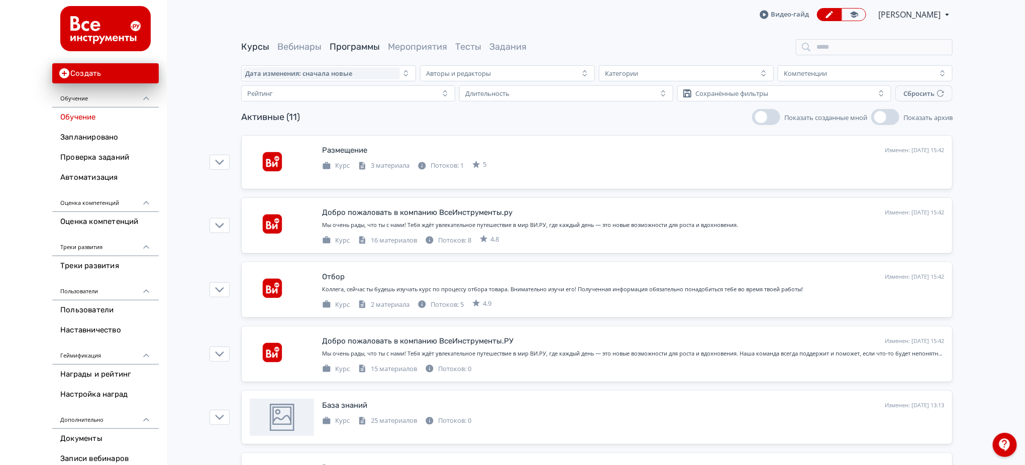
click at [372, 42] on link "Программы" at bounding box center [355, 46] width 50 height 11
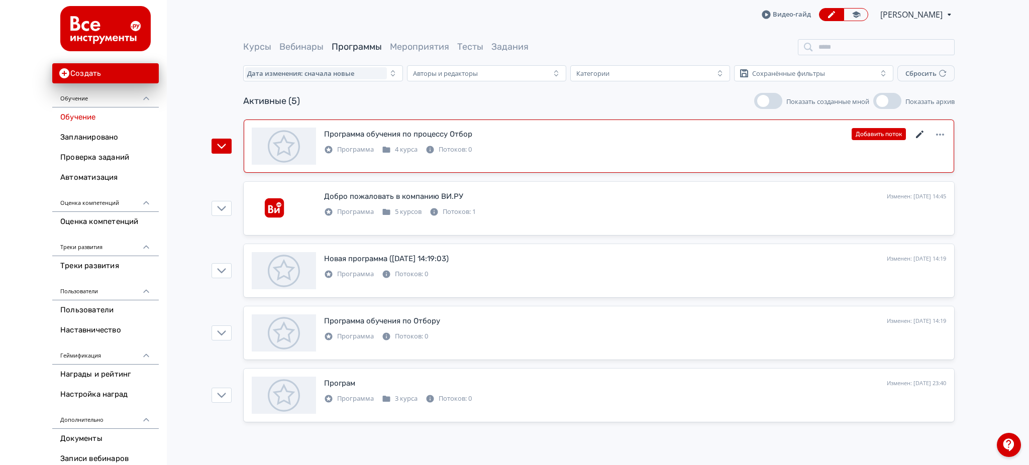
click at [920, 129] on icon at bounding box center [920, 135] width 12 height 12
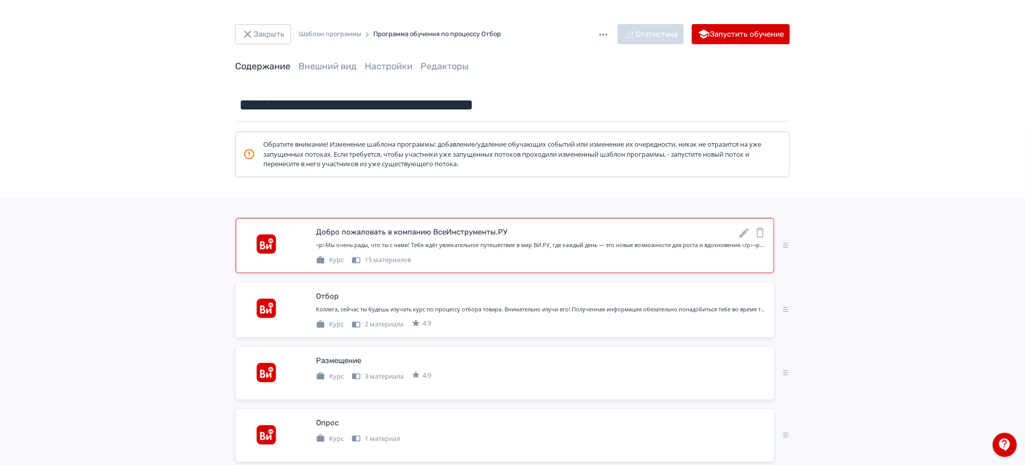
click at [740, 234] on icon at bounding box center [744, 233] width 12 height 12
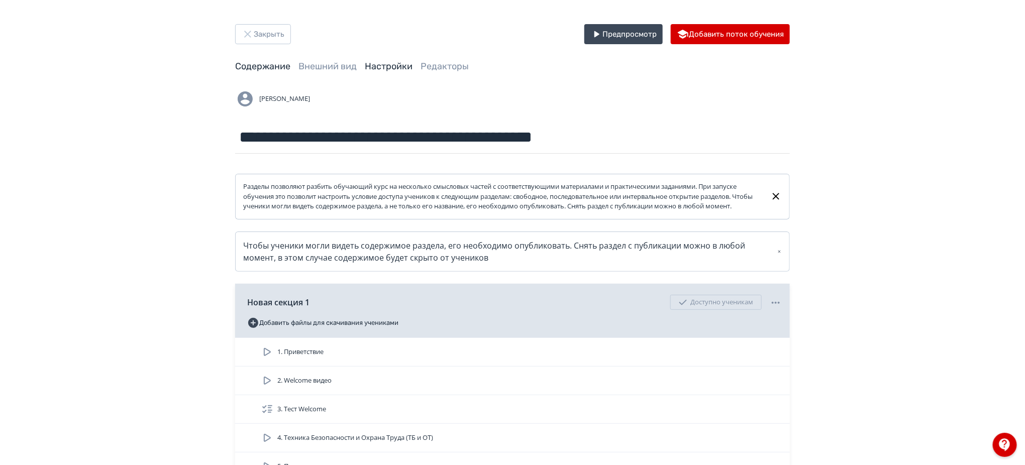
click at [377, 67] on link "Настройки" at bounding box center [389, 66] width 48 height 11
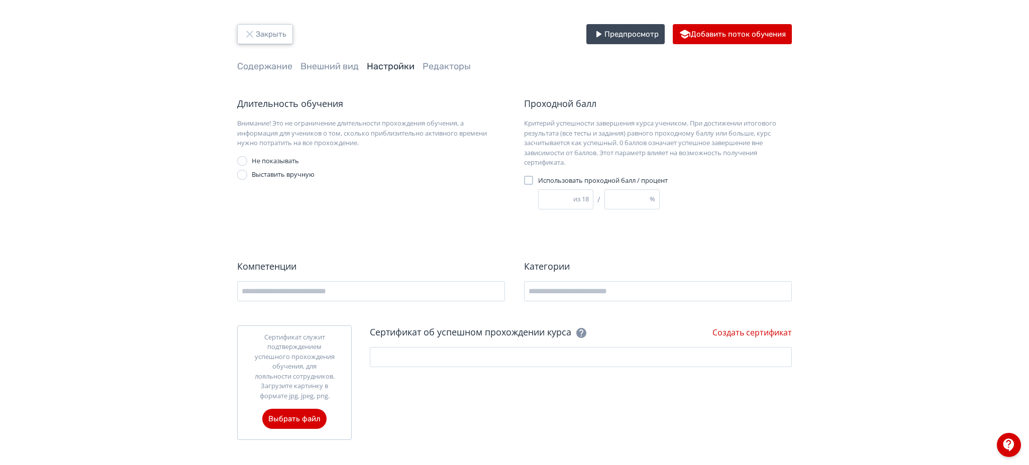
click at [273, 36] on button "Закрыть" at bounding box center [265, 34] width 56 height 20
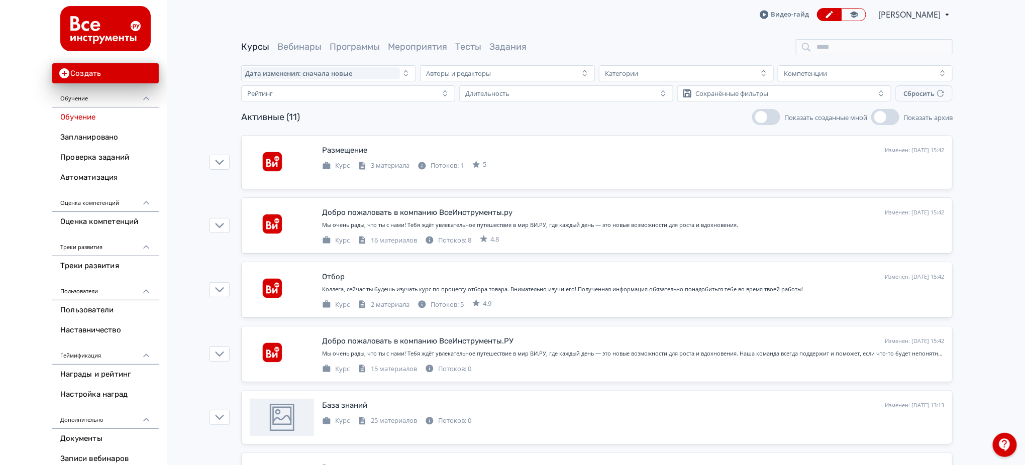
click at [344, 34] on main "Курсы Вебинары Программы Мероприятия Тесты Задания Дата изменения: сначала новы…" at bounding box center [597, 434] width 856 height 811
click at [346, 41] on div "Курсы Вебинары Программы Мероприятия Тесты Задания" at bounding box center [596, 47] width 711 height 16
click at [346, 41] on link "Программы" at bounding box center [355, 46] width 50 height 11
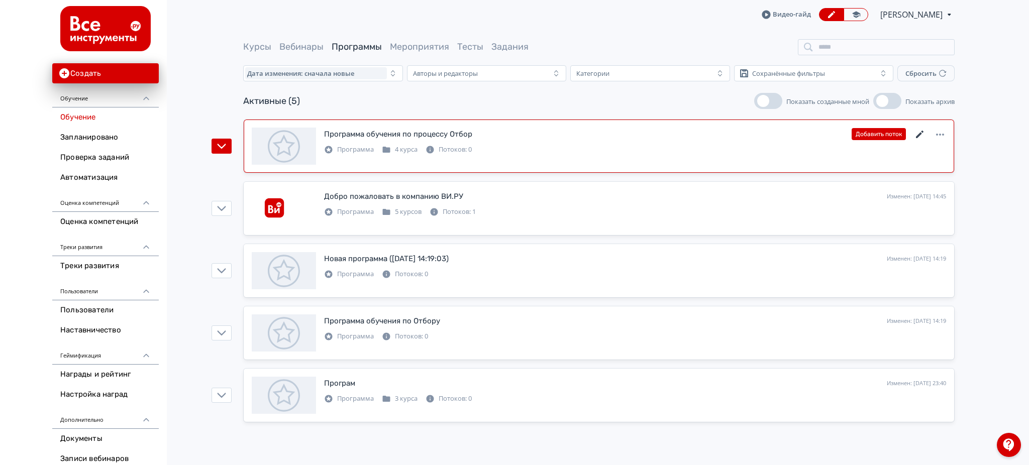
click at [920, 131] on icon at bounding box center [920, 135] width 12 height 12
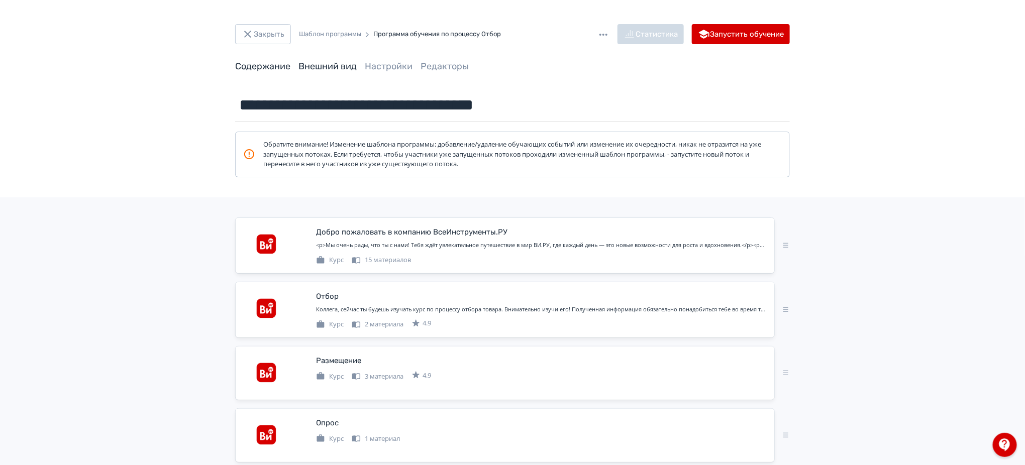
click at [329, 62] on link "Внешний вид" at bounding box center [327, 66] width 58 height 11
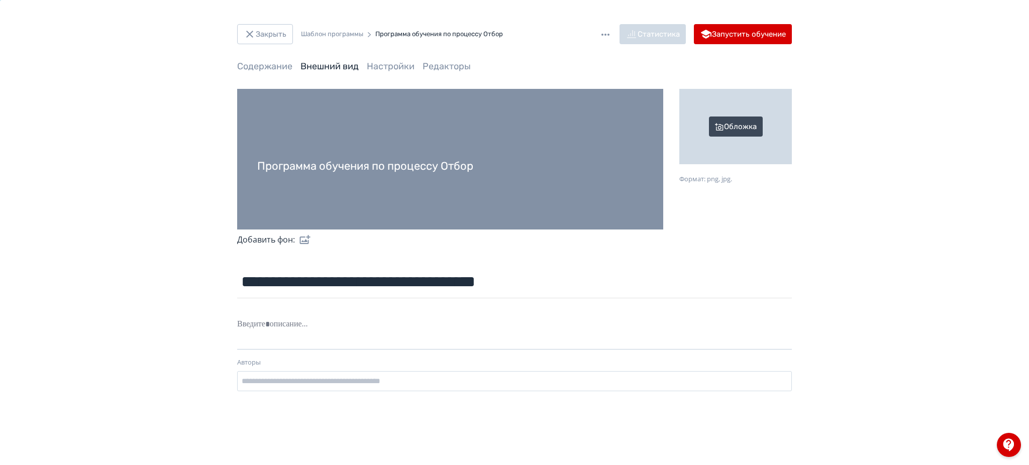
click at [726, 121] on div "Обложка" at bounding box center [735, 126] width 113 height 75
click at [0, 0] on input "Обложка Формат: png, jpg." at bounding box center [0, 0] width 0 height 0
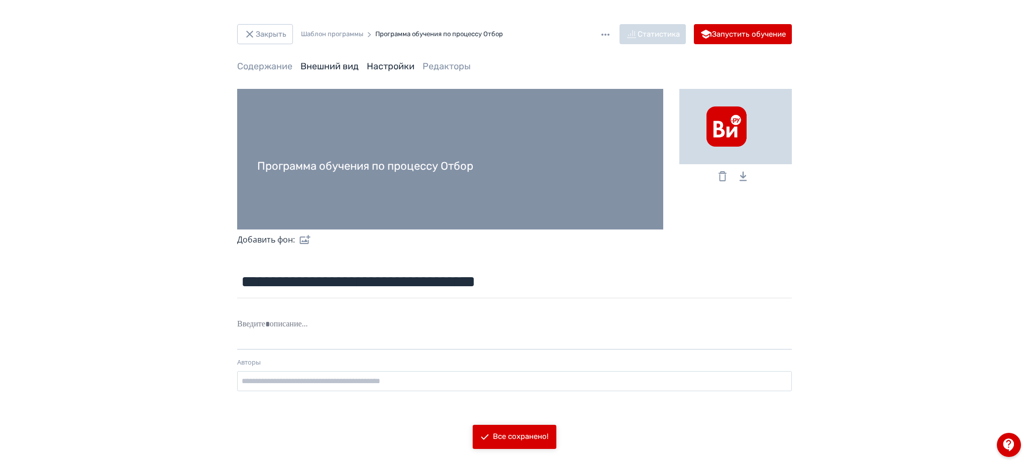
click at [390, 65] on link "Настройки" at bounding box center [391, 66] width 48 height 11
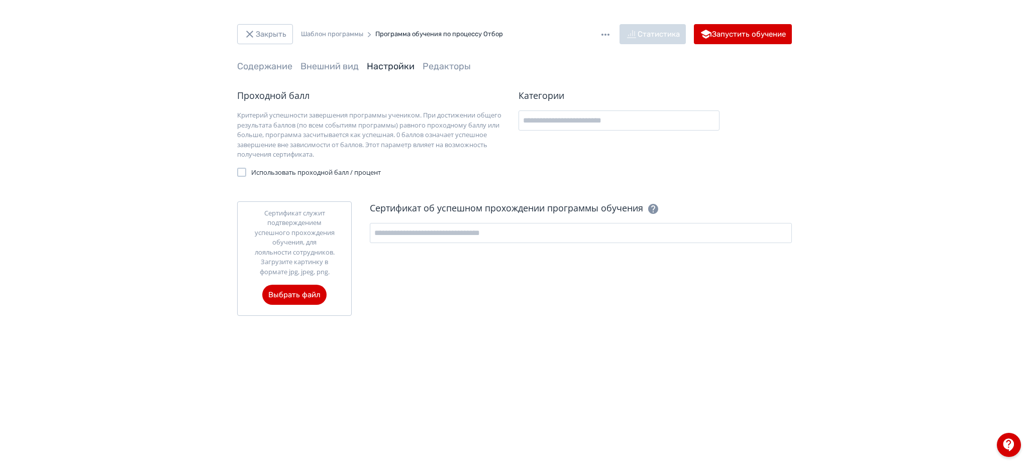
click at [242, 168] on div at bounding box center [241, 172] width 9 height 9
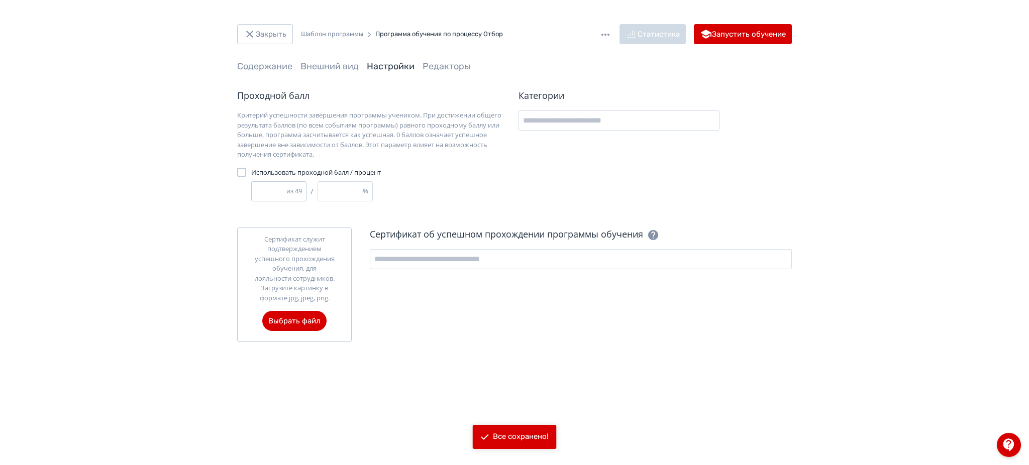
drag, startPoint x: 334, startPoint y: 192, endPoint x: 302, endPoint y: 187, distance: 32.0
click at [302, 187] on div "* из 49 / * %" at bounding box center [339, 191] width 177 height 20
type input "*"
type input "**"
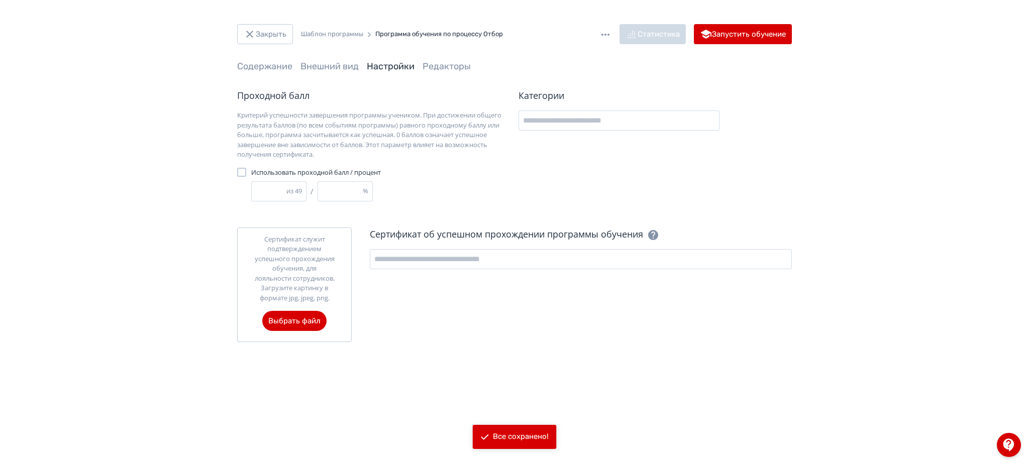
type input "**"
click at [490, 173] on div "Проходной балл Критерий успешности завершения программы учеником. При достижени…" at bounding box center [373, 145] width 273 height 113
click at [342, 61] on link "Внешний вид" at bounding box center [329, 66] width 58 height 11
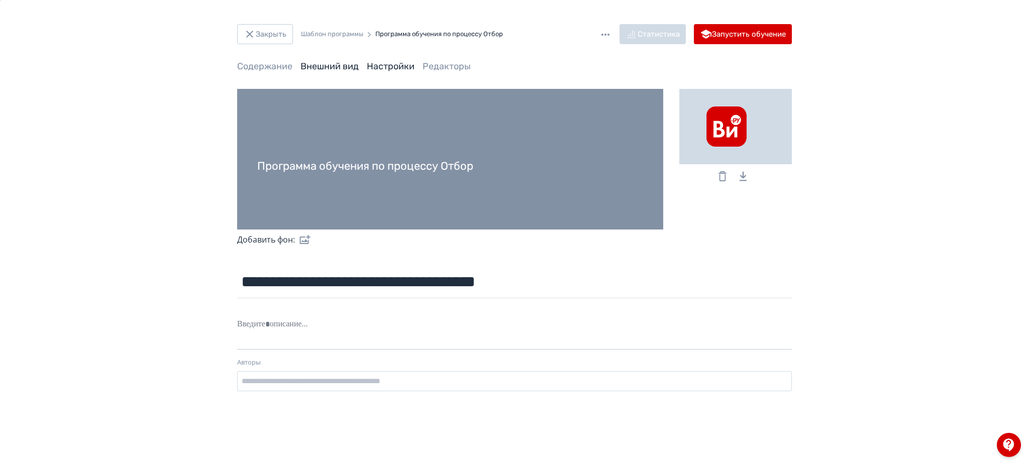
click at [389, 63] on link "Настройки" at bounding box center [391, 66] width 48 height 11
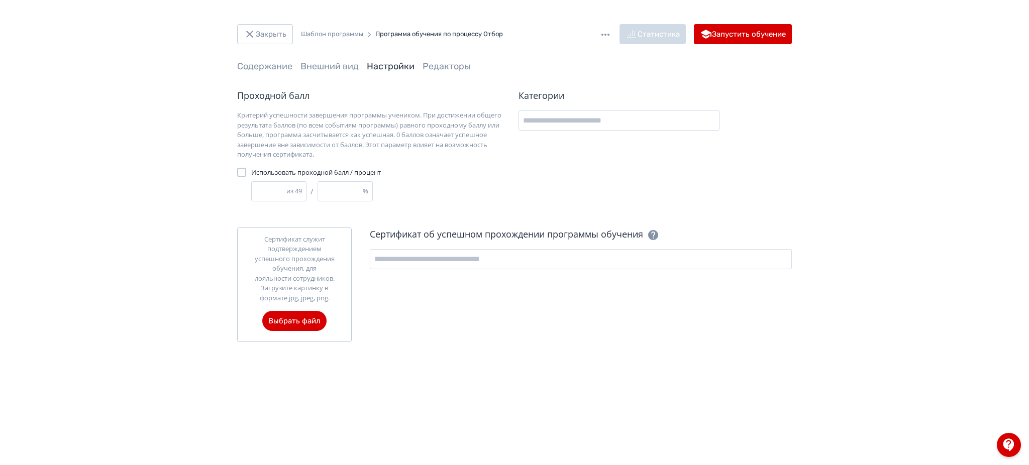
click at [443, 63] on link "Редакторы" at bounding box center [447, 66] width 48 height 11
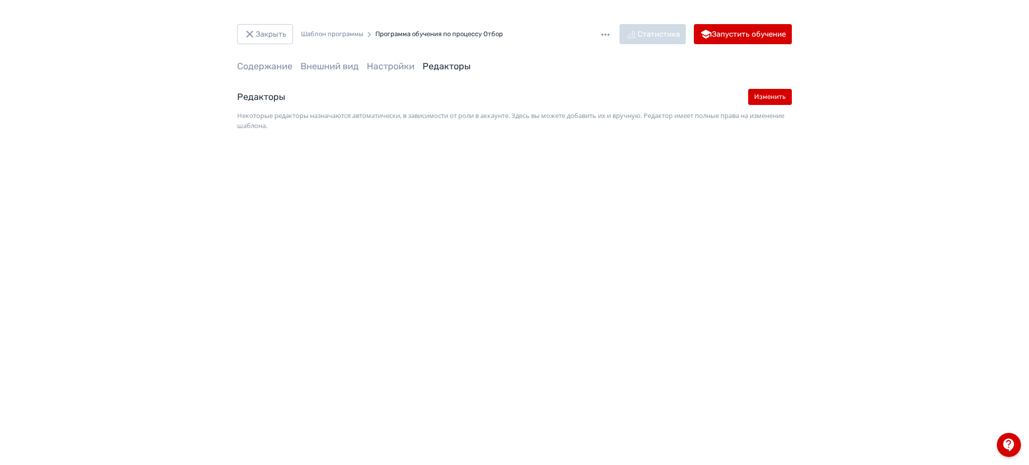
click at [297, 70] on div "Содержание Внешний вид Настройки Редакторы" at bounding box center [514, 66] width 555 height 13
click at [326, 65] on link "Внешний вид" at bounding box center [329, 66] width 58 height 11
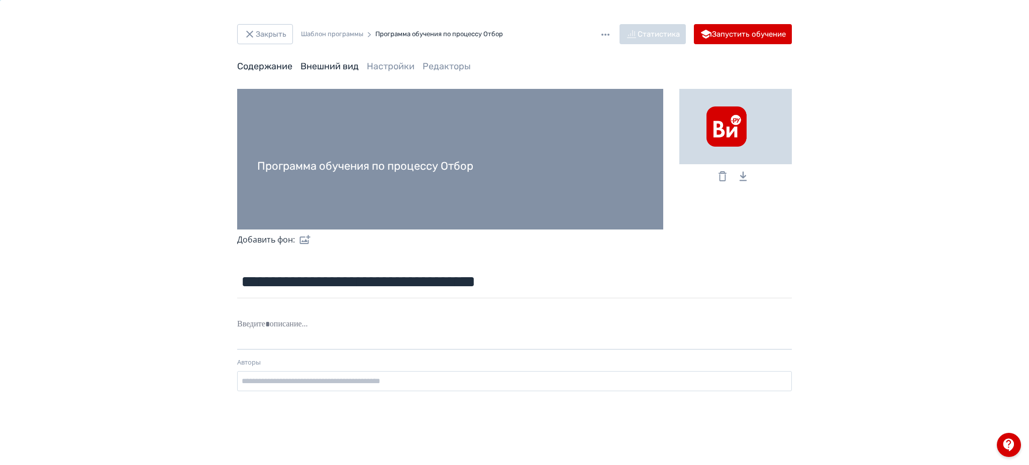
click at [256, 65] on link "Содержание" at bounding box center [264, 66] width 55 height 11
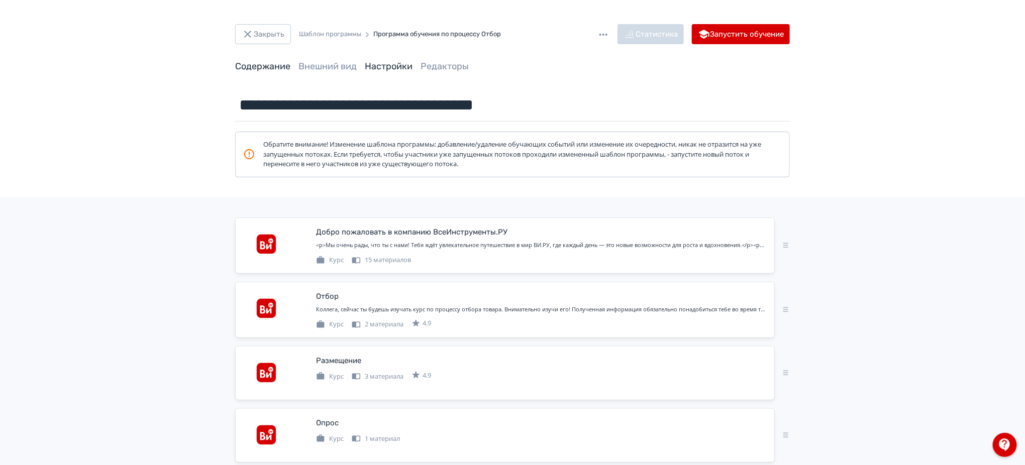
click at [392, 65] on link "Настройки" at bounding box center [389, 66] width 48 height 11
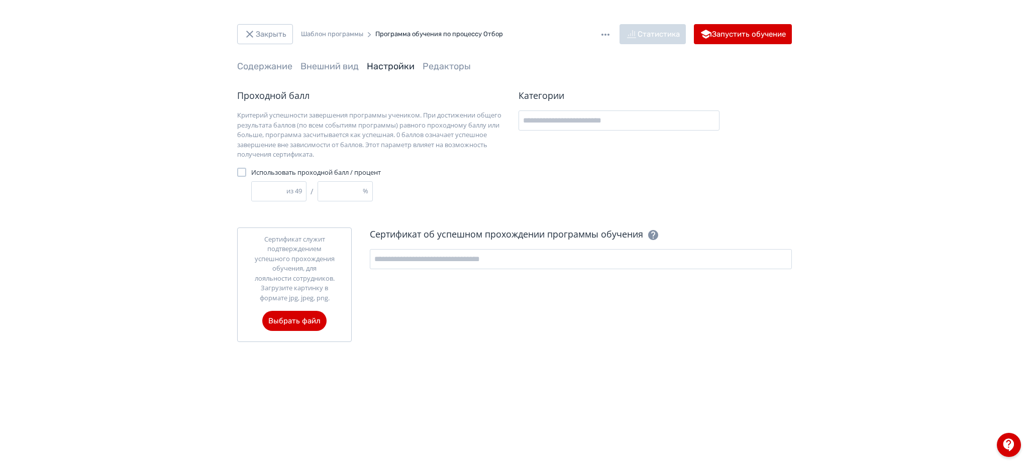
click at [272, 63] on link "Содержание" at bounding box center [264, 66] width 55 height 11
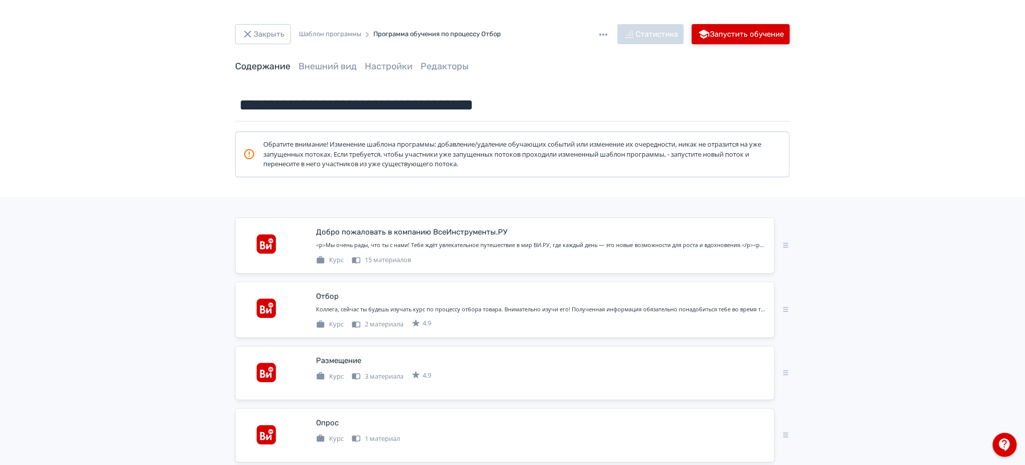
click at [751, 35] on button "Запустить обучение" at bounding box center [741, 34] width 98 height 20
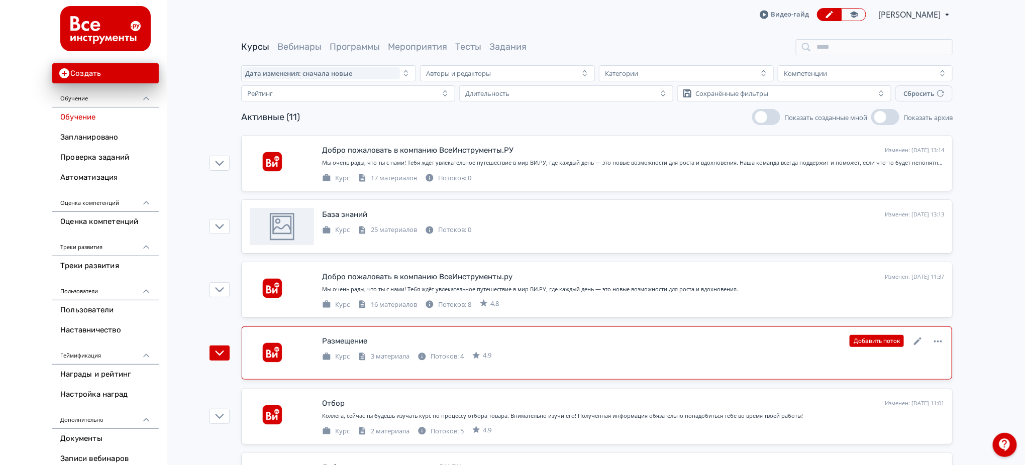
scroll to position [134, 0]
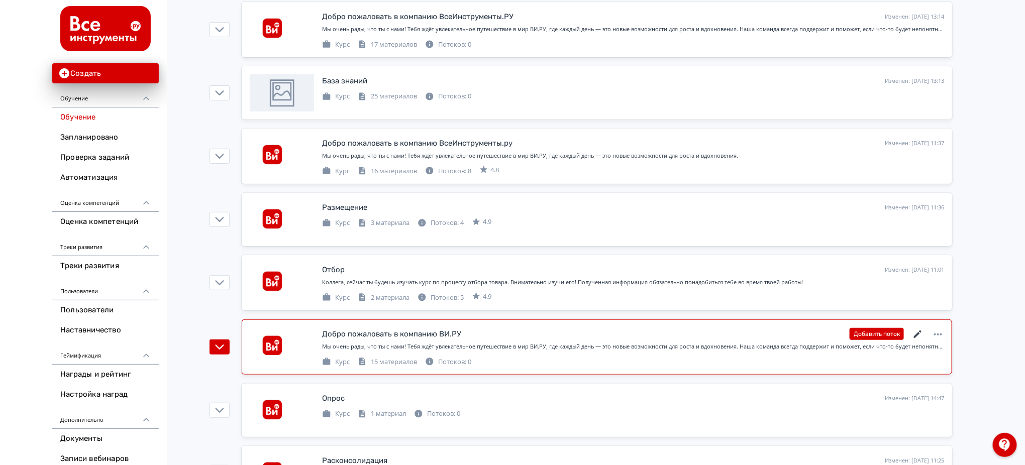
click at [920, 333] on icon at bounding box center [918, 335] width 12 height 12
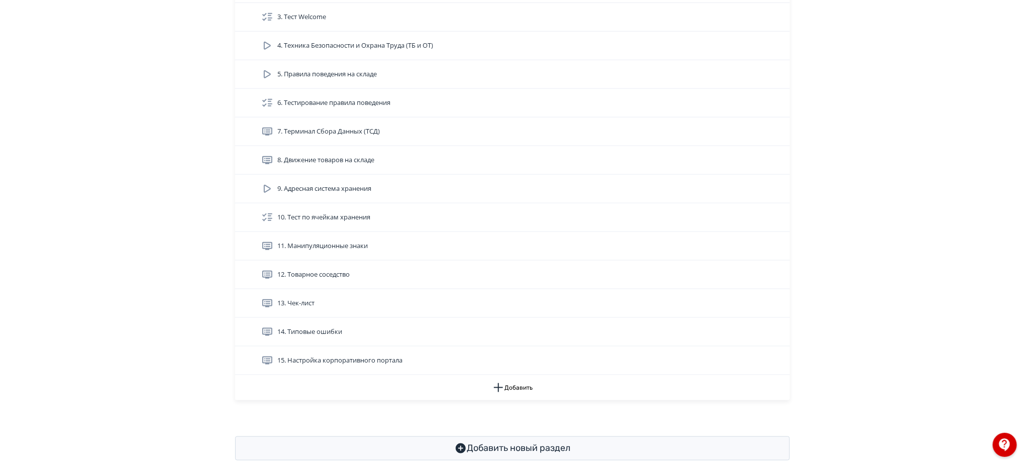
scroll to position [422, 0]
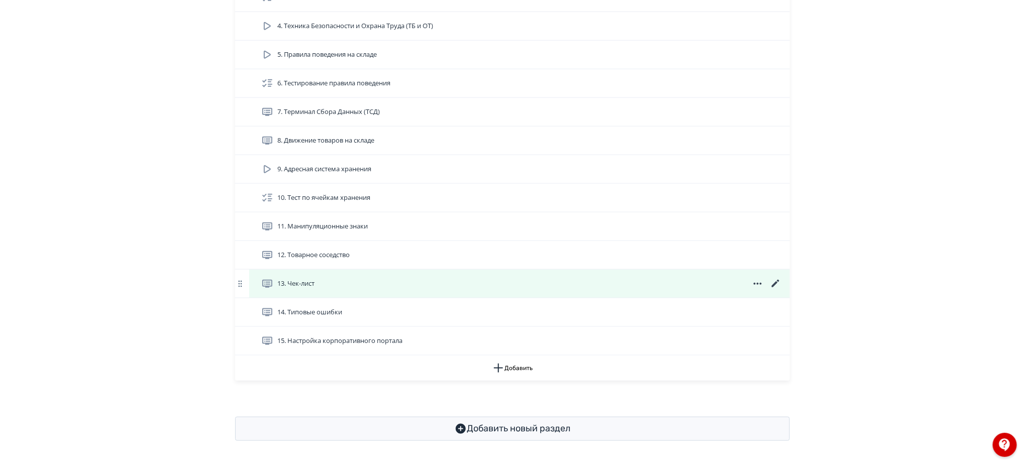
click at [777, 281] on icon at bounding box center [776, 284] width 12 height 12
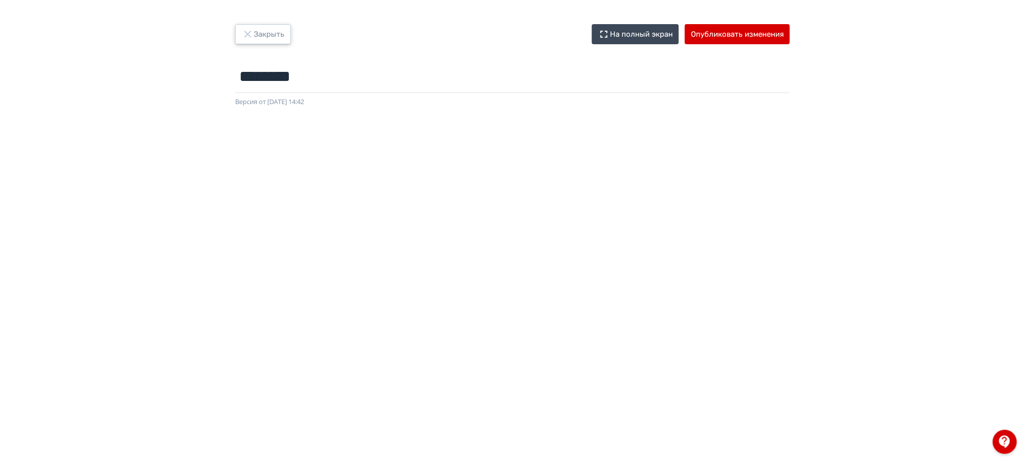
click at [251, 28] on icon "button" at bounding box center [248, 34] width 12 height 12
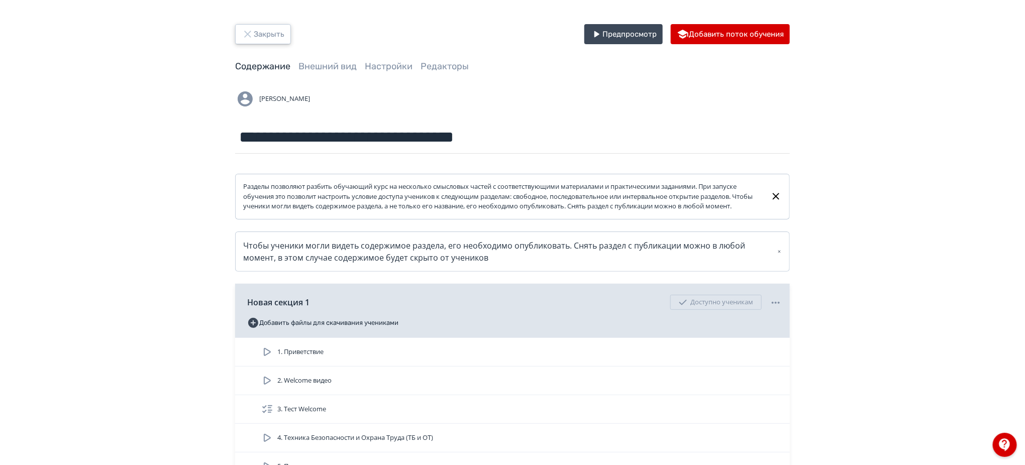
click at [251, 28] on icon "button" at bounding box center [248, 34] width 12 height 12
